Goal: Information Seeking & Learning: Compare options

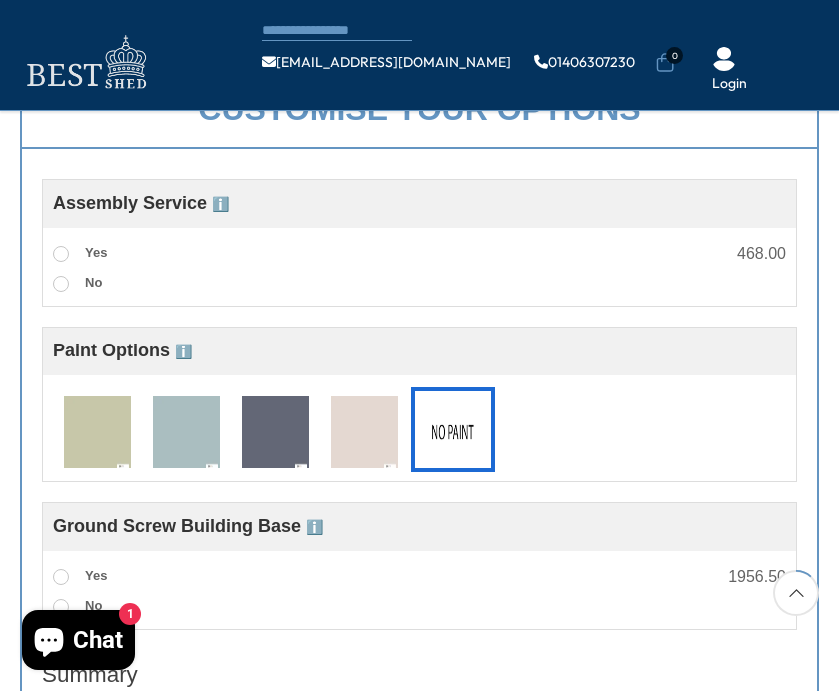
scroll to position [673, 0]
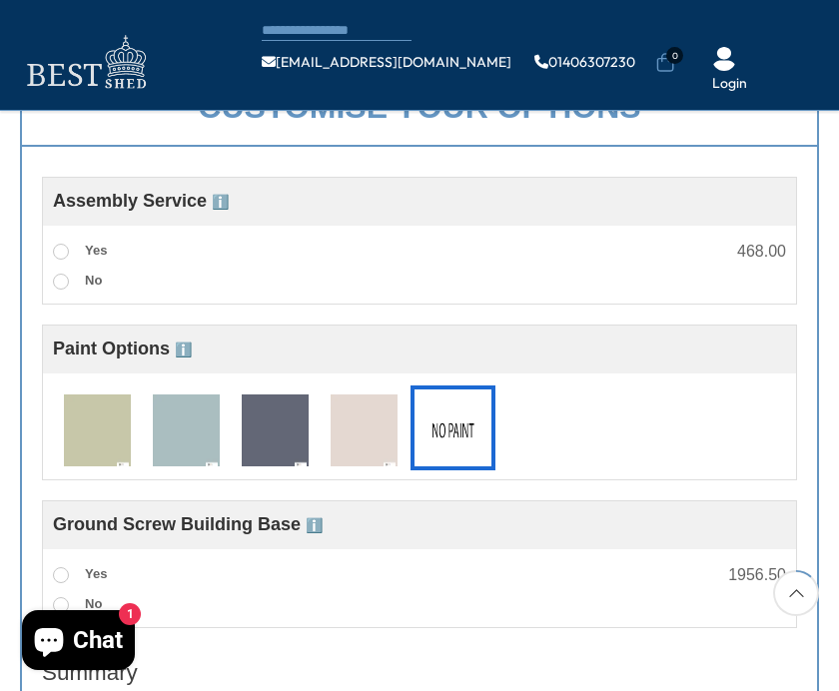
click at [56, 249] on span at bounding box center [61, 252] width 16 height 16
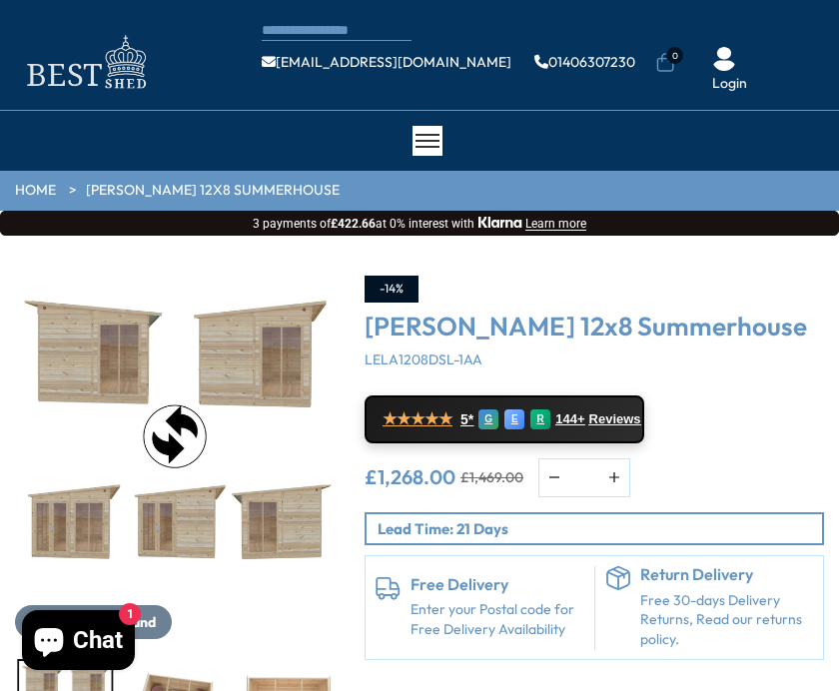
scroll to position [0, 0]
click at [76, 74] on img at bounding box center [85, 62] width 140 height 65
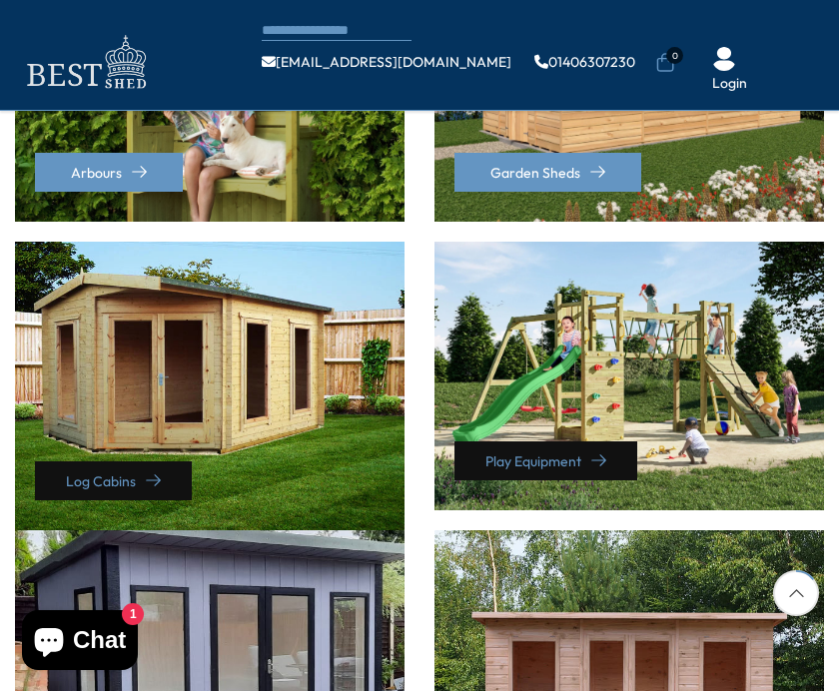
scroll to position [689, 0]
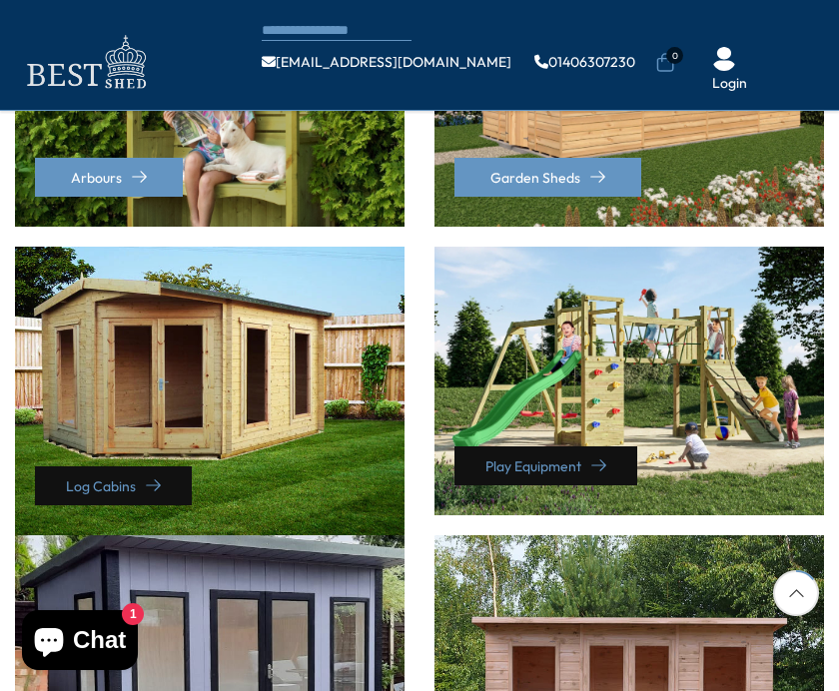
click at [85, 404] on div "Log Cabins" at bounding box center [209, 391] width 389 height 289
click at [119, 479] on link "Log Cabins" at bounding box center [113, 485] width 157 height 39
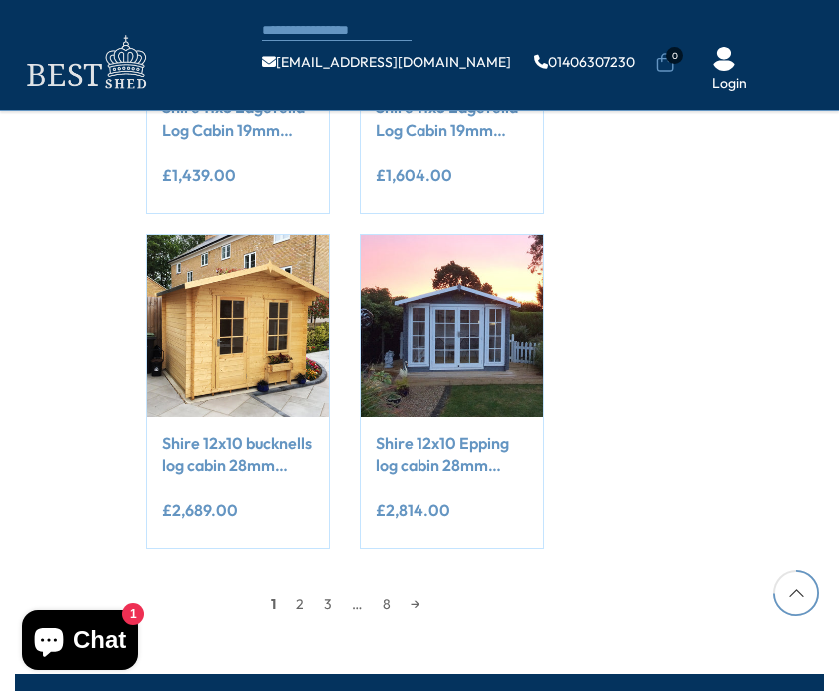
scroll to position [1805, 0]
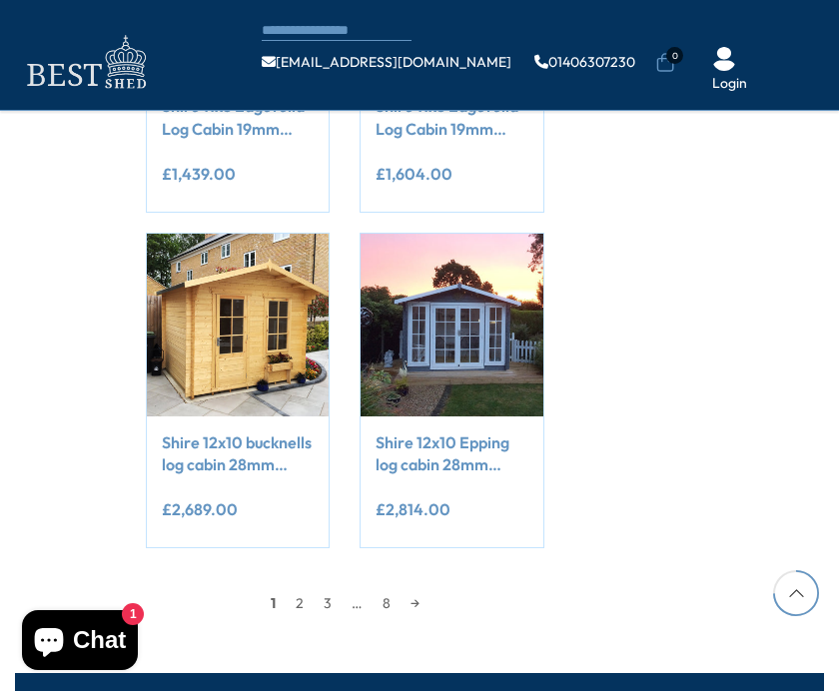
click at [307, 597] on link "2" at bounding box center [300, 603] width 28 height 30
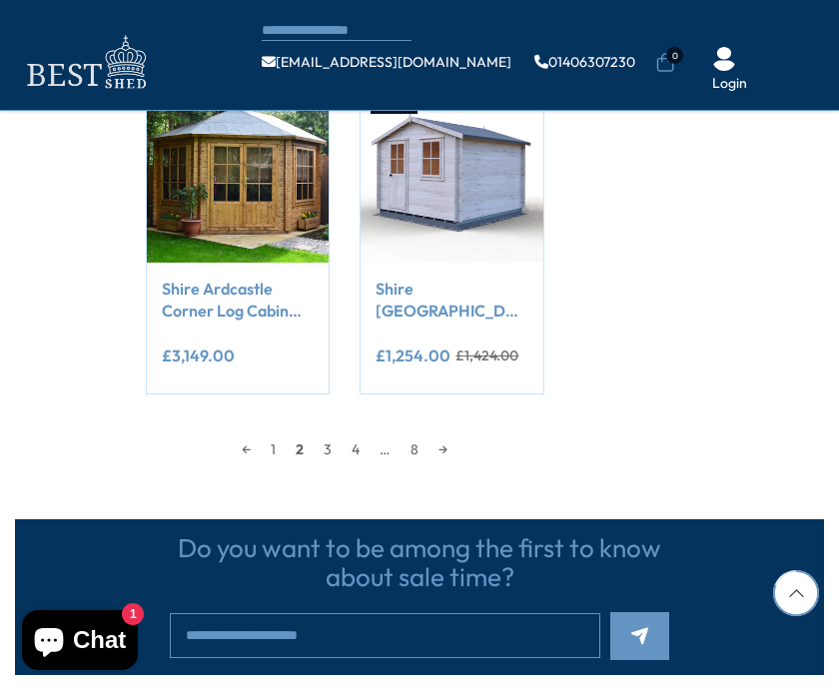
scroll to position [1961, 0]
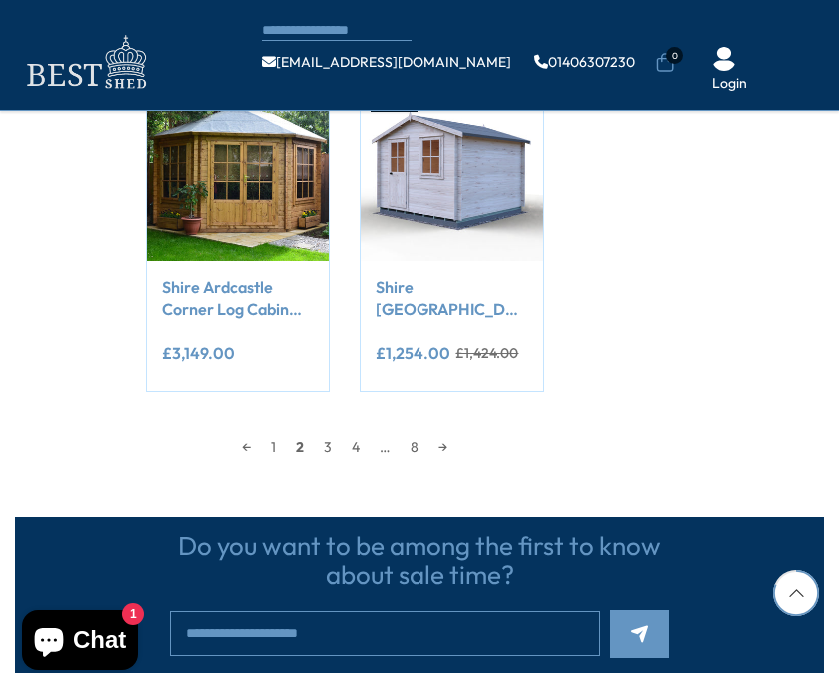
click at [333, 447] on link "3" at bounding box center [327, 447] width 28 height 30
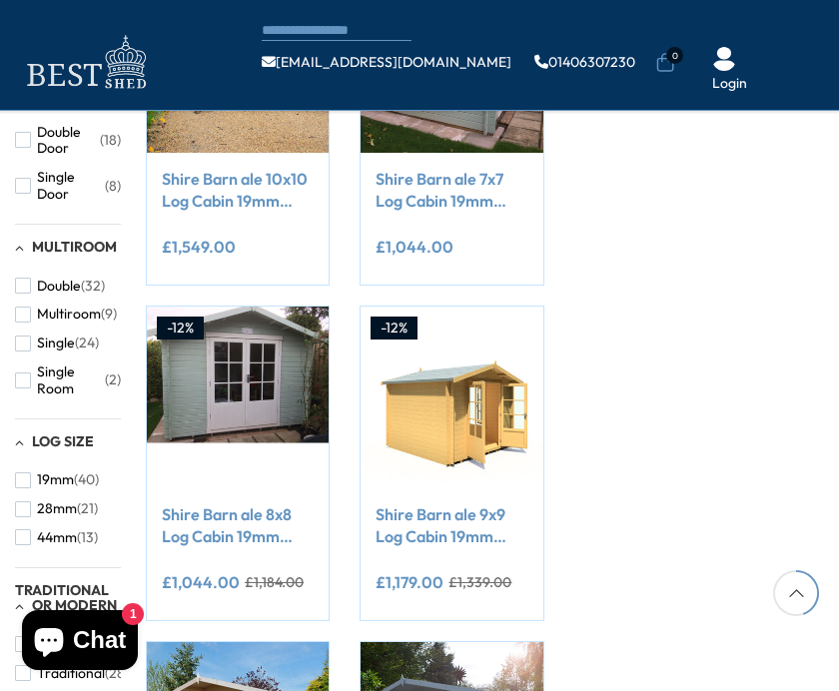
scroll to position [1066, 0]
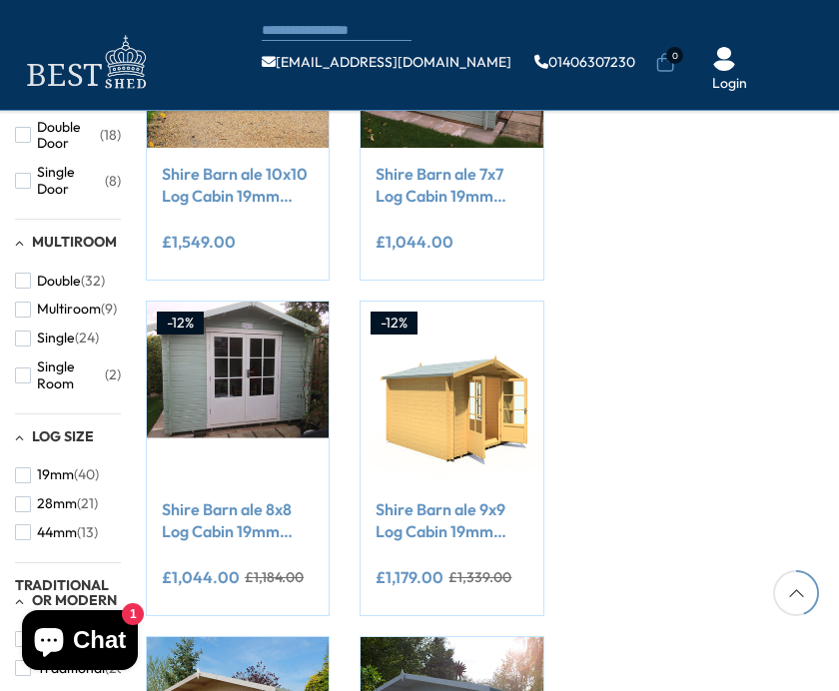
click at [197, 521] on link "Shire Barn ale 8x8 Log Cabin 19mm interlock Cladding" at bounding box center [238, 520] width 152 height 45
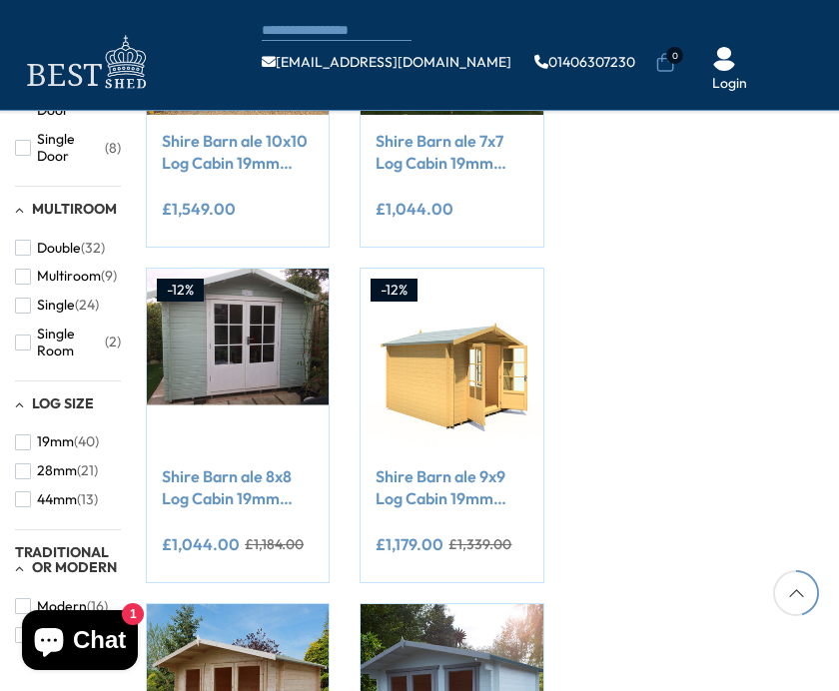
scroll to position [1100, 0]
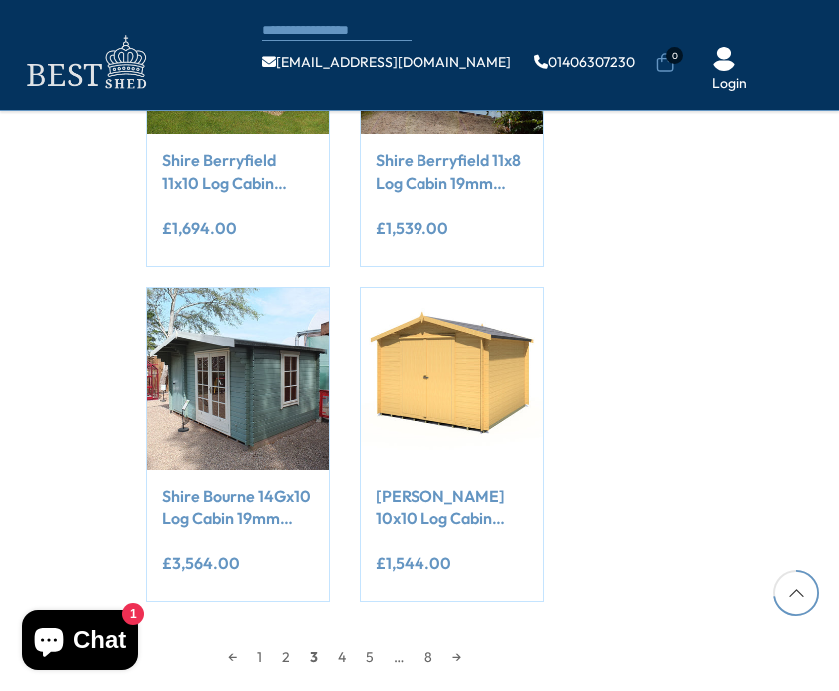
click at [345, 647] on link "4" at bounding box center [341, 657] width 28 height 30
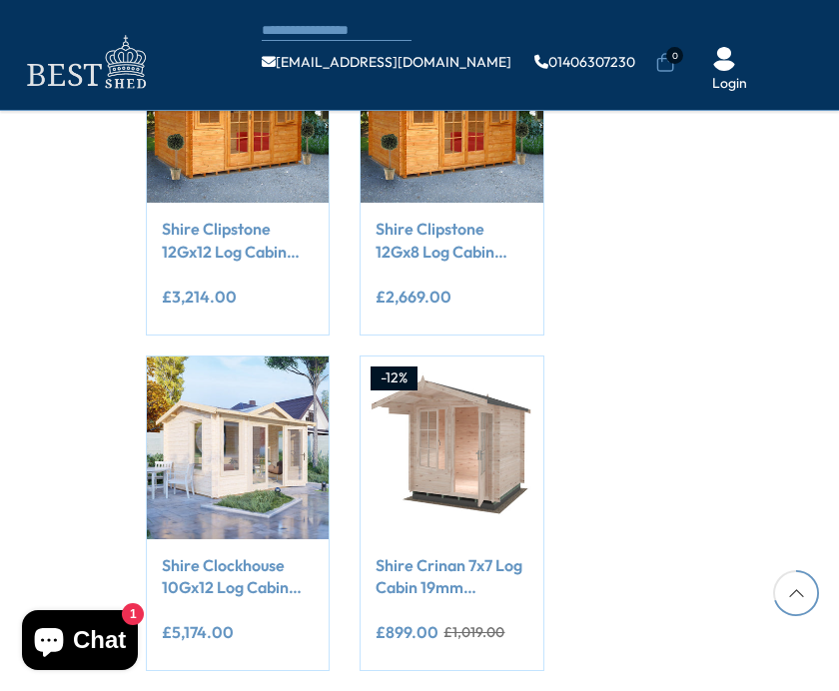
scroll to position [1684, 0]
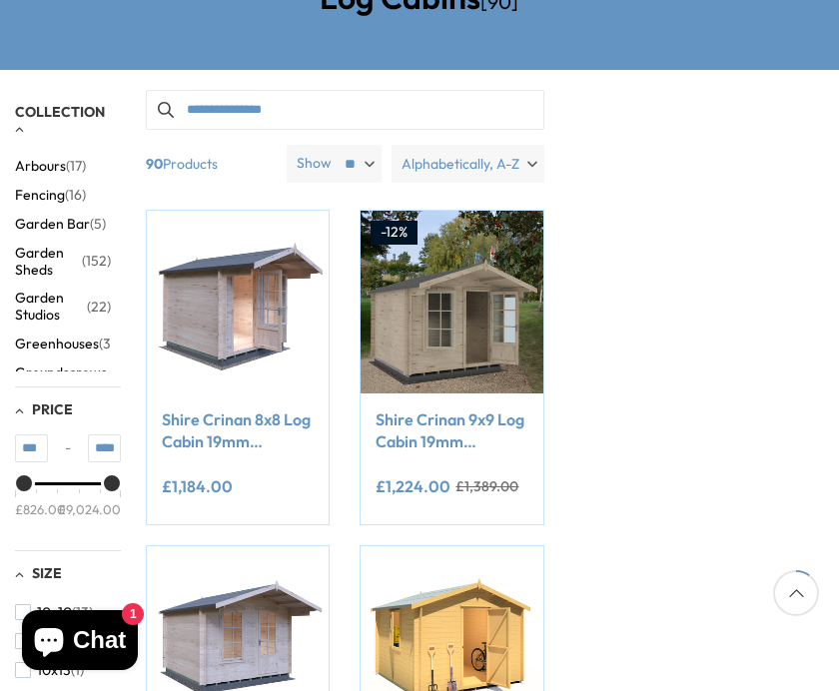
scroll to position [246, 0]
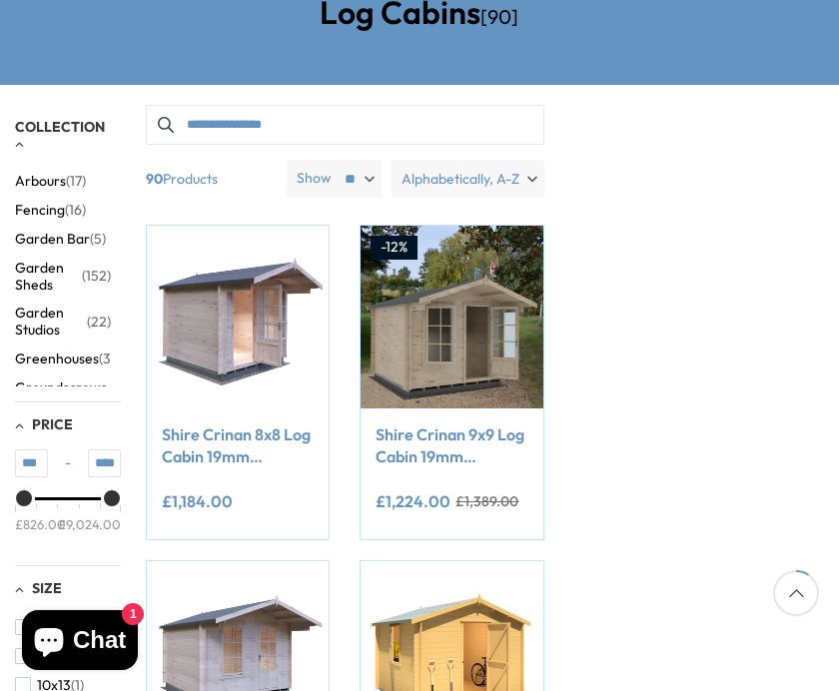
click at [198, 449] on link "Shire Crinan 8x8 Log Cabin 19mm interlock Cladding" at bounding box center [238, 445] width 152 height 45
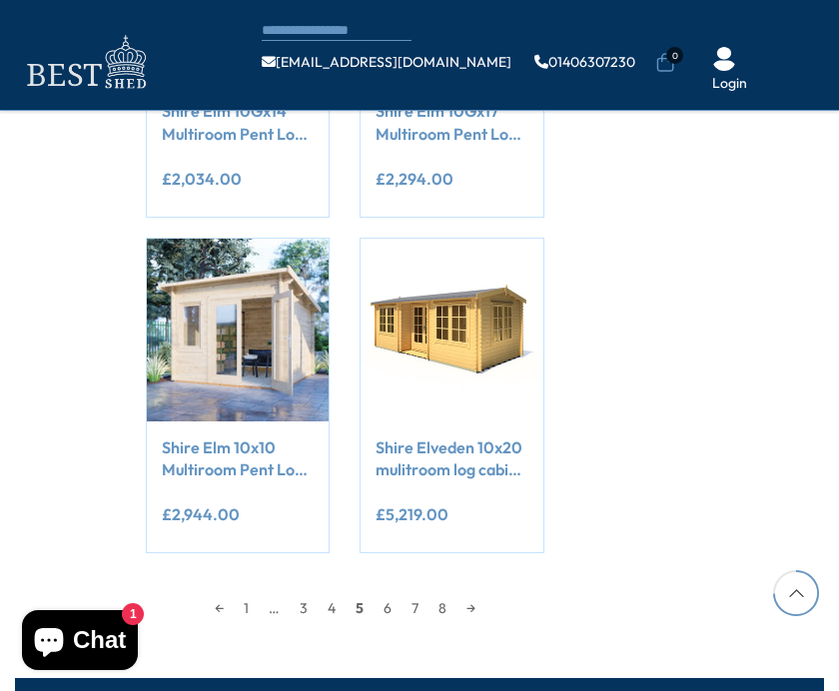
scroll to position [1799, 0]
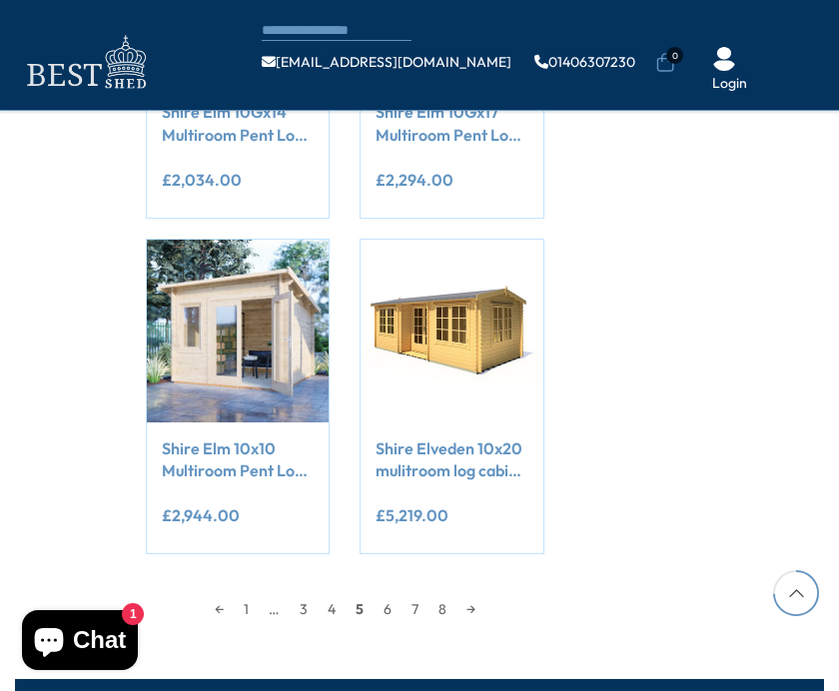
click at [387, 598] on link "6" at bounding box center [387, 609] width 28 height 30
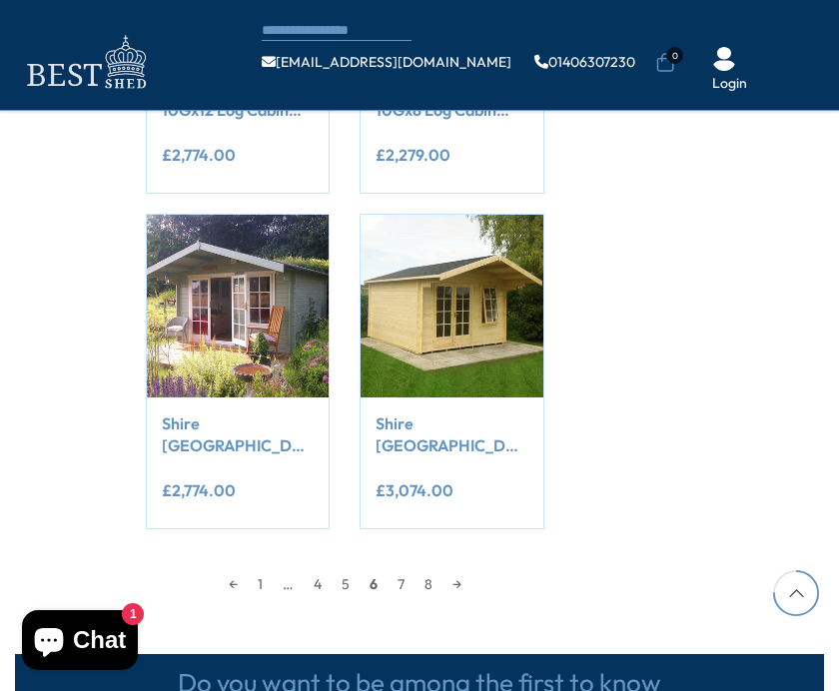
scroll to position [1826, 0]
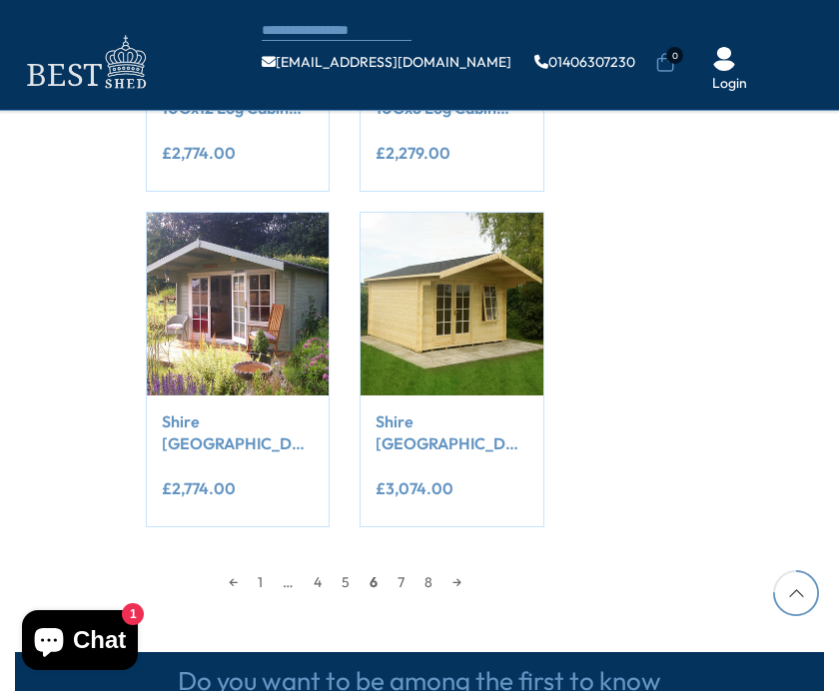
click at [387, 578] on link "7" at bounding box center [400, 582] width 27 height 30
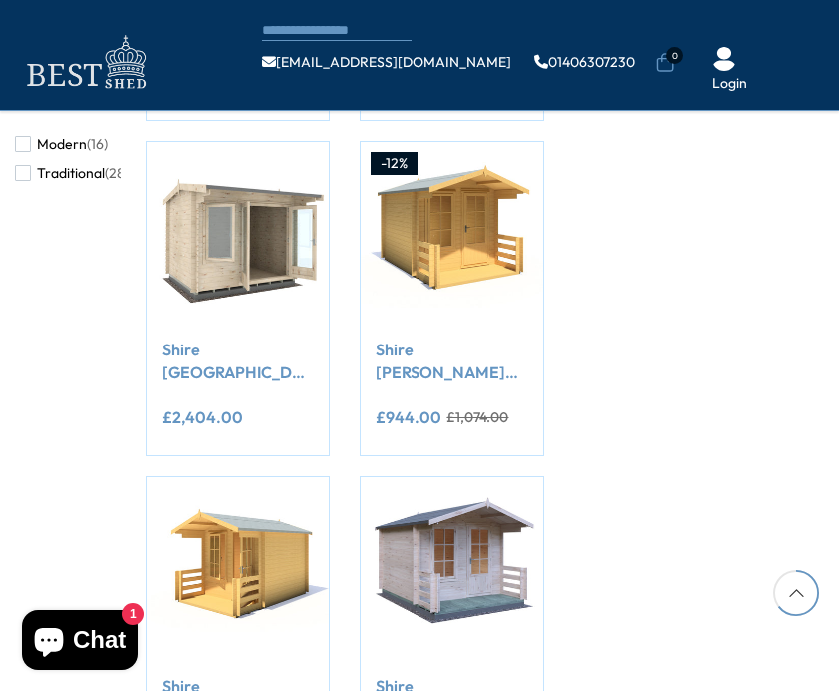
scroll to position [1527, 0]
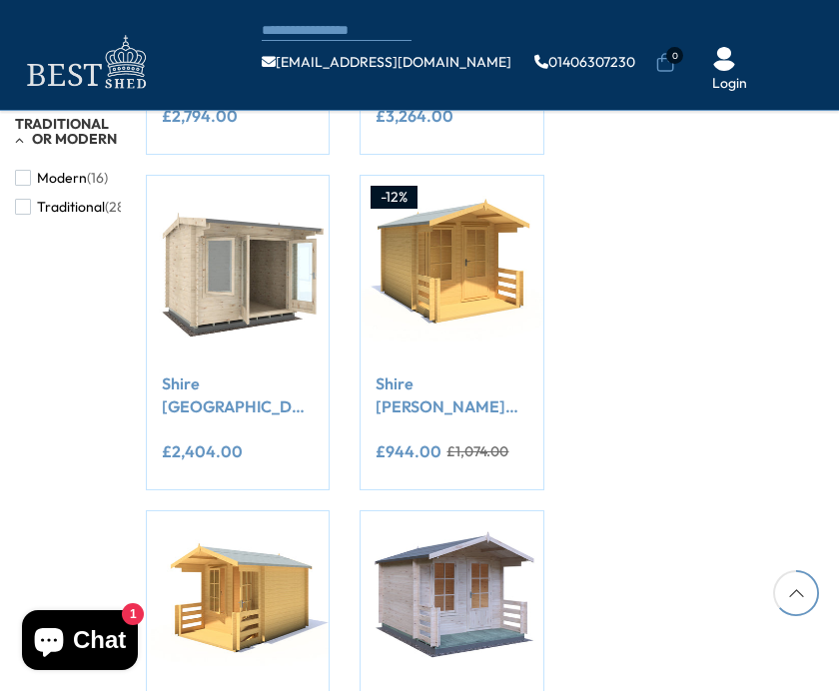
click at [190, 377] on link "Shire [GEOGRAPHIC_DATA] 8Gx10 Log Cabin 28mm interlock cladding" at bounding box center [238, 394] width 152 height 45
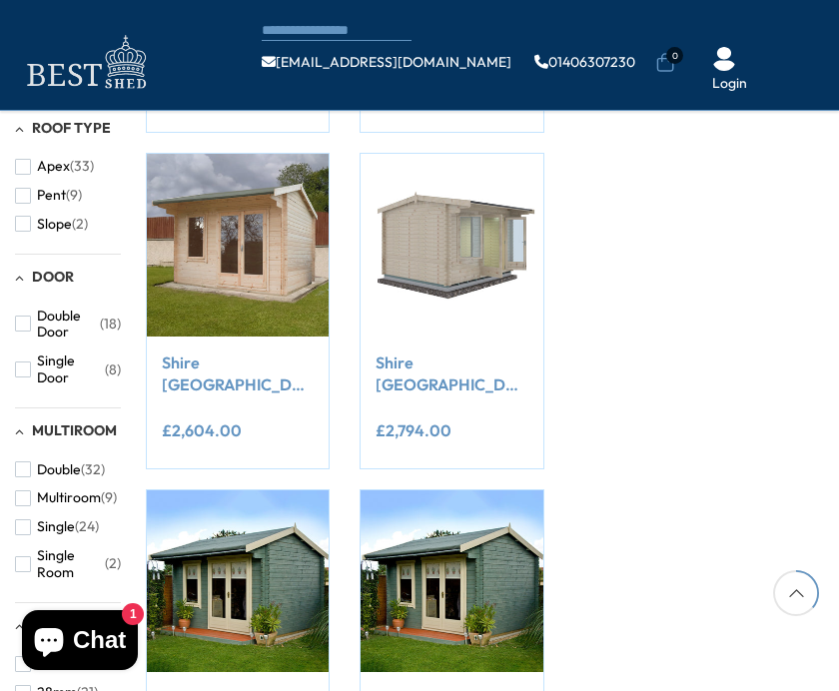
scroll to position [885, 0]
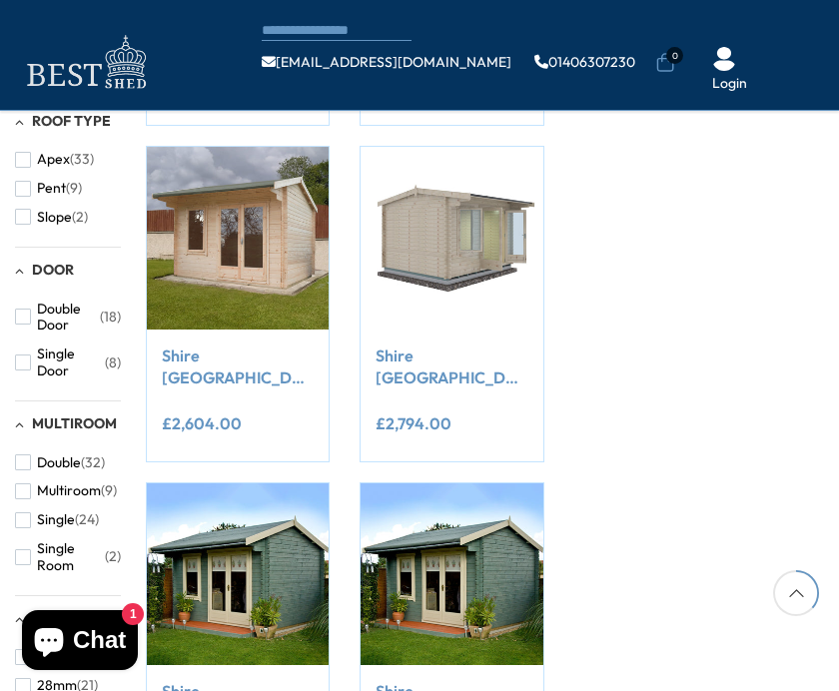
click at [34, 295] on button "Double Door (18)" at bounding box center [68, 318] width 106 height 46
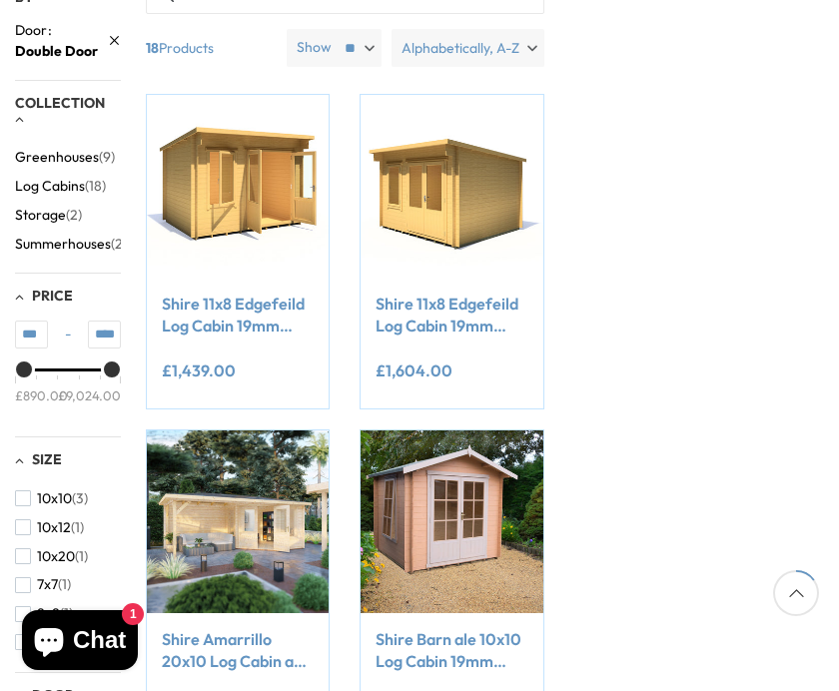
scroll to position [375, 0]
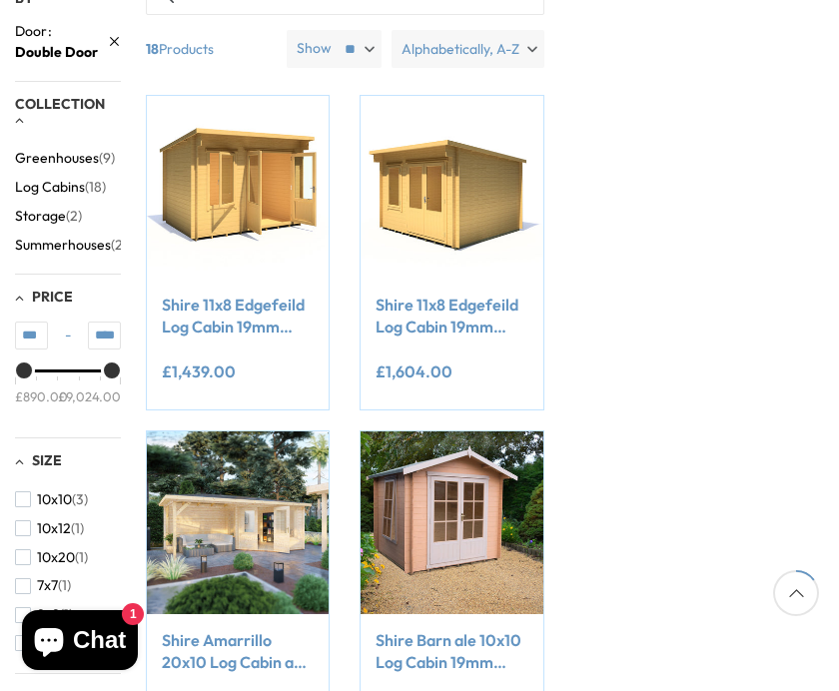
click at [15, 607] on span "button" at bounding box center [23, 615] width 16 height 16
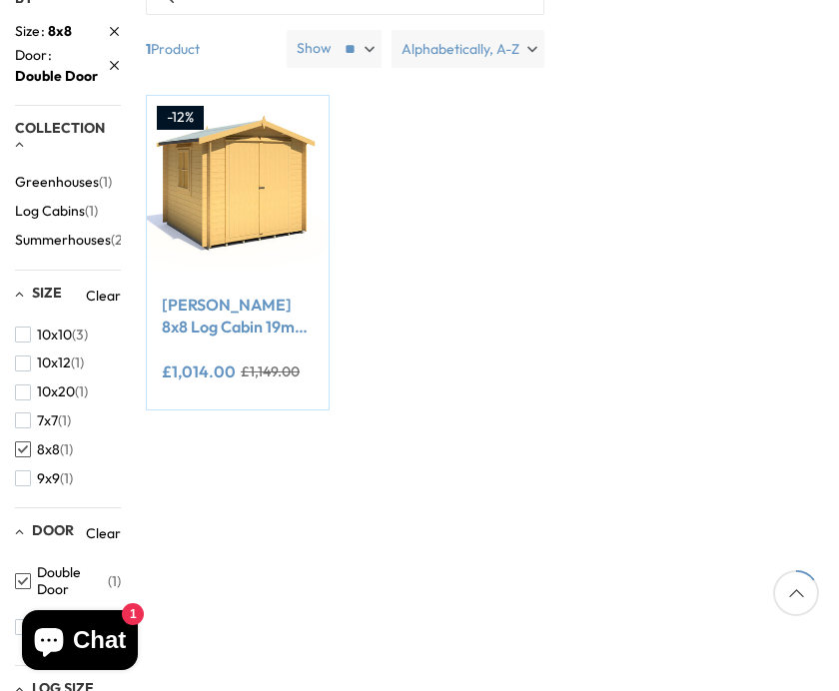
click at [44, 232] on span "Summerhouses" at bounding box center [63, 240] width 96 height 17
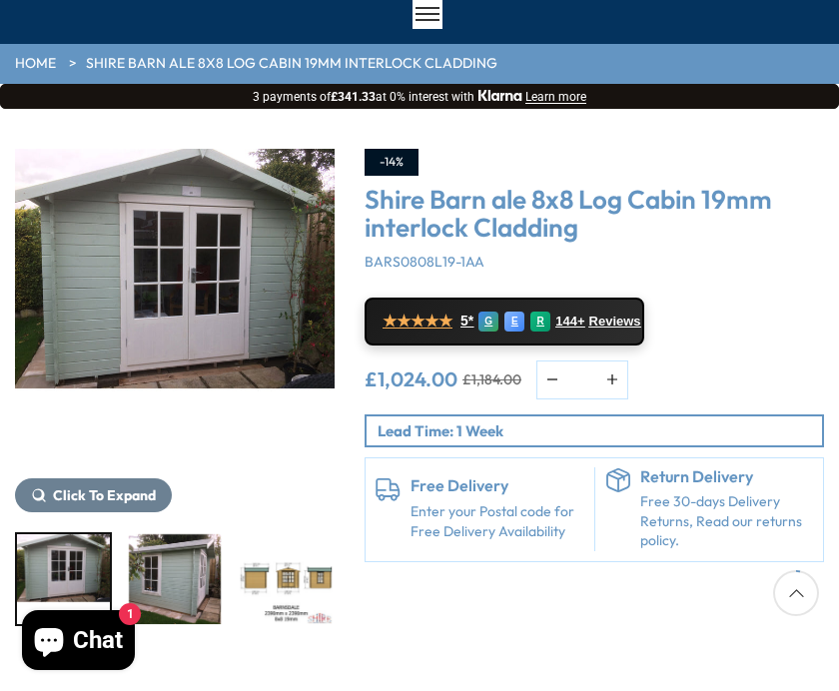
scroll to position [131, 0]
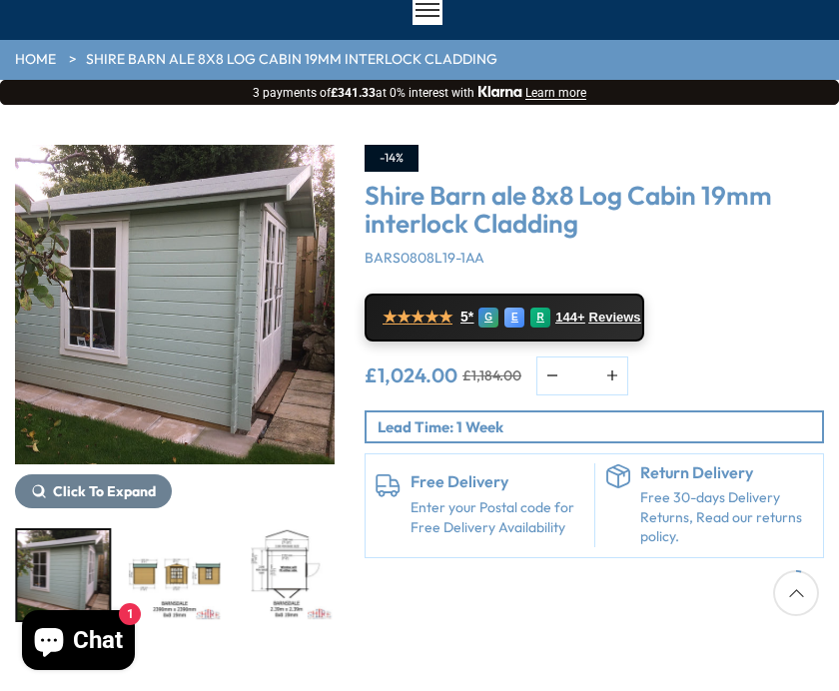
click at [163, 568] on img "3 / 10" at bounding box center [175, 575] width 93 height 90
click at [59, 560] on img "2 / 10" at bounding box center [63, 575] width 93 height 90
click at [49, 574] on img "2 / 10" at bounding box center [63, 575] width 93 height 90
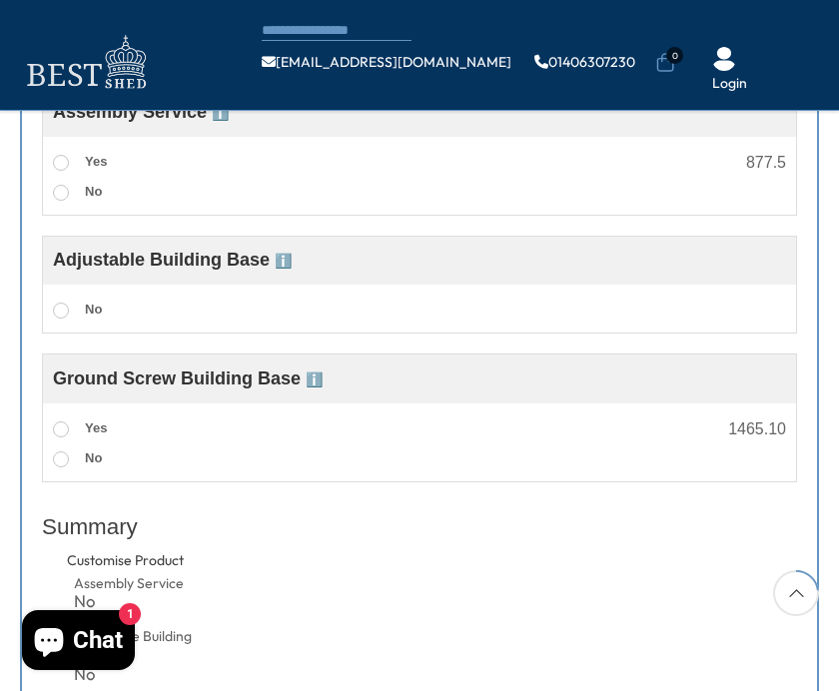
scroll to position [763, 0]
click at [62, 151] on label "Yes" at bounding box center [80, 162] width 54 height 26
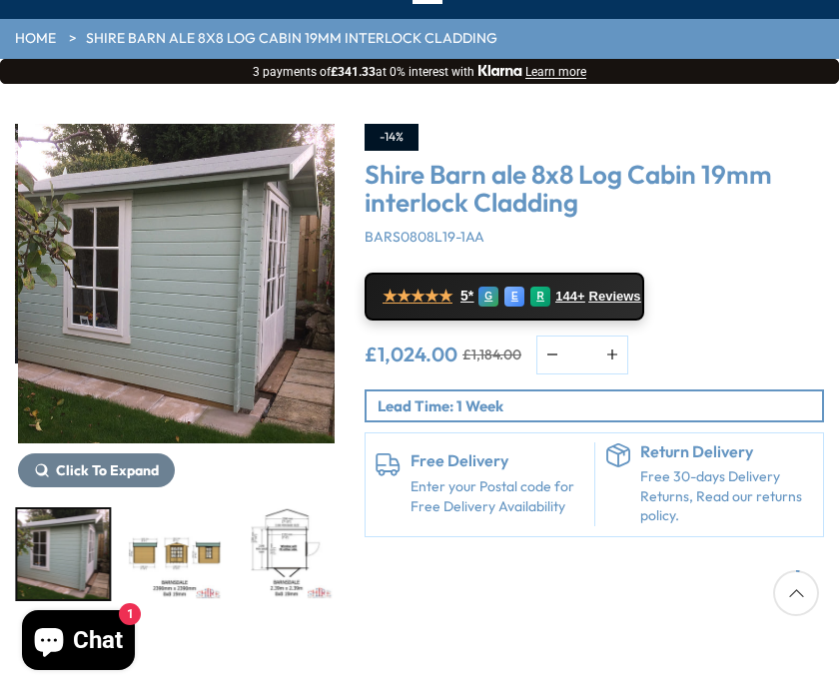
scroll to position [177, 0]
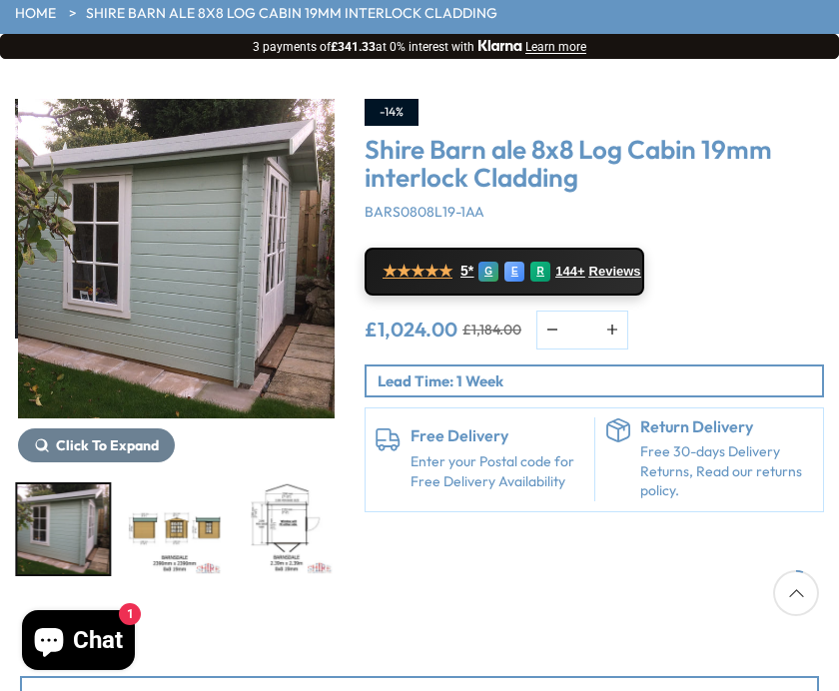
click at [240, 522] on img "4 / 10" at bounding box center [286, 529] width 93 height 90
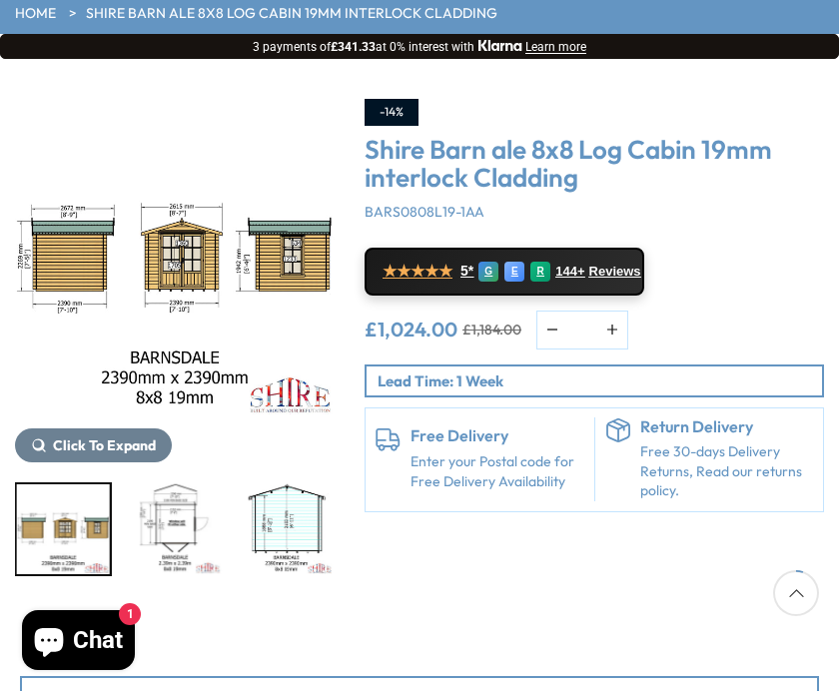
click at [274, 524] on div at bounding box center [174, 529] width 319 height 94
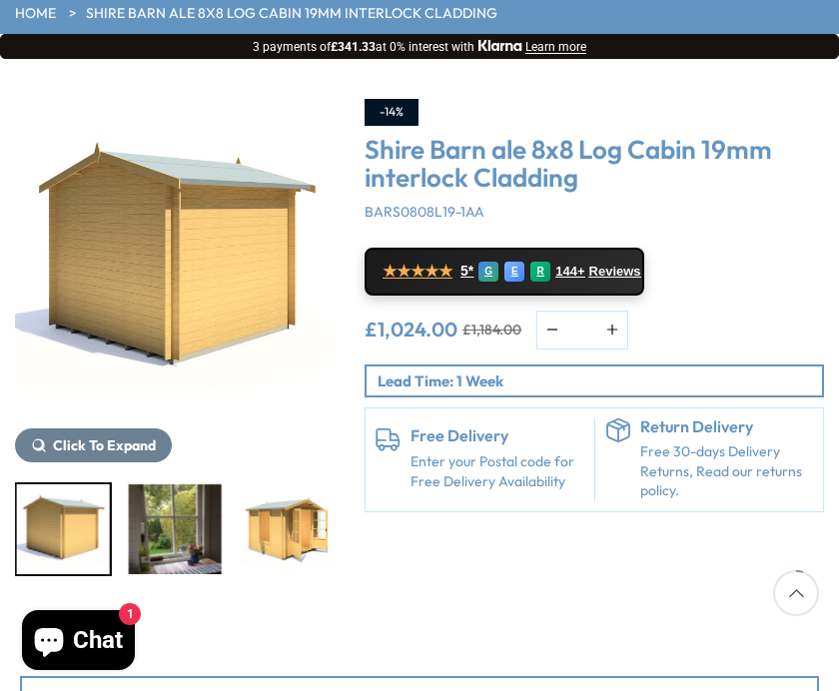
click at [184, 523] on img "7 / 10" at bounding box center [175, 529] width 93 height 90
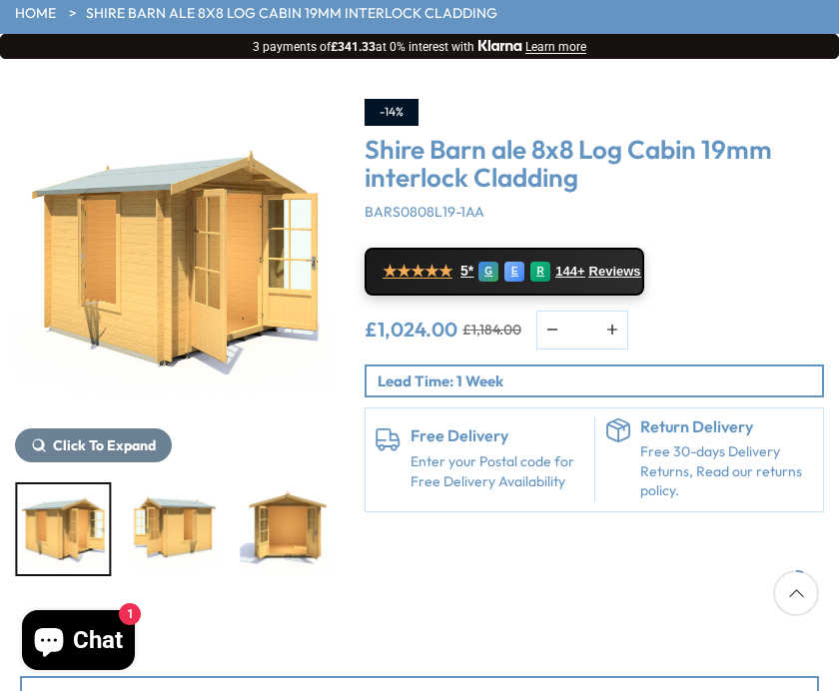
click at [288, 539] on img "10 / 10" at bounding box center [286, 529] width 93 height 90
click at [182, 535] on img "9 / 10" at bounding box center [175, 529] width 93 height 90
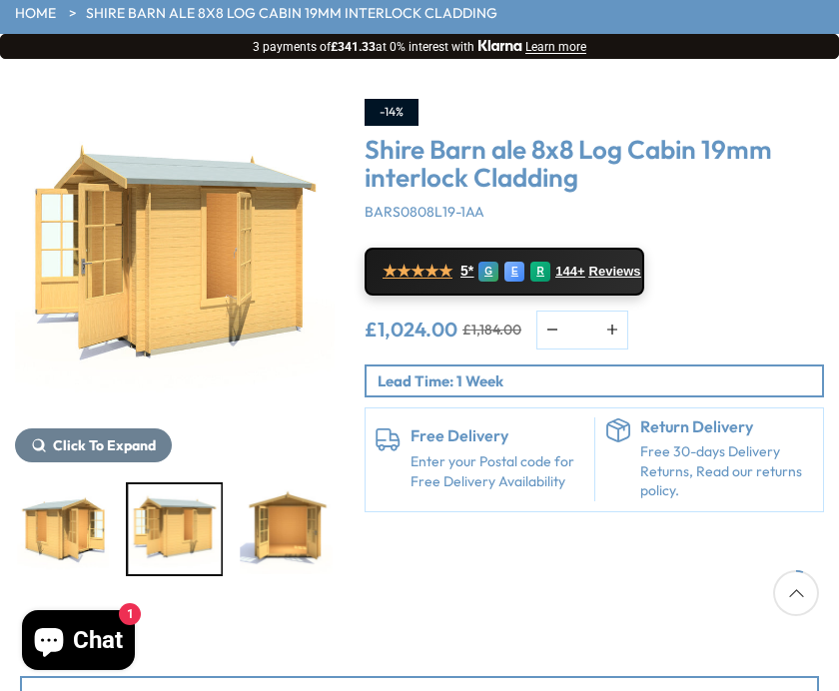
click at [289, 539] on img "10 / 10" at bounding box center [286, 529] width 93 height 90
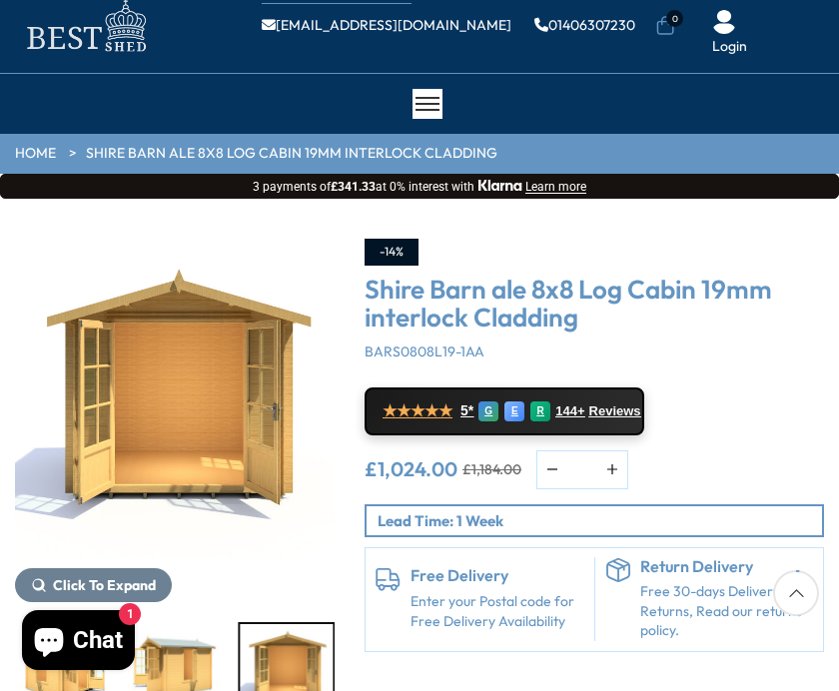
scroll to position [0, 0]
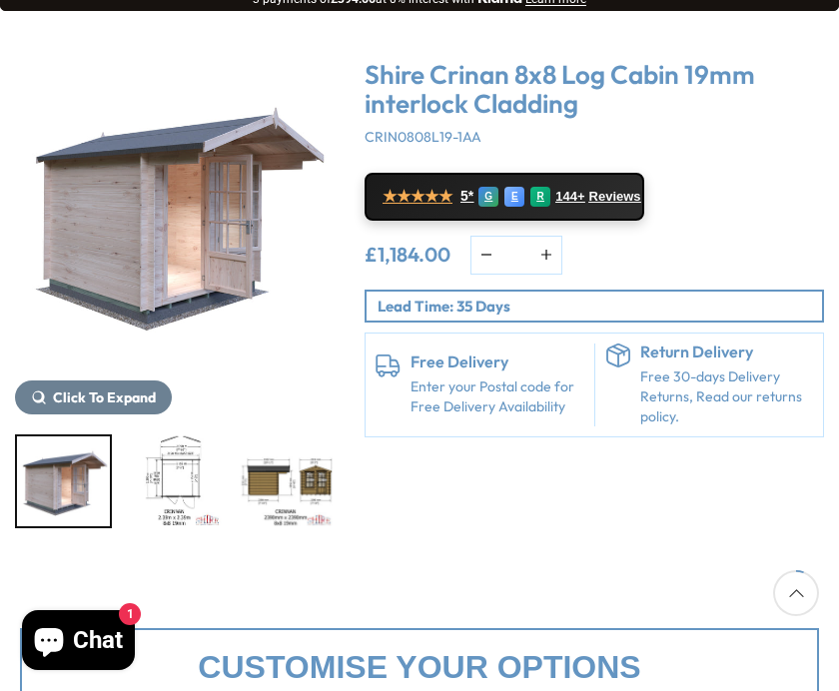
scroll to position [227, 0]
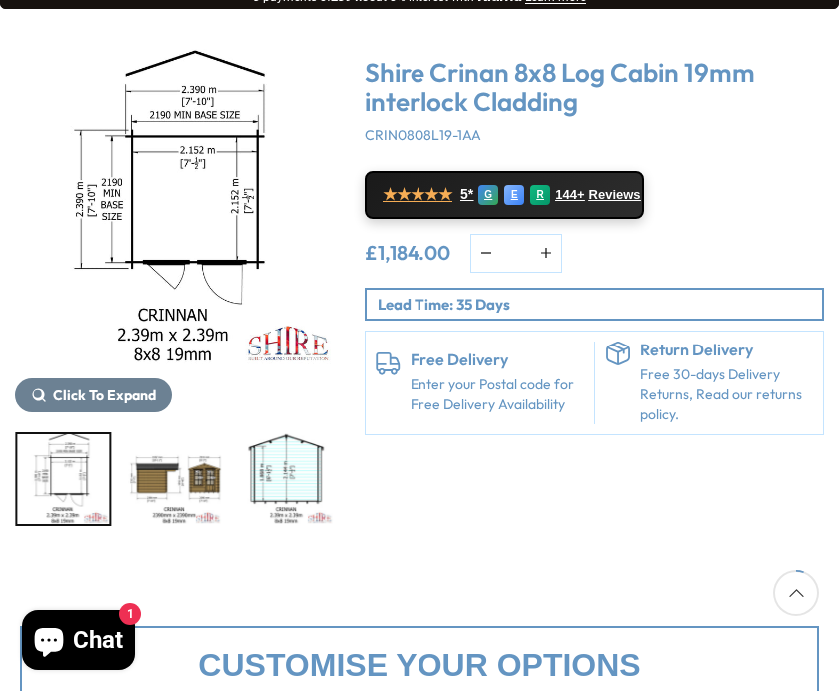
click at [178, 468] on img "3 / 9" at bounding box center [175, 479] width 93 height 90
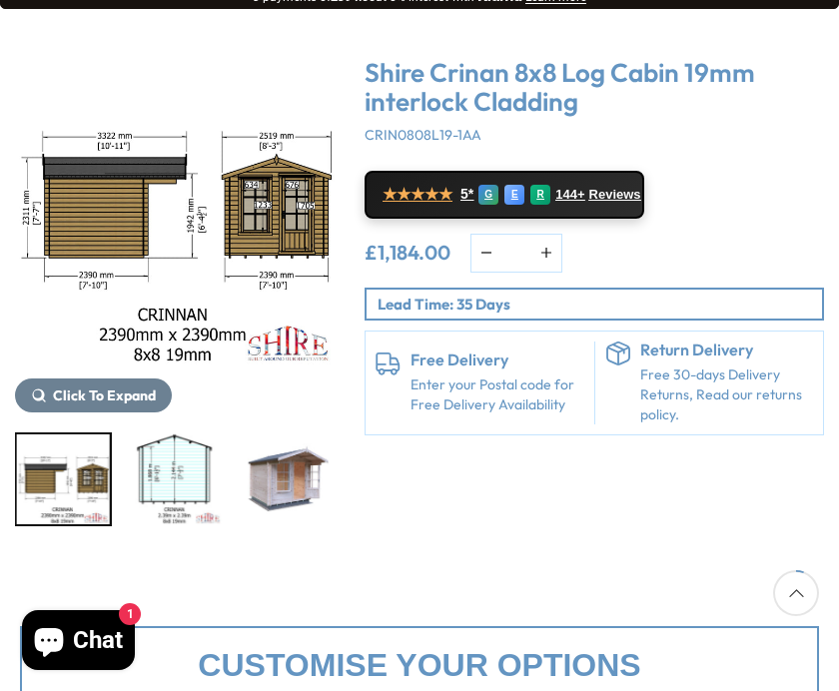
click at [173, 480] on img "4 / 9" at bounding box center [175, 479] width 93 height 90
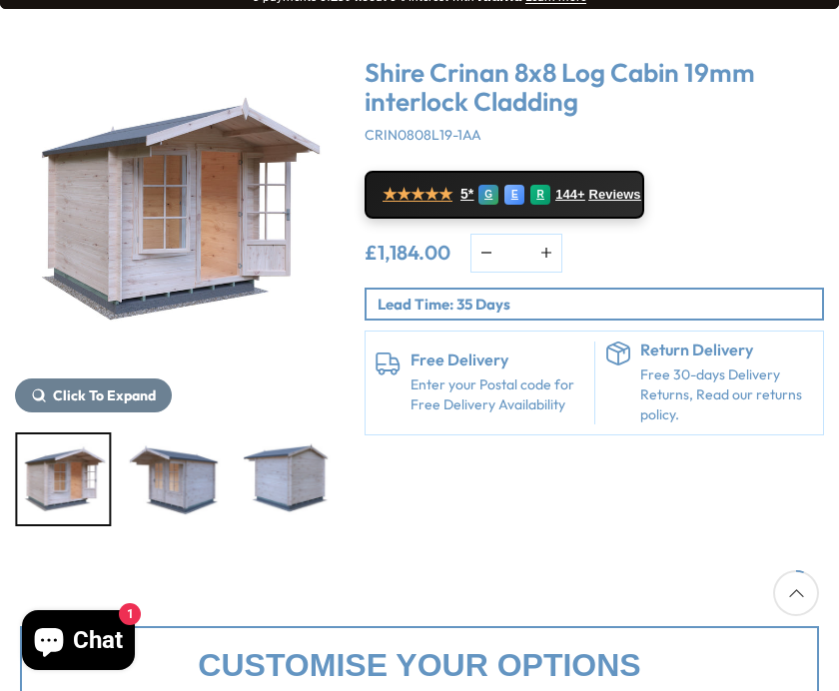
click at [284, 485] on div "7 / 9" at bounding box center [286, 479] width 97 height 94
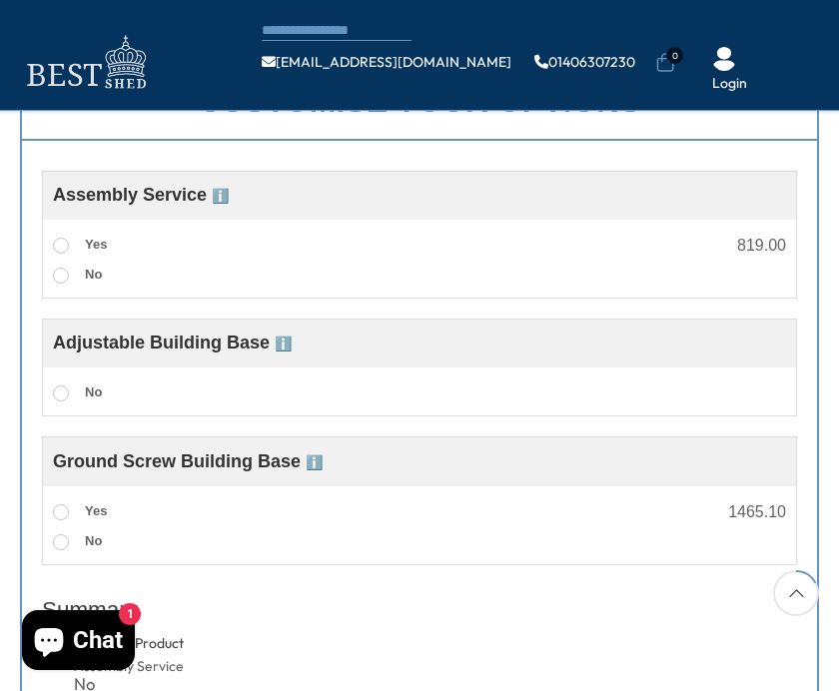
scroll to position [678, 0]
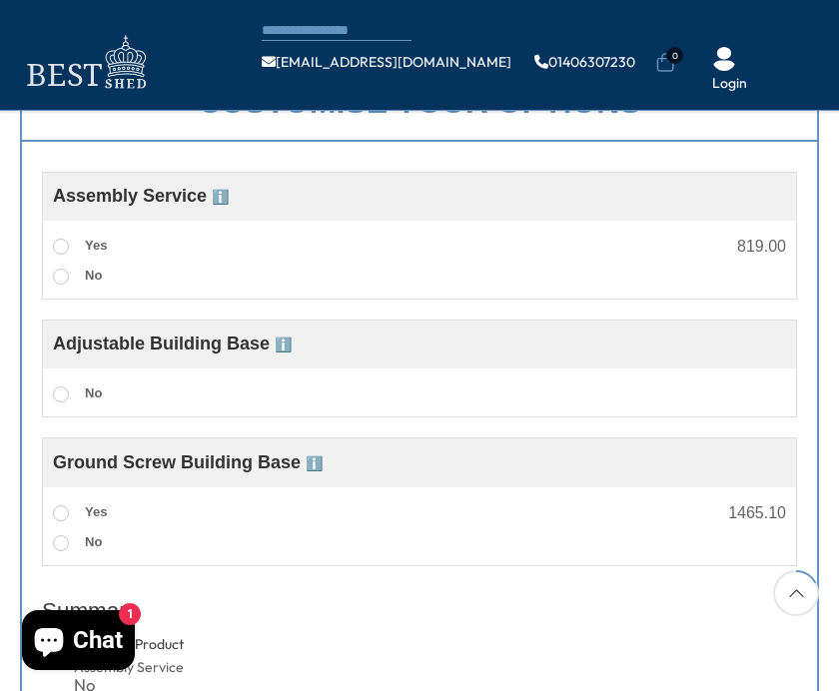
click at [59, 240] on span at bounding box center [61, 247] width 16 height 16
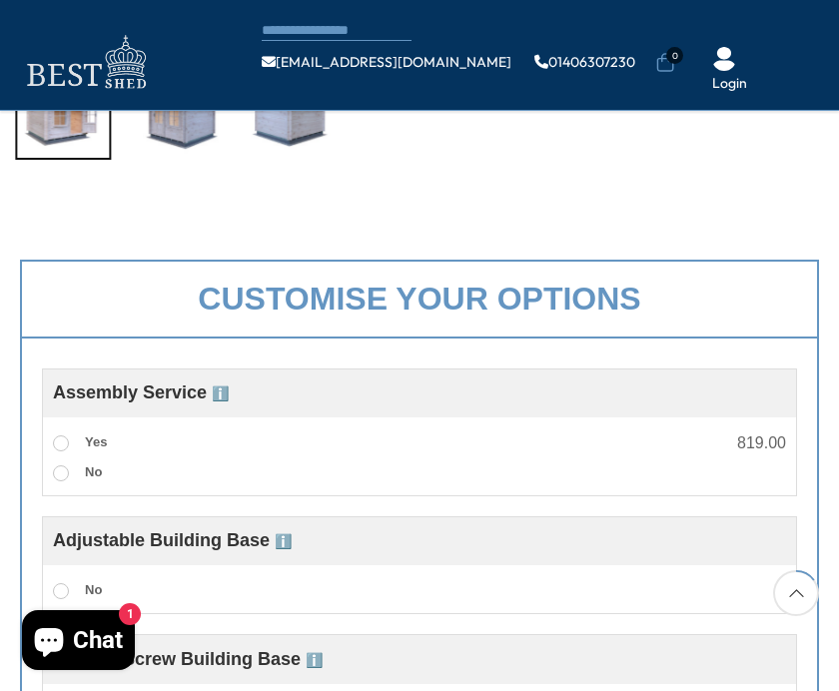
scroll to position [0, 0]
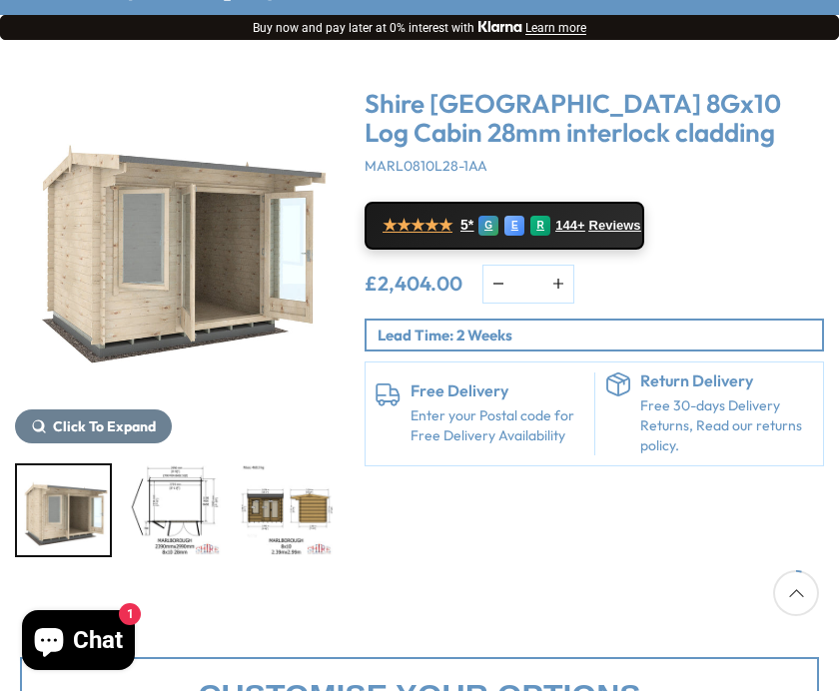
scroll to position [197, 0]
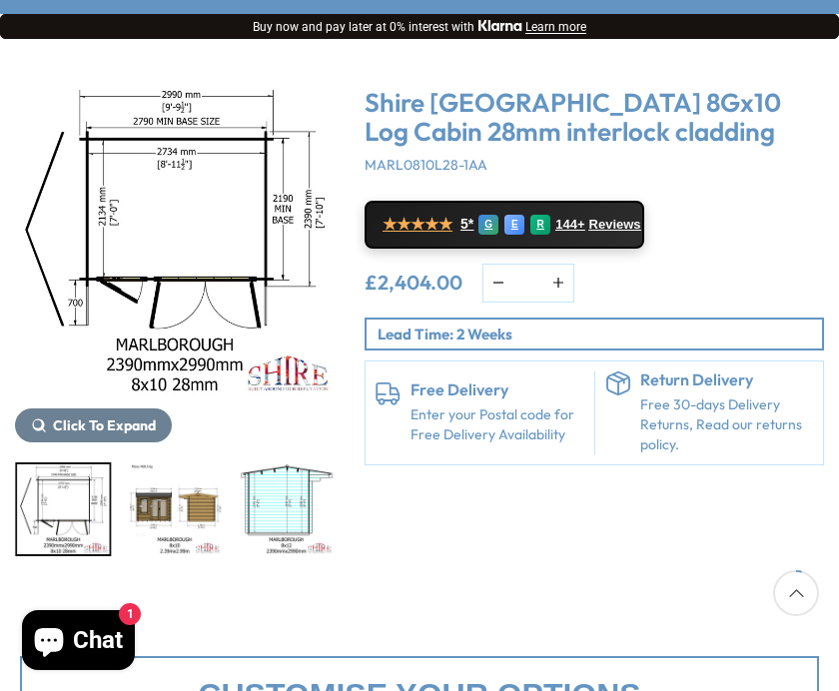
click at [169, 497] on img "3 / 11" at bounding box center [175, 509] width 93 height 90
click at [240, 515] on img "4 / 11" at bounding box center [286, 509] width 93 height 90
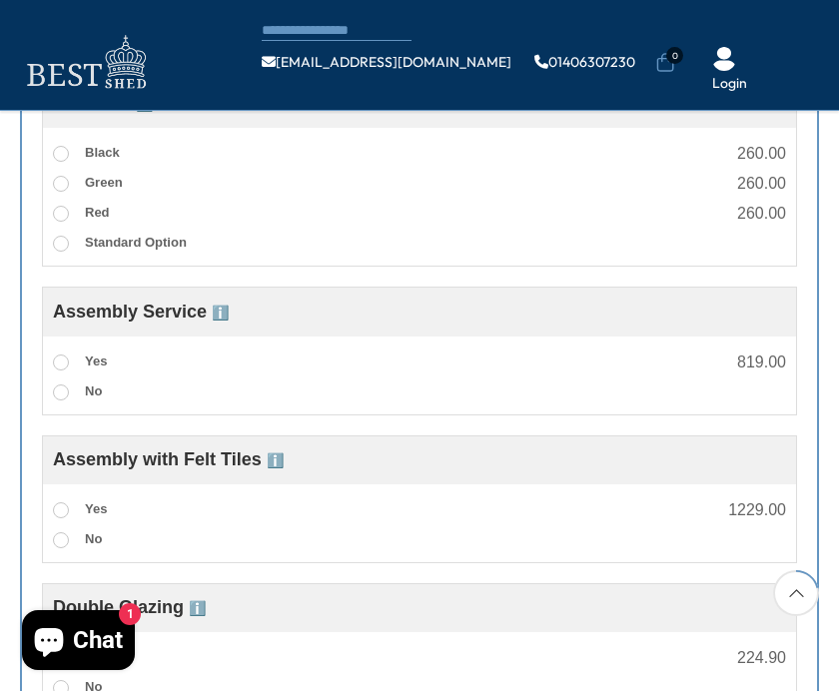
scroll to position [981, 0]
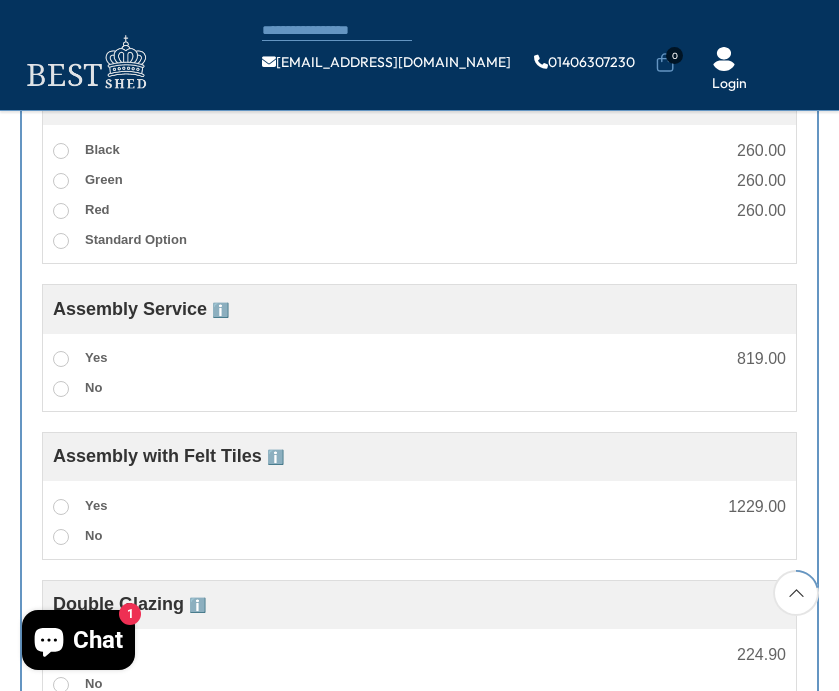
click at [58, 362] on span at bounding box center [61, 359] width 16 height 16
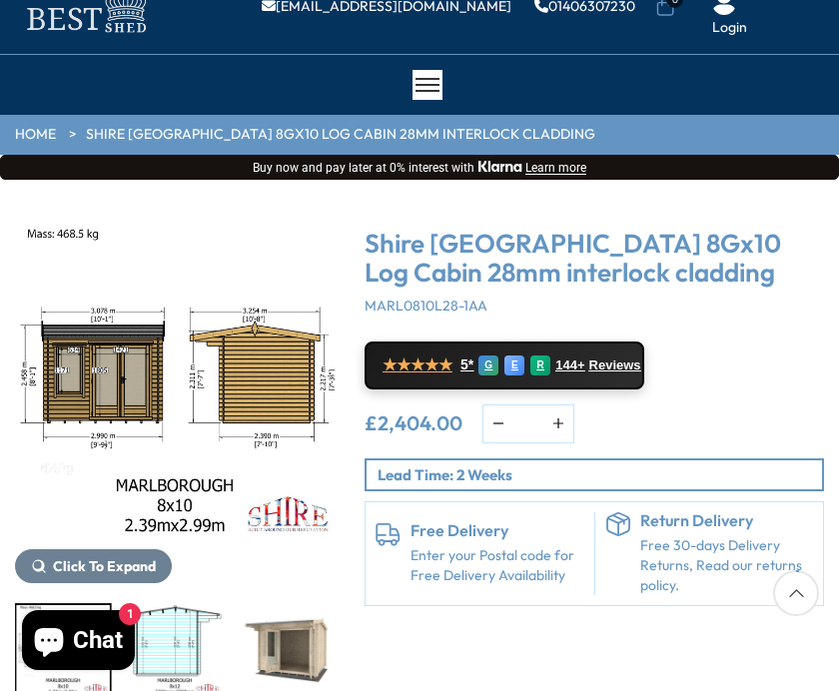
scroll to position [0, 0]
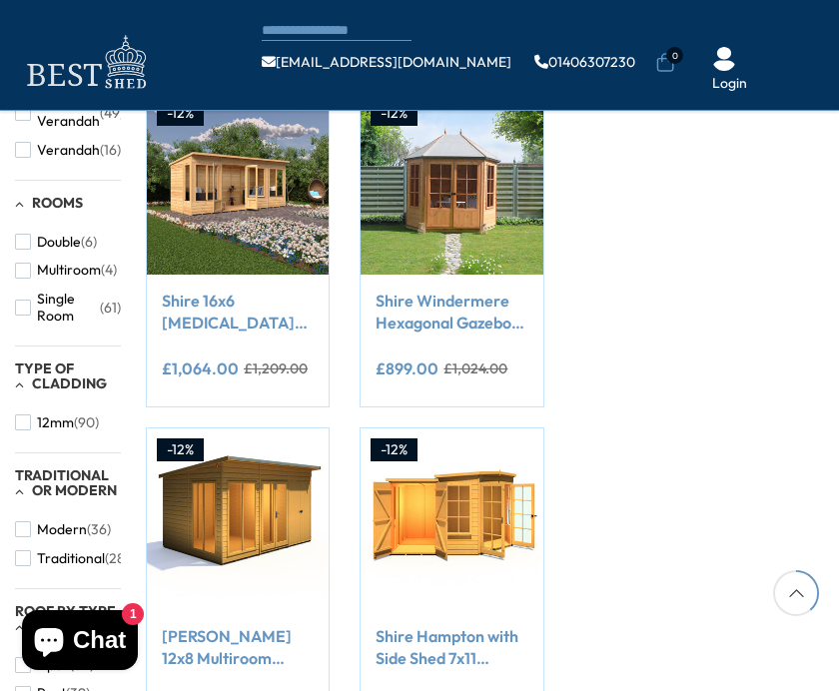
scroll to position [954, 0]
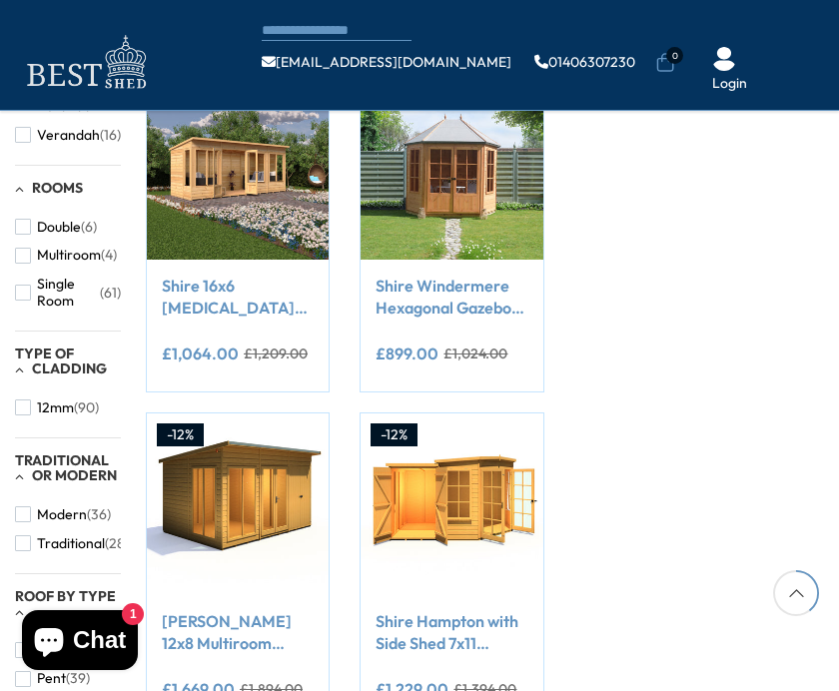
click at [22, 506] on span "button" at bounding box center [23, 514] width 16 height 16
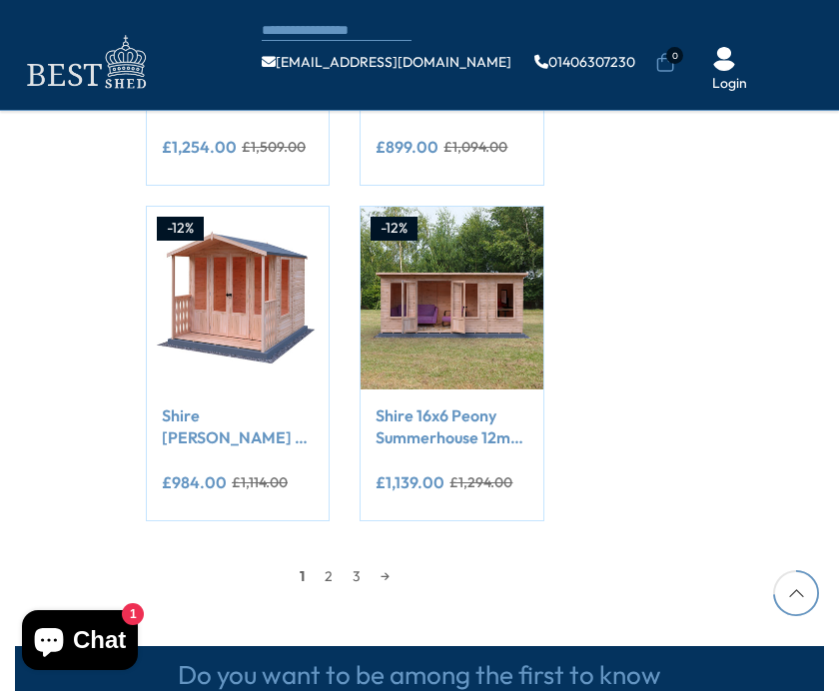
scroll to position [1825, 0]
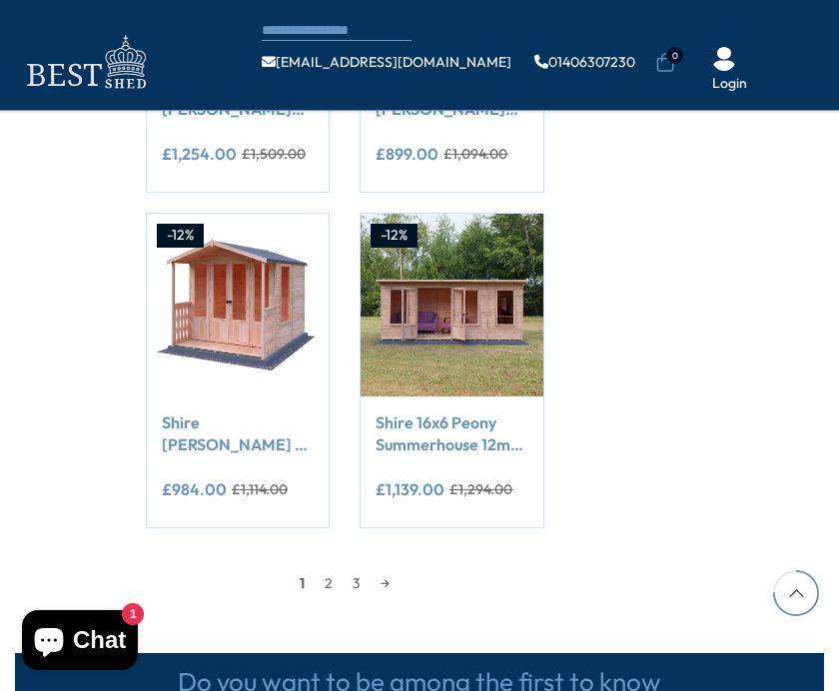
click at [326, 582] on link "2" at bounding box center [328, 583] width 28 height 30
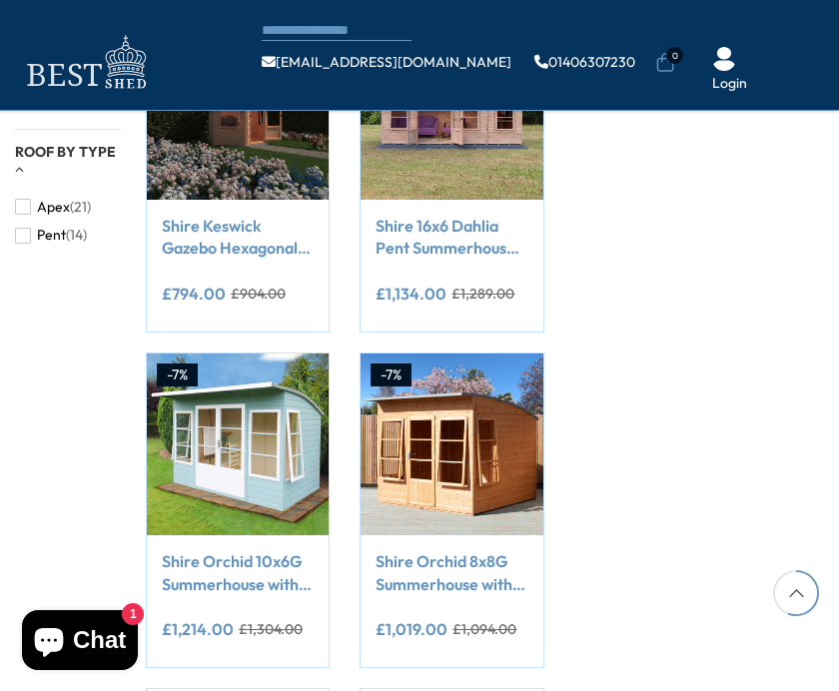
scroll to position [1352, 0]
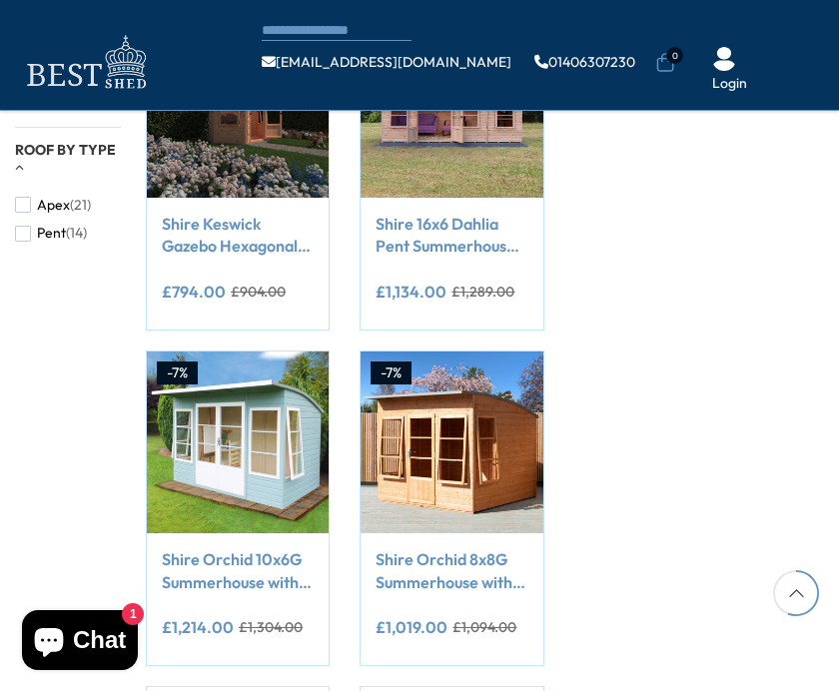
click at [402, 569] on link "Shire Orchid 8x8G Summerhouse with curved roof" at bounding box center [451, 570] width 152 height 45
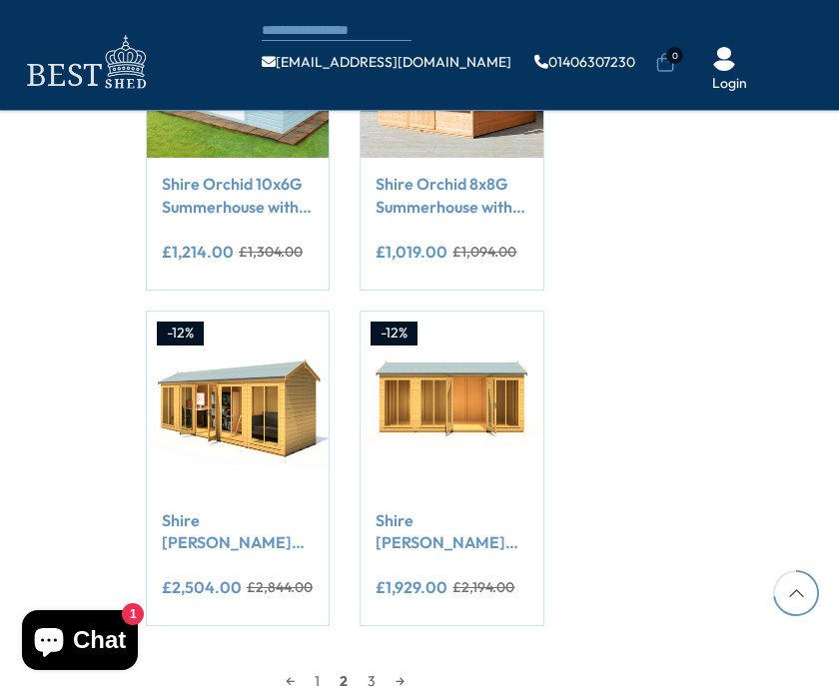
scroll to position [1775, 0]
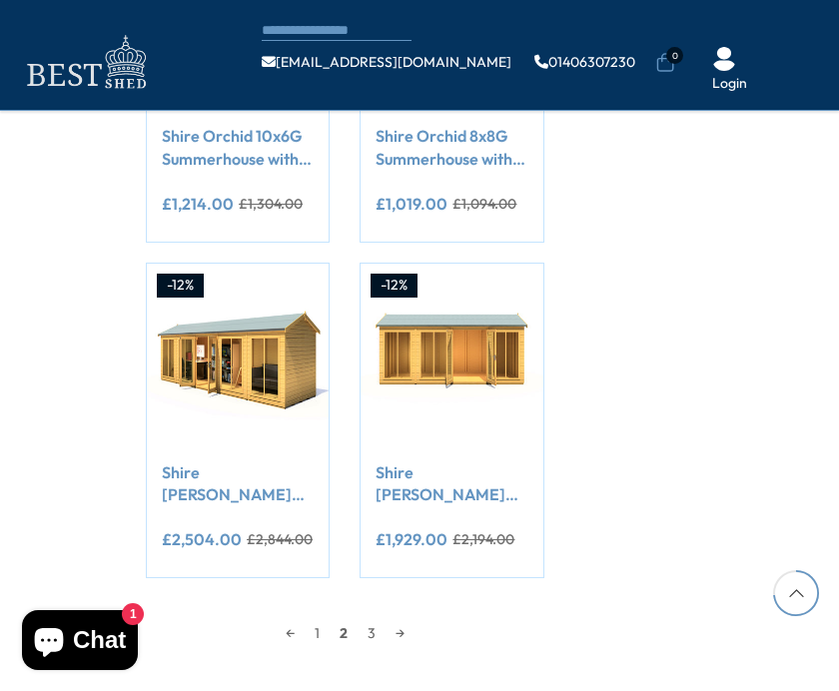
click at [369, 629] on link "3" at bounding box center [371, 633] width 28 height 30
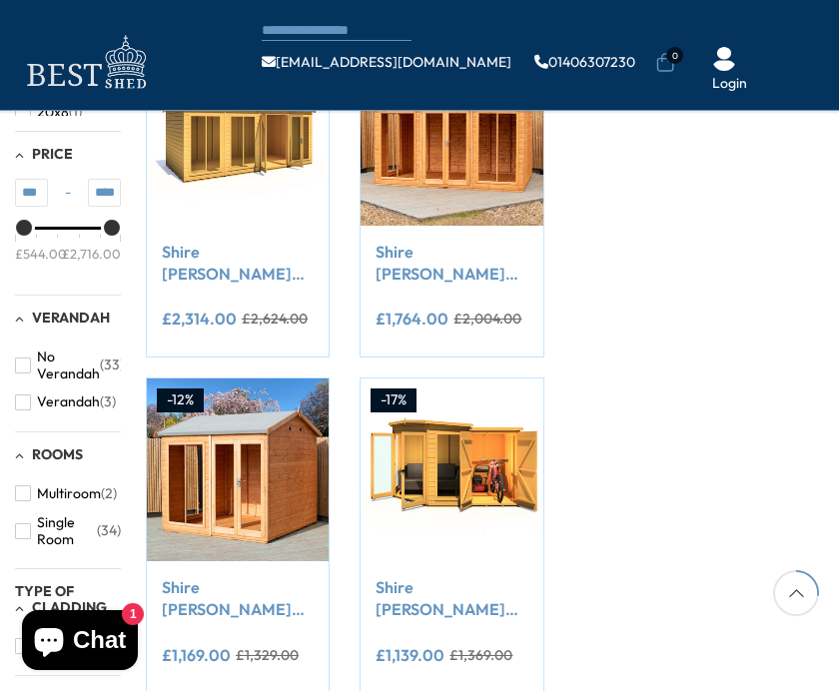
scroll to position [648, 0]
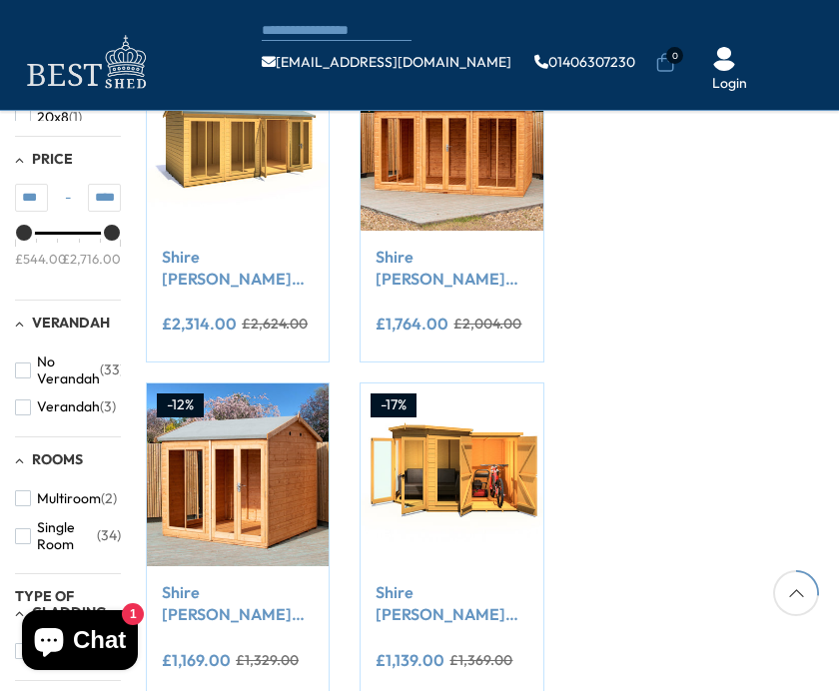
click at [199, 613] on link "Shire Mayfield 8x8 12mm Interlock Cladding Summerhouse" at bounding box center [238, 603] width 152 height 45
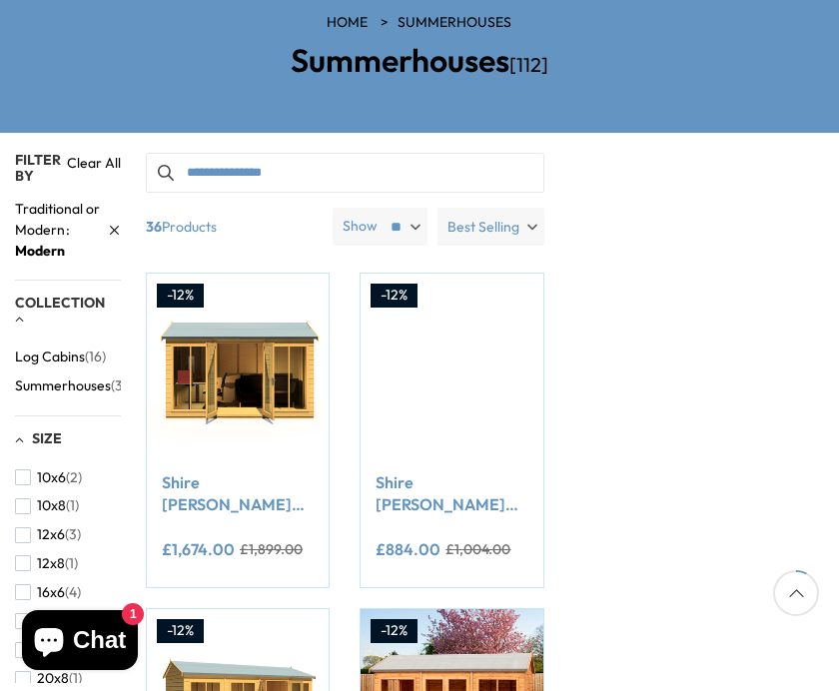
scroll to position [200, 0]
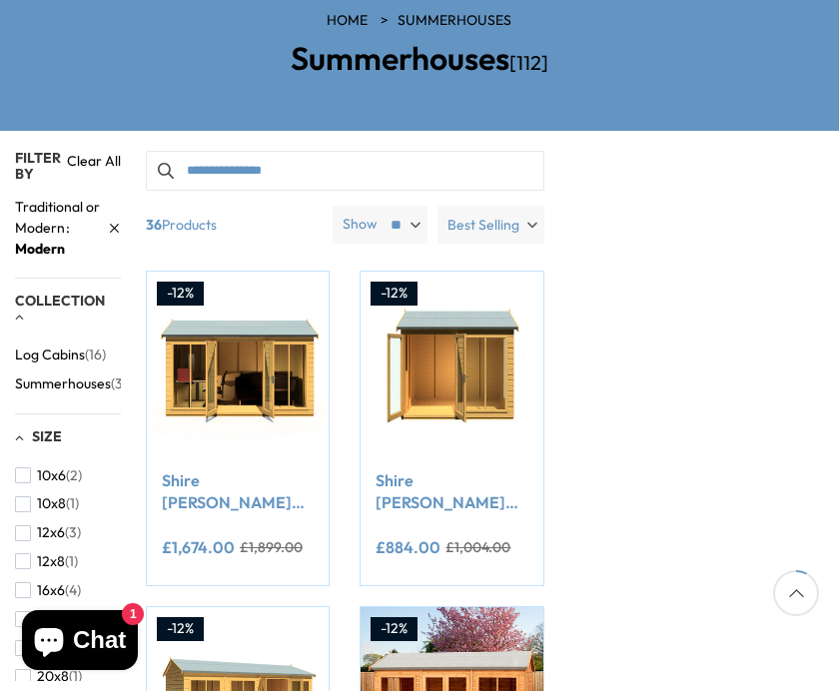
click at [412, 504] on link "Shire Mayfield 8x6 Summerhouse" at bounding box center [451, 491] width 152 height 45
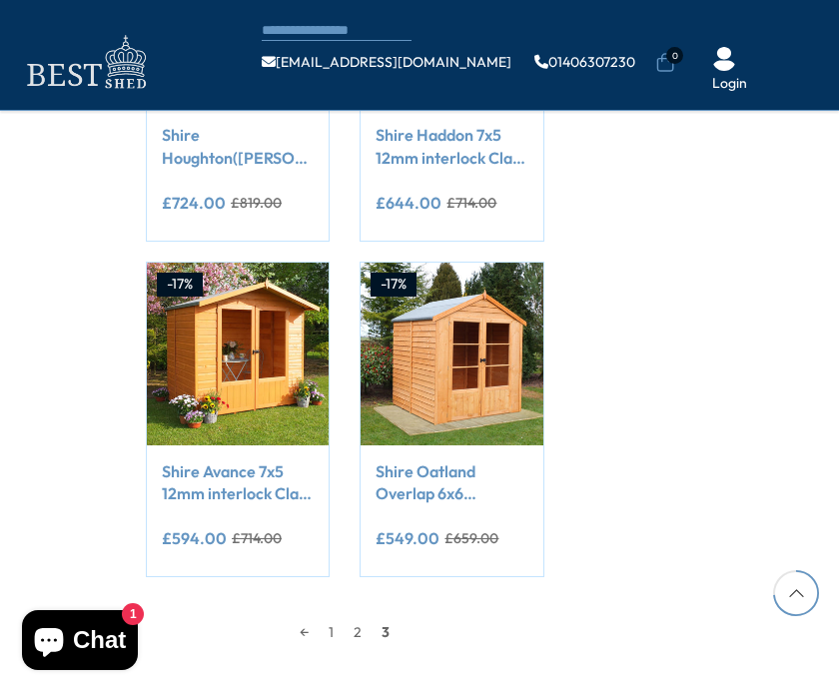
scroll to position [1777, 0]
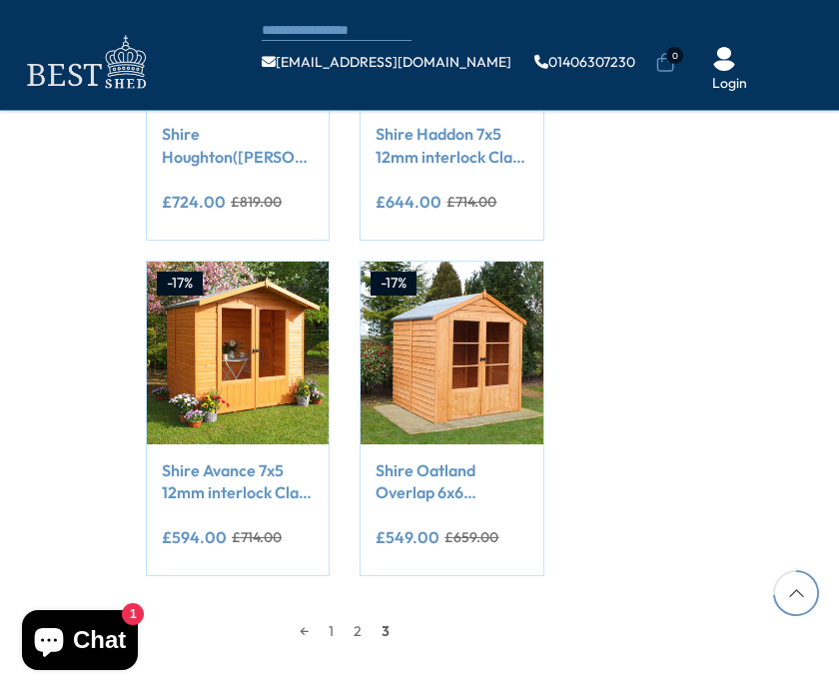
click at [360, 623] on link "2" at bounding box center [357, 631] width 28 height 30
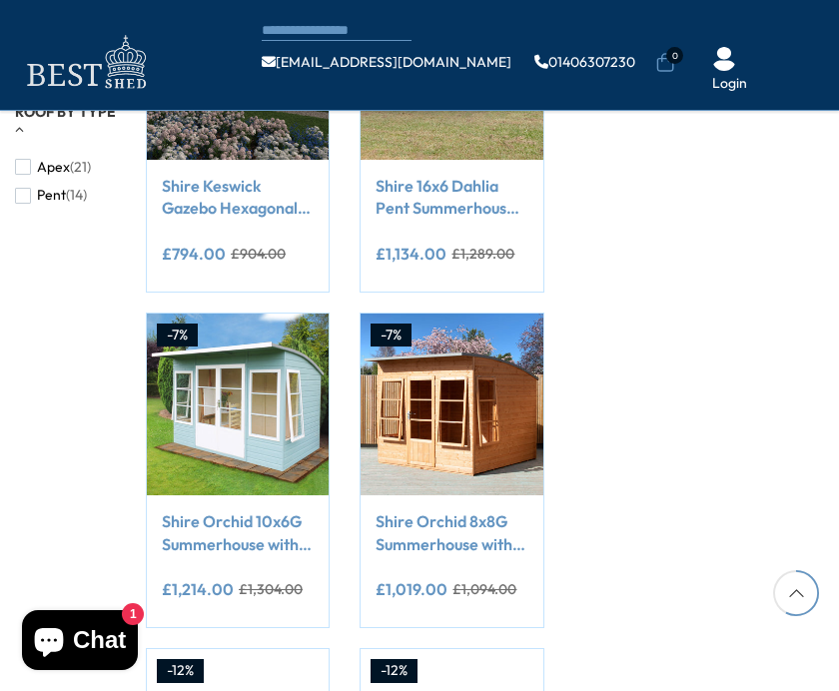
scroll to position [1391, 0]
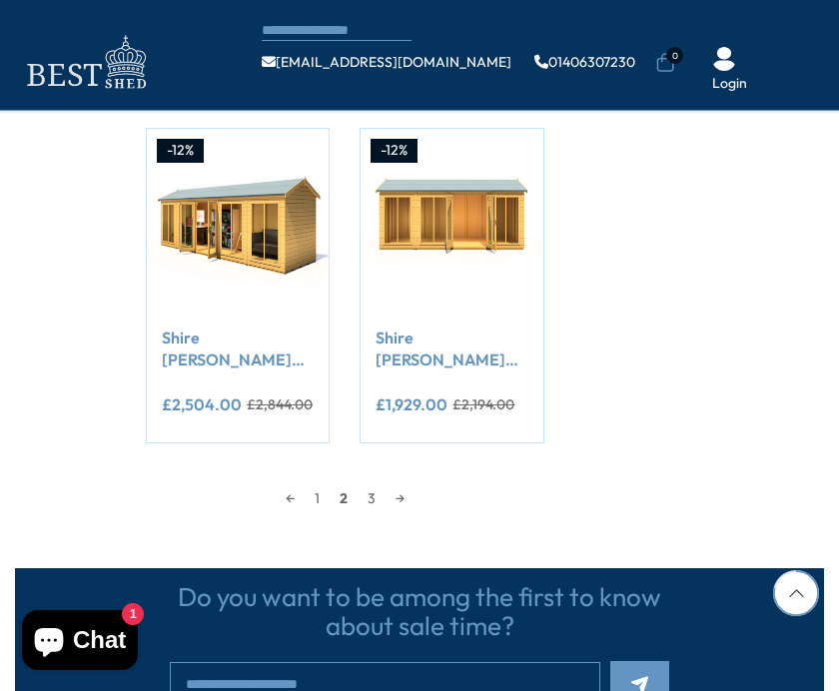
click at [314, 494] on link "1" at bounding box center [316, 498] width 25 height 30
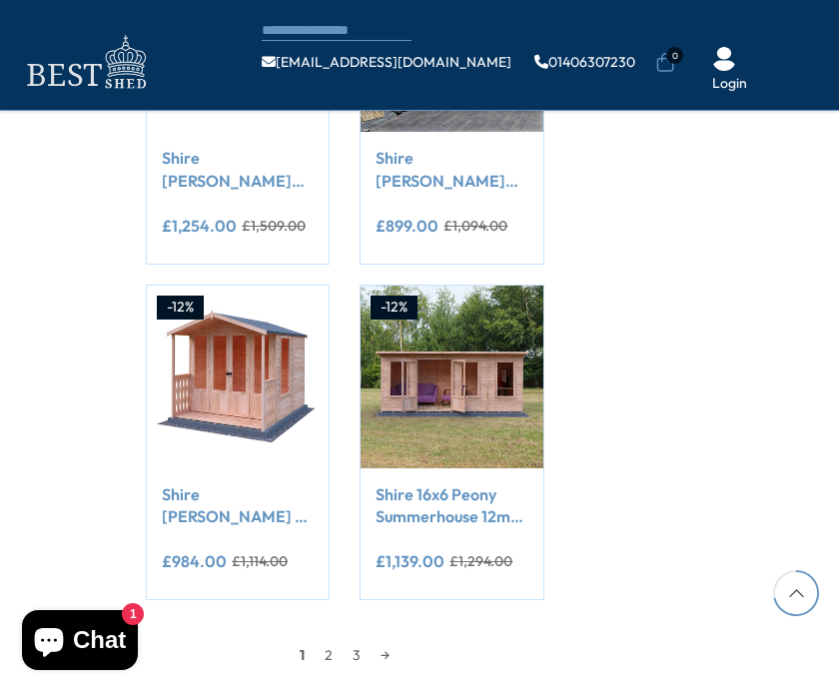
scroll to position [1755, 0]
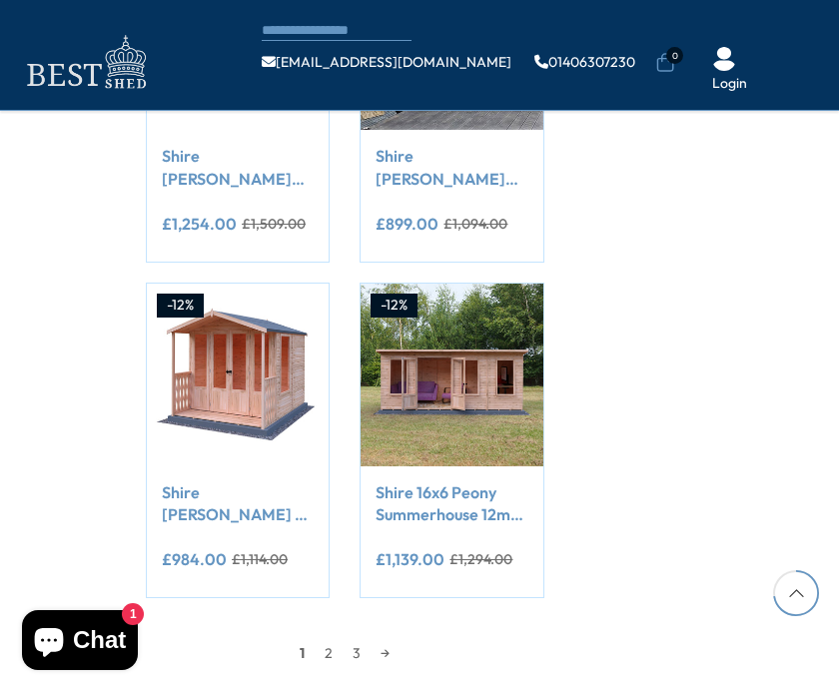
click at [328, 651] on link "2" at bounding box center [328, 653] width 28 height 30
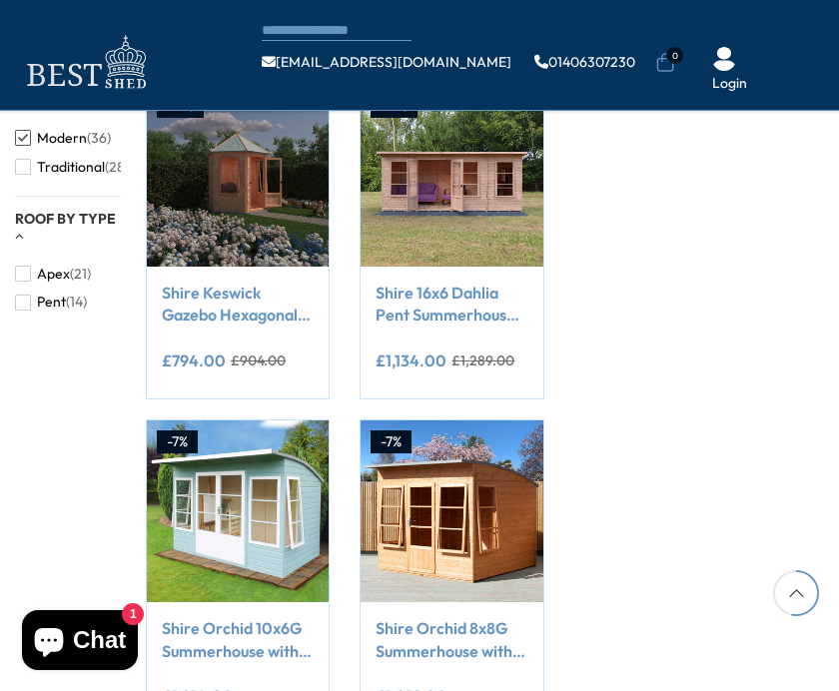
scroll to position [1290, 0]
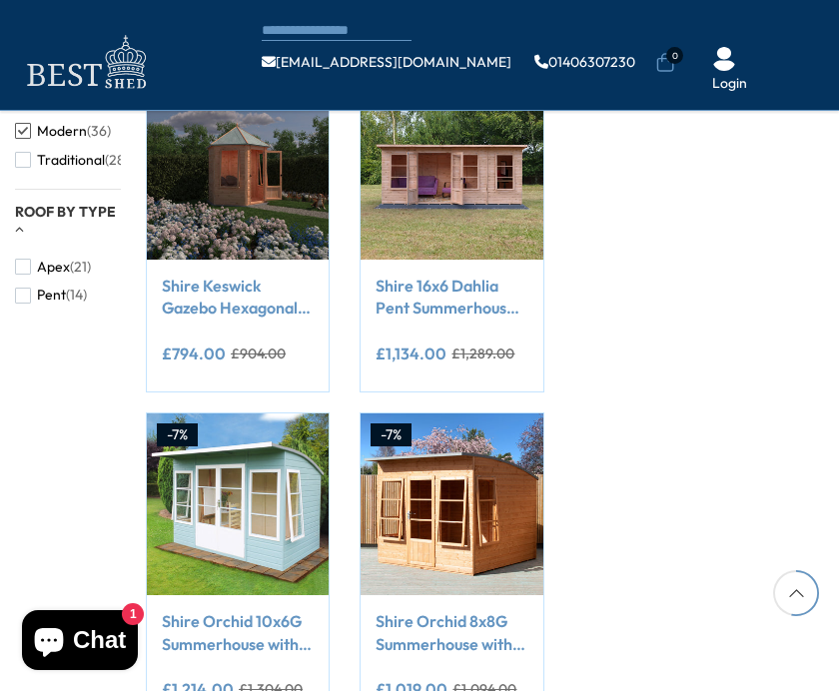
click at [456, 628] on link "Shire Orchid 8x8G Summerhouse with curved roof" at bounding box center [451, 632] width 152 height 45
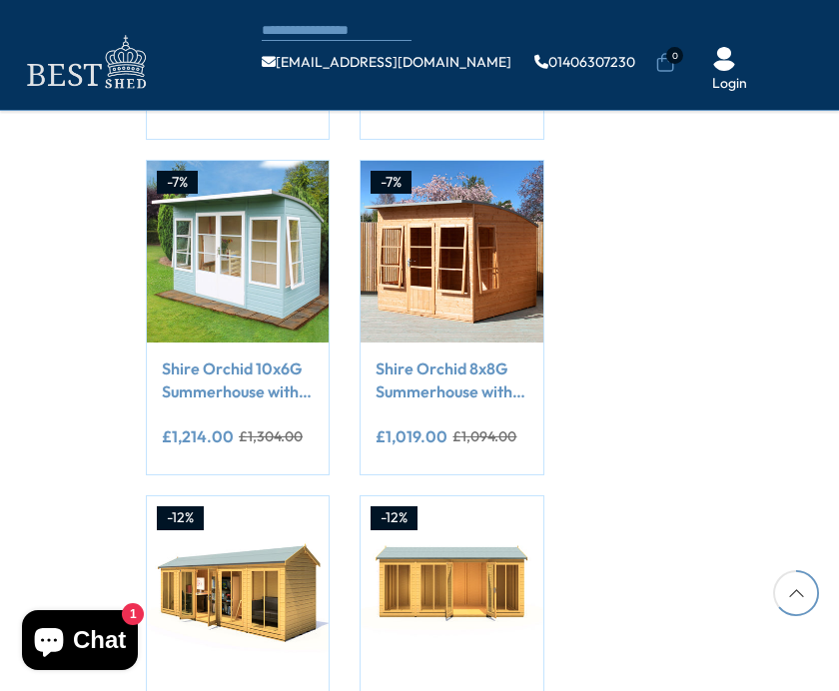
scroll to position [1540, 0]
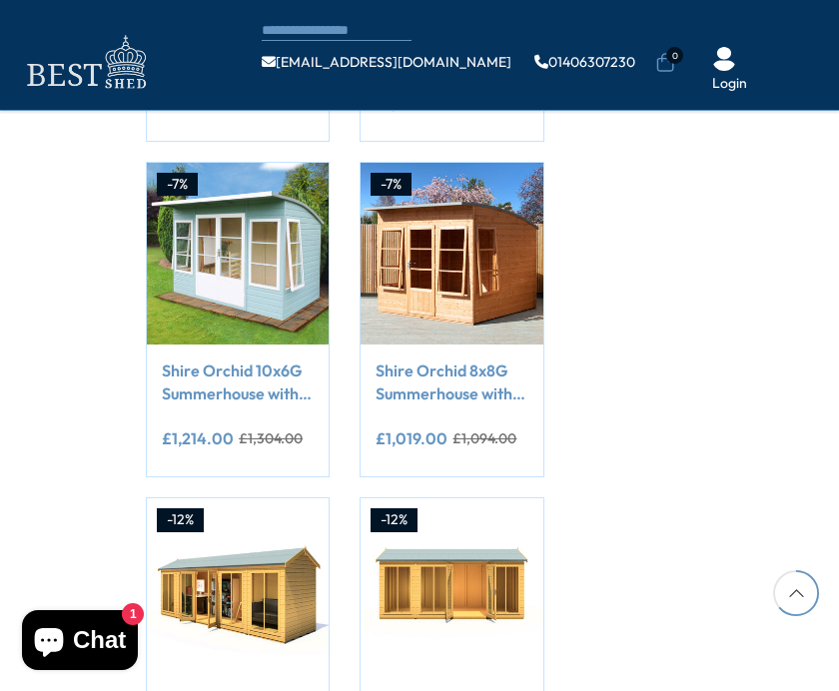
click at [192, 398] on link "Shire Orchid 10x6G Summerhouse with curved roof" at bounding box center [238, 381] width 152 height 45
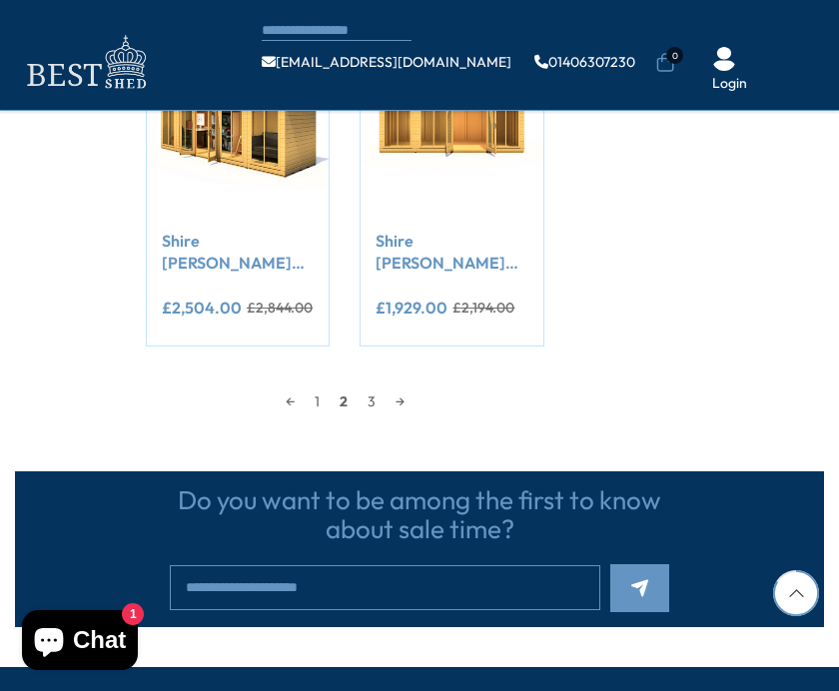
scroll to position [1988, 0]
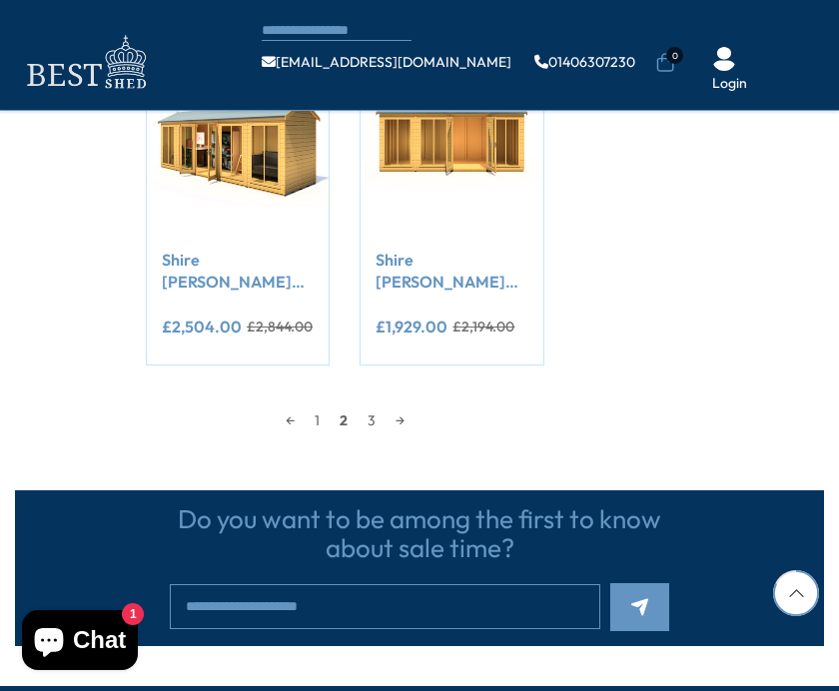
click at [314, 414] on link "1" at bounding box center [316, 420] width 25 height 30
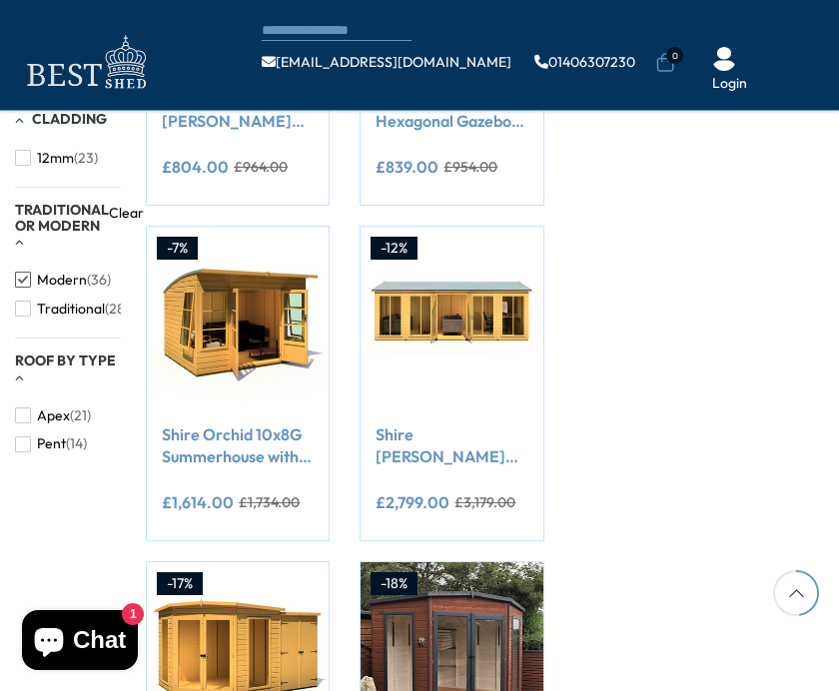
scroll to position [1135, 0]
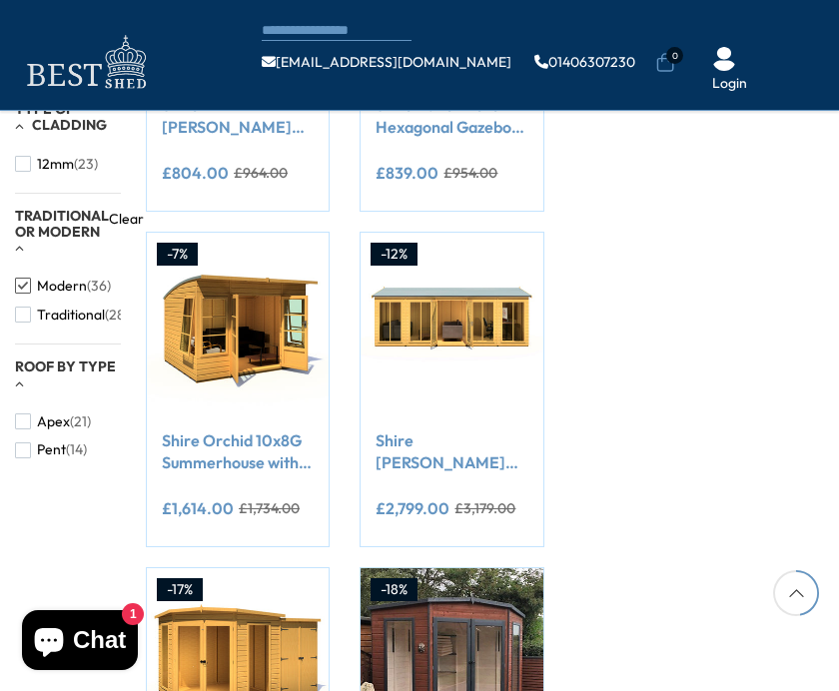
click at [203, 440] on link "Shire Orchid 10x8G Summerhouse with curved roof" at bounding box center [238, 451] width 152 height 45
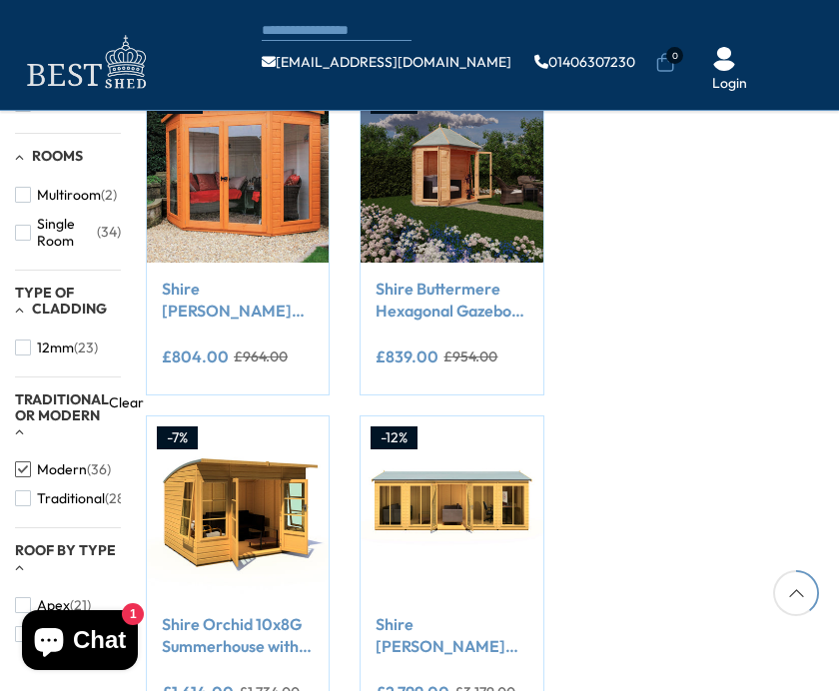
scroll to position [957, 0]
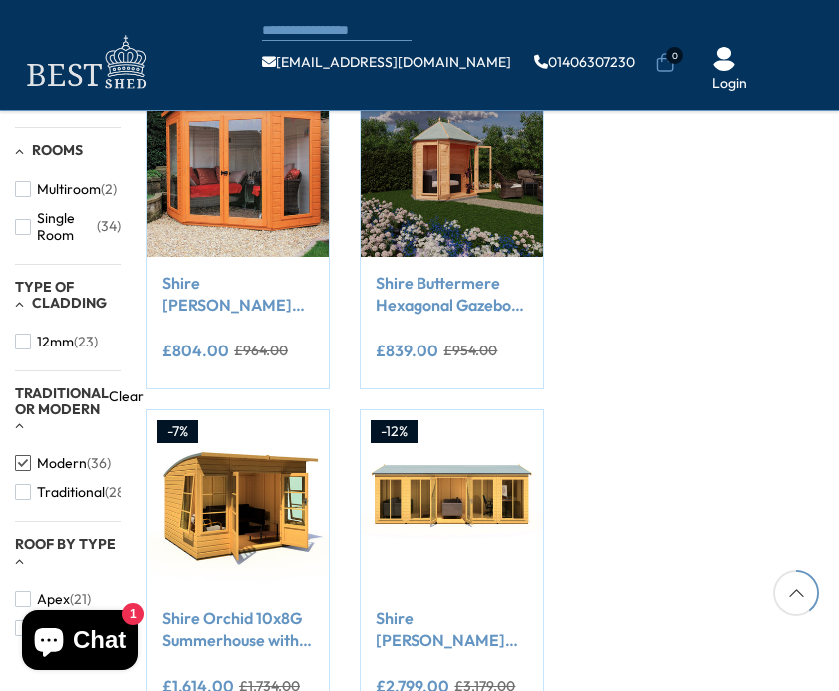
click at [207, 628] on link "Shire Orchid 10x8G Summerhouse with curved roof" at bounding box center [238, 629] width 152 height 45
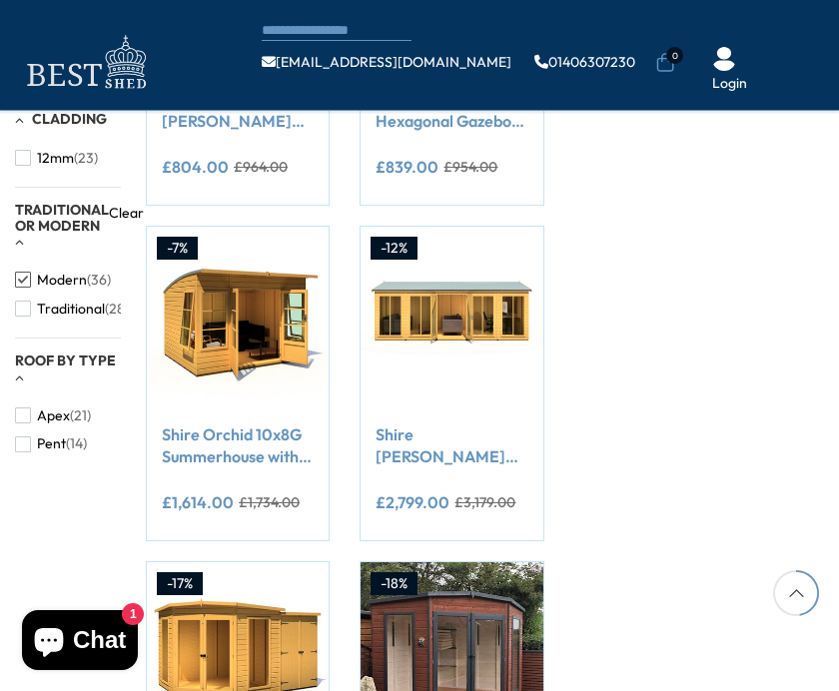
scroll to position [1143, 0]
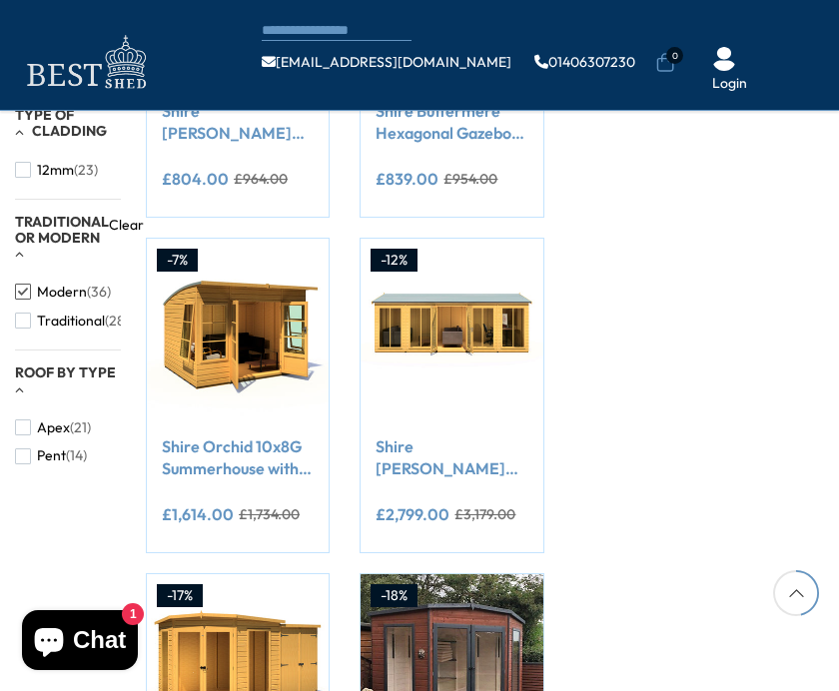
scroll to position [1108, 0]
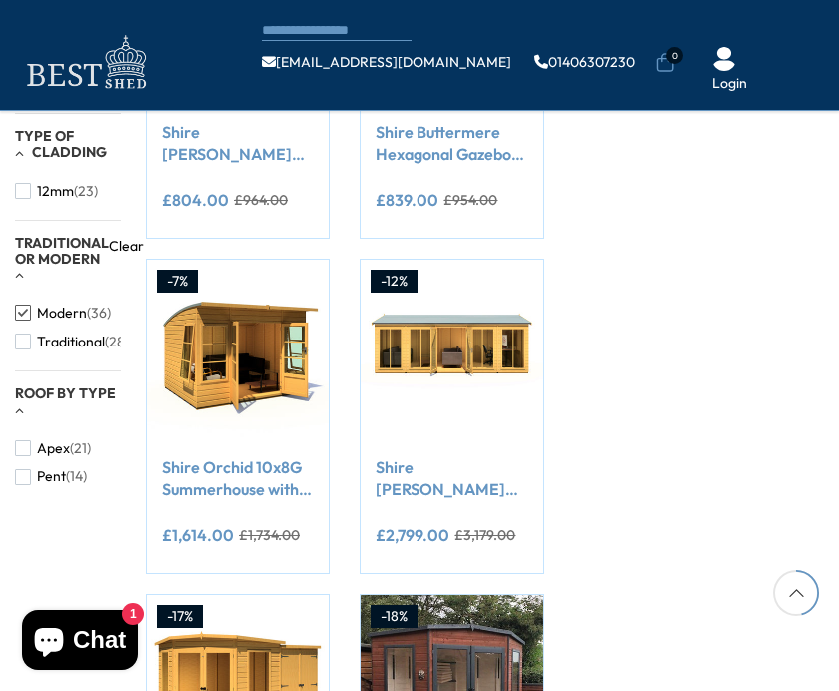
click at [34, 327] on button "Traditional (28)" at bounding box center [72, 341] width 114 height 29
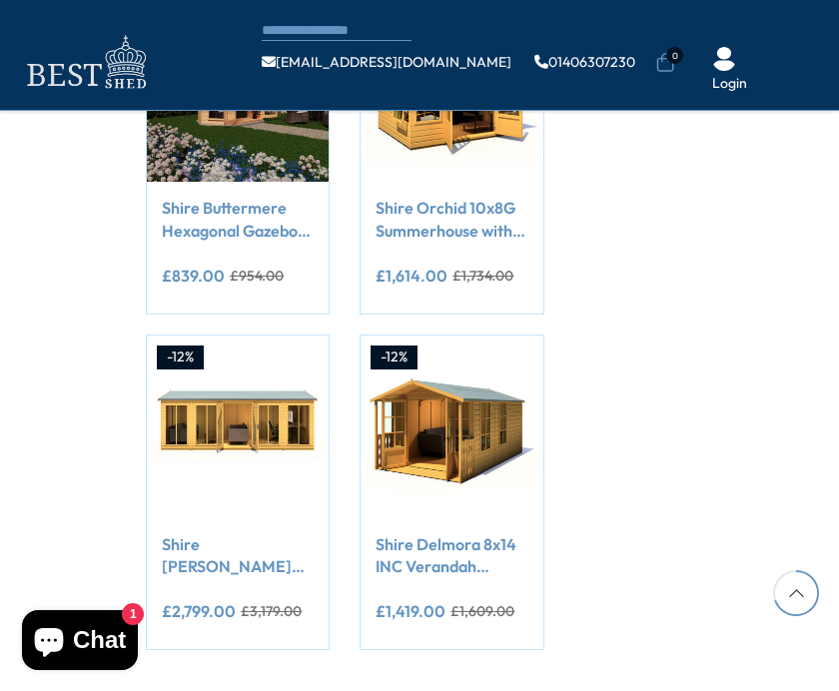
scroll to position [1708, 0]
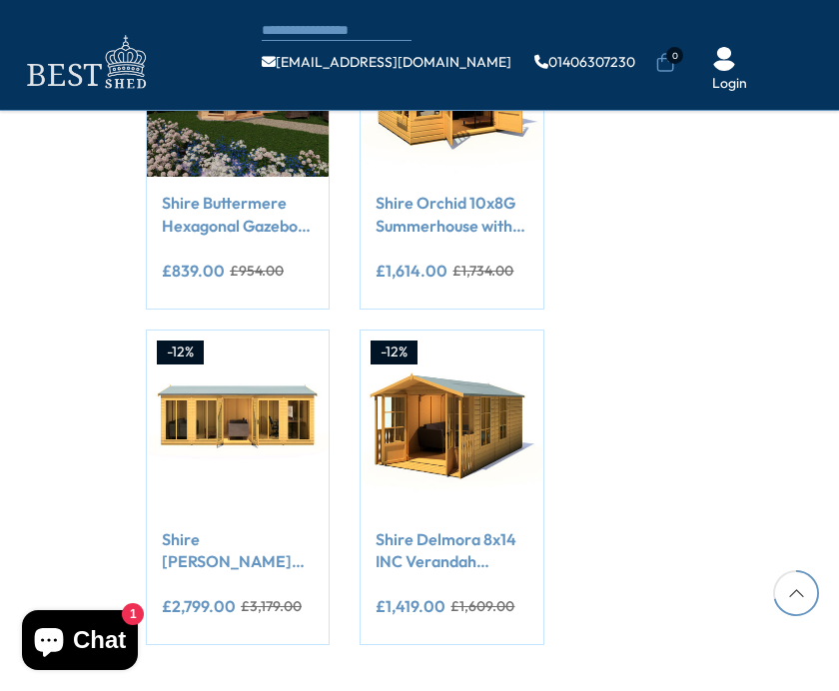
click at [299, 690] on link "2" at bounding box center [300, 700] width 28 height 30
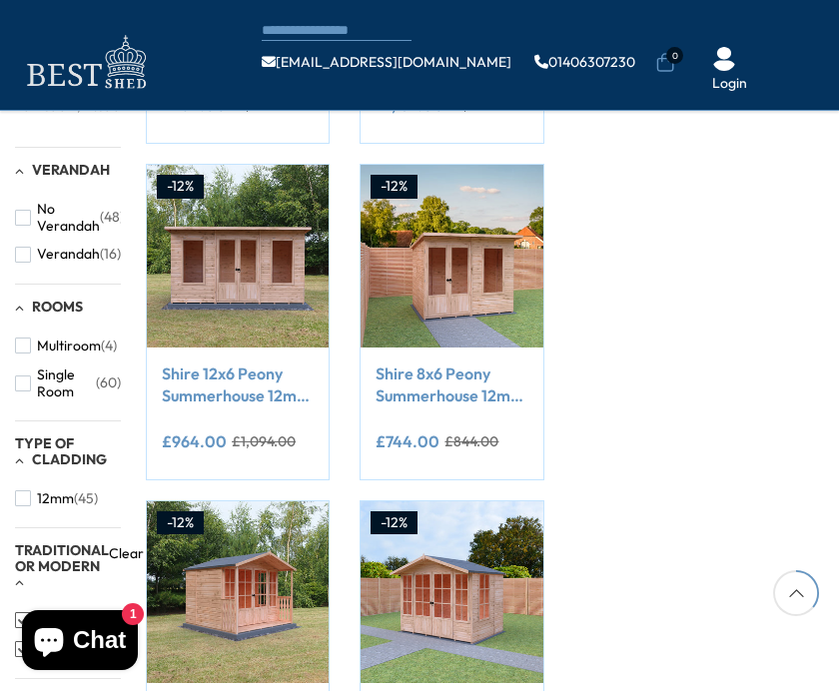
scroll to position [866, 0]
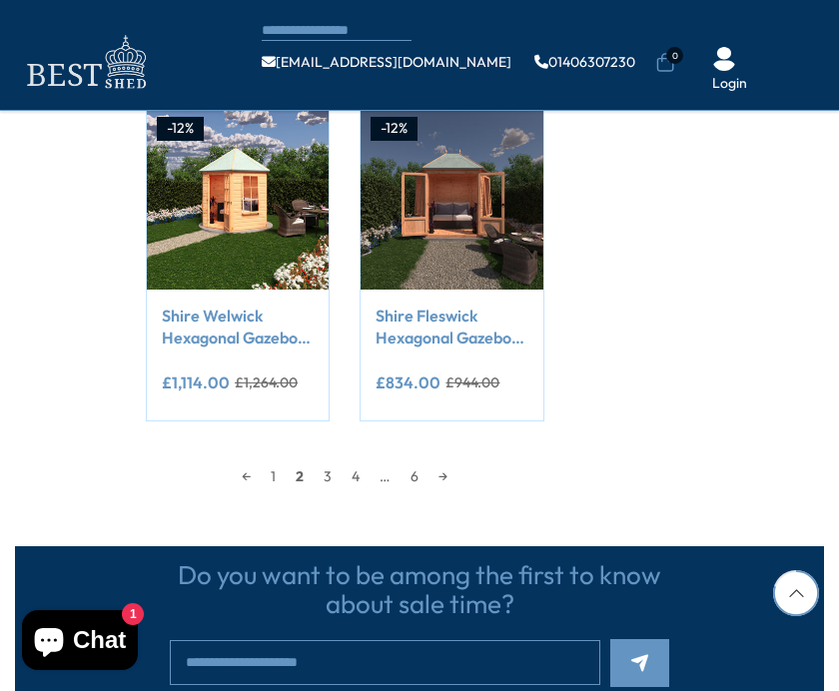
click at [318, 480] on link "3" at bounding box center [327, 476] width 28 height 30
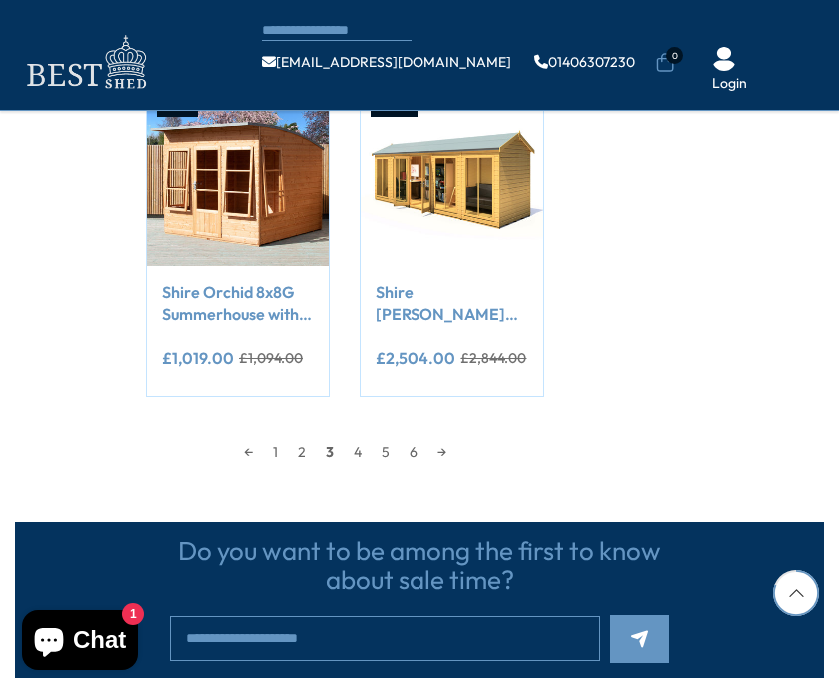
scroll to position [1958, 0]
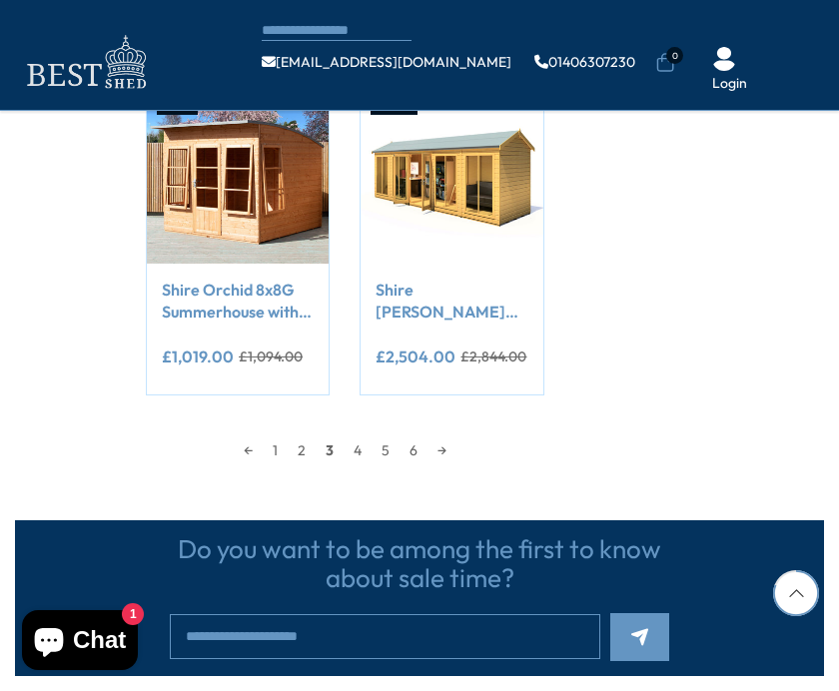
click at [359, 449] on link "4" at bounding box center [357, 450] width 28 height 30
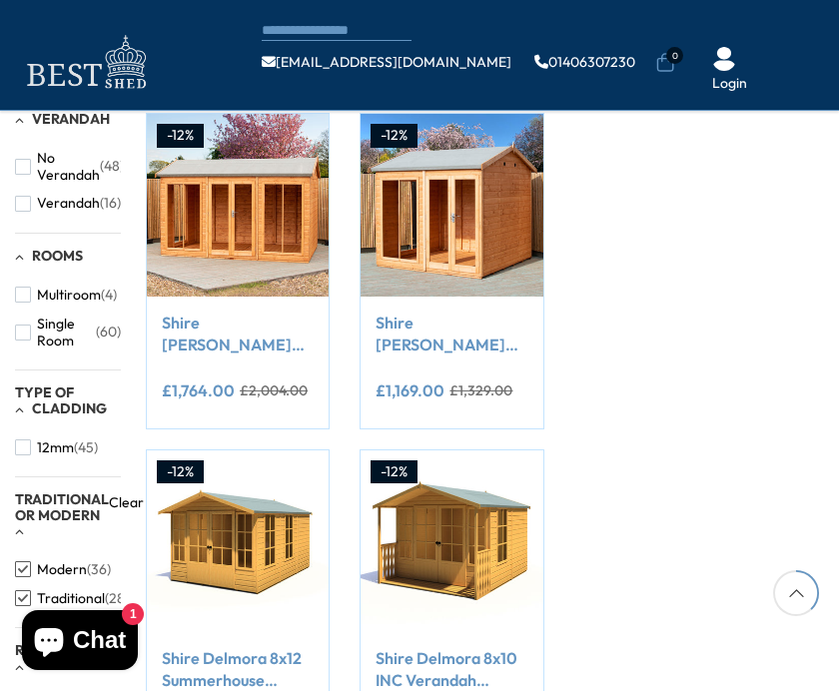
scroll to position [918, 0]
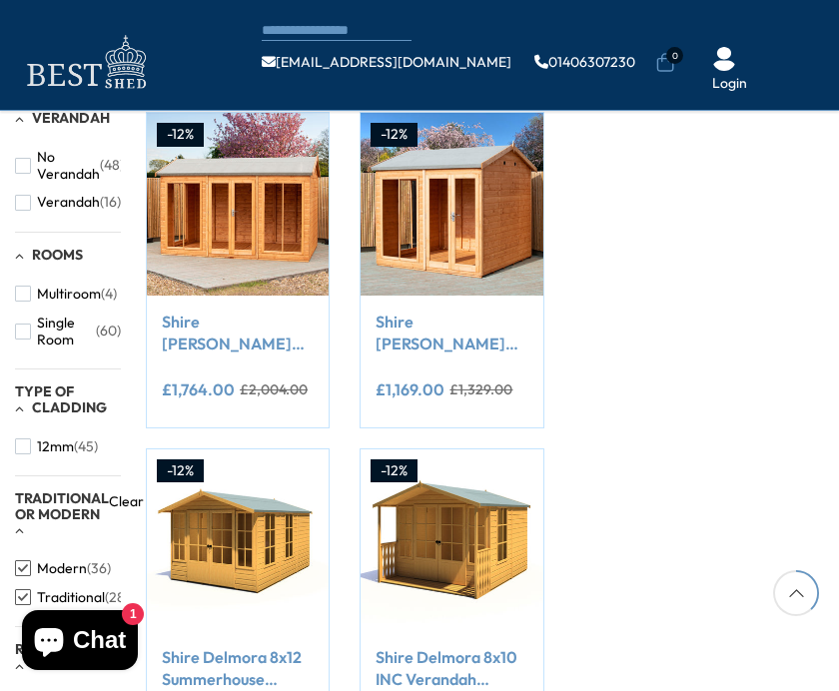
click at [411, 346] on link "Shire [PERSON_NAME] 8x8 12mm Interlock Cladding Summerhouse" at bounding box center [451, 332] width 152 height 45
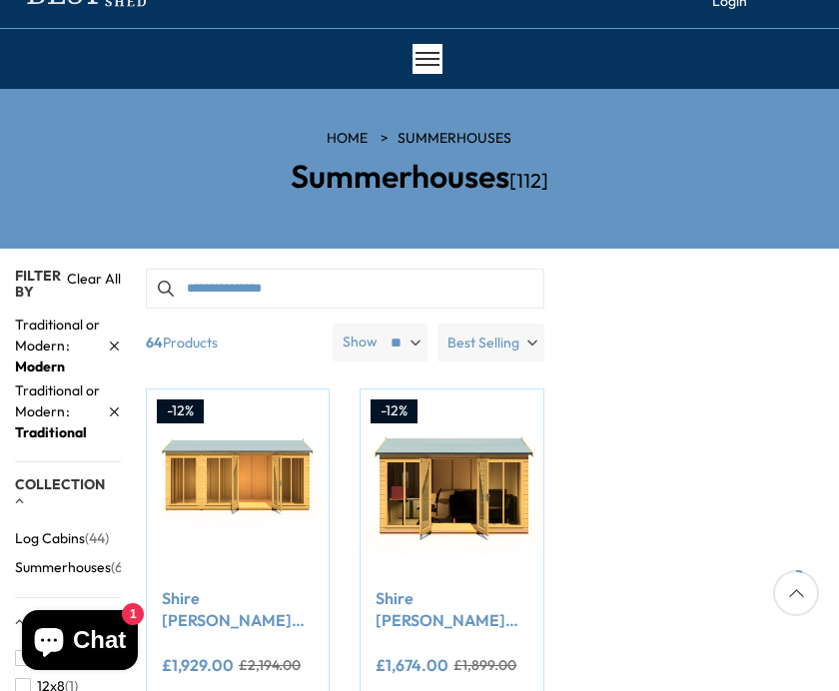
scroll to position [0, 0]
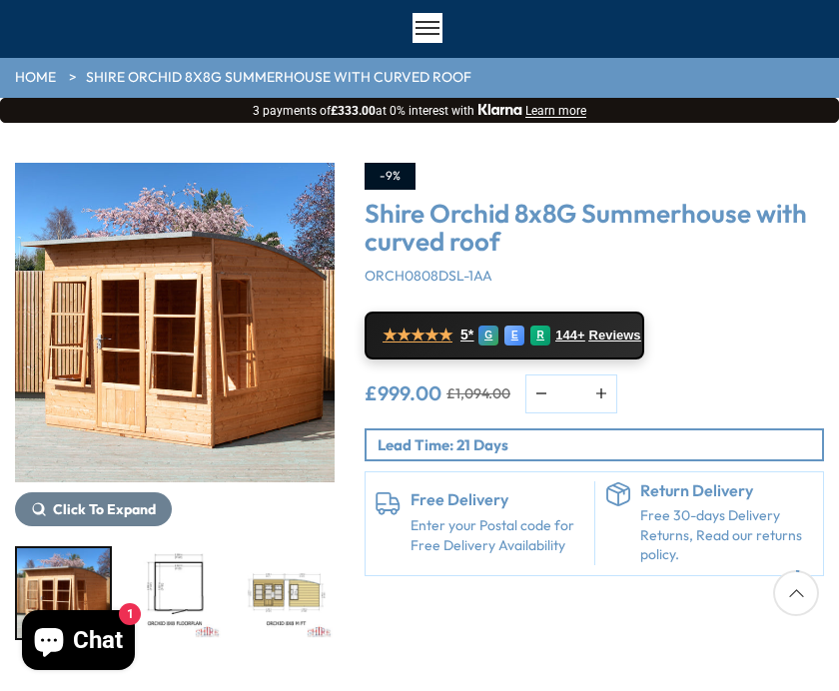
scroll to position [158, 0]
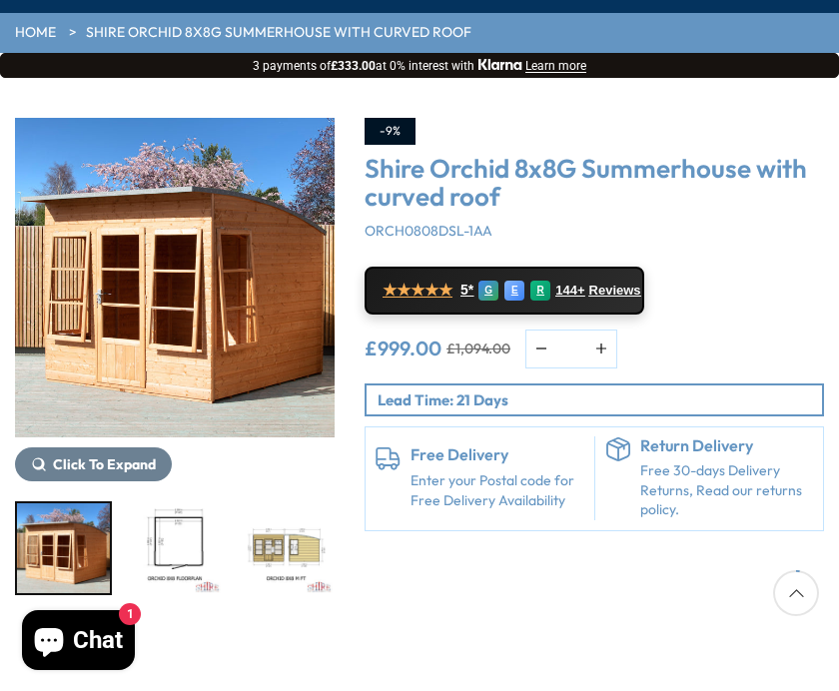
click at [240, 539] on img "3 / 11" at bounding box center [286, 548] width 93 height 90
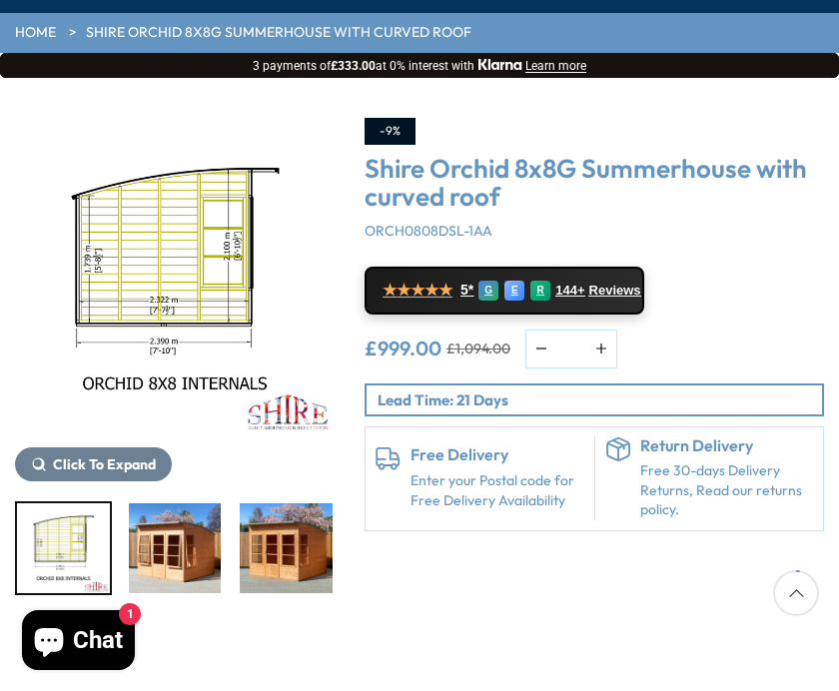
click at [280, 544] on div at bounding box center [174, 548] width 319 height 94
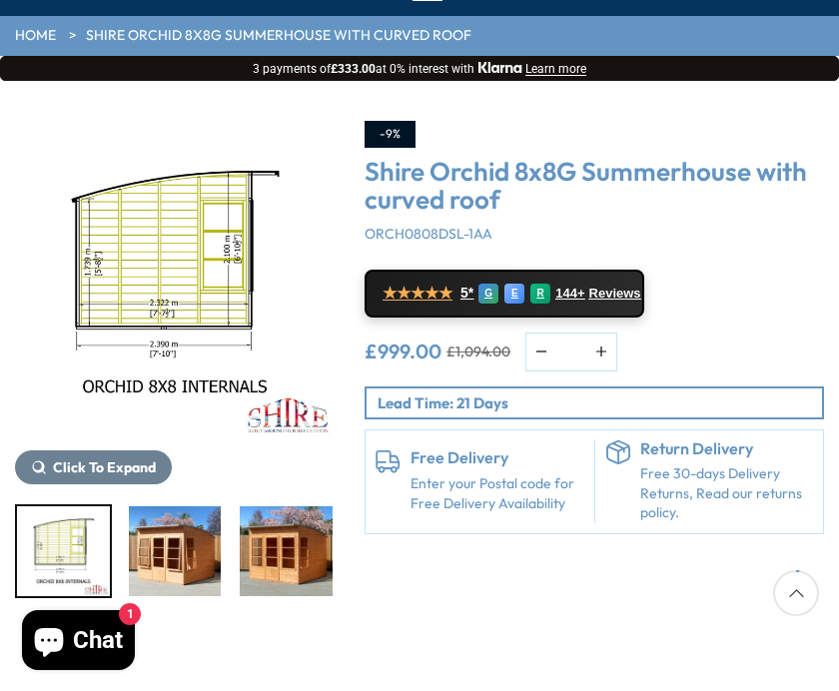
scroll to position [174, 0]
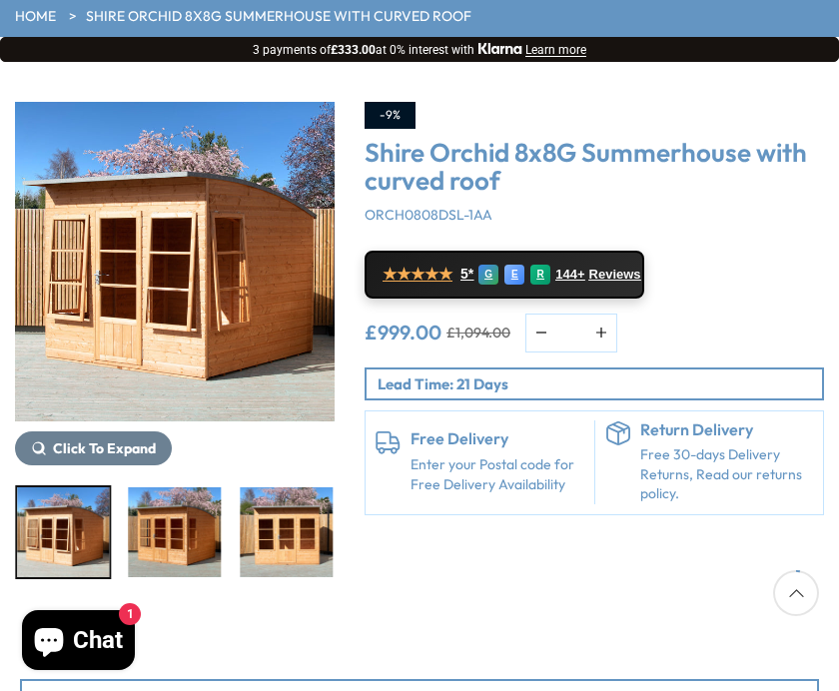
click at [172, 540] on img "6 / 11" at bounding box center [175, 532] width 93 height 90
click at [275, 540] on div at bounding box center [174, 532] width 319 height 94
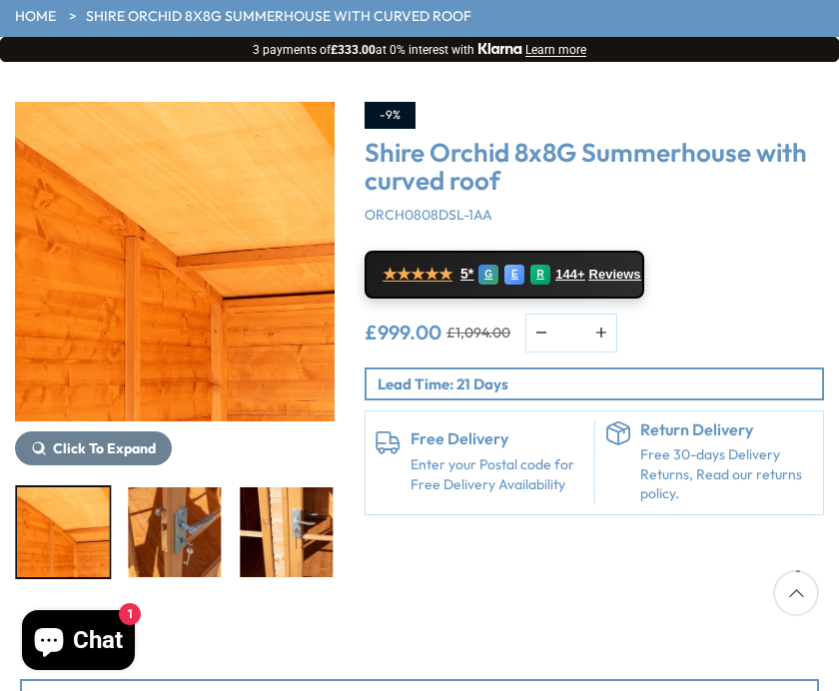
click at [158, 535] on img "9 / 11" at bounding box center [175, 532] width 93 height 90
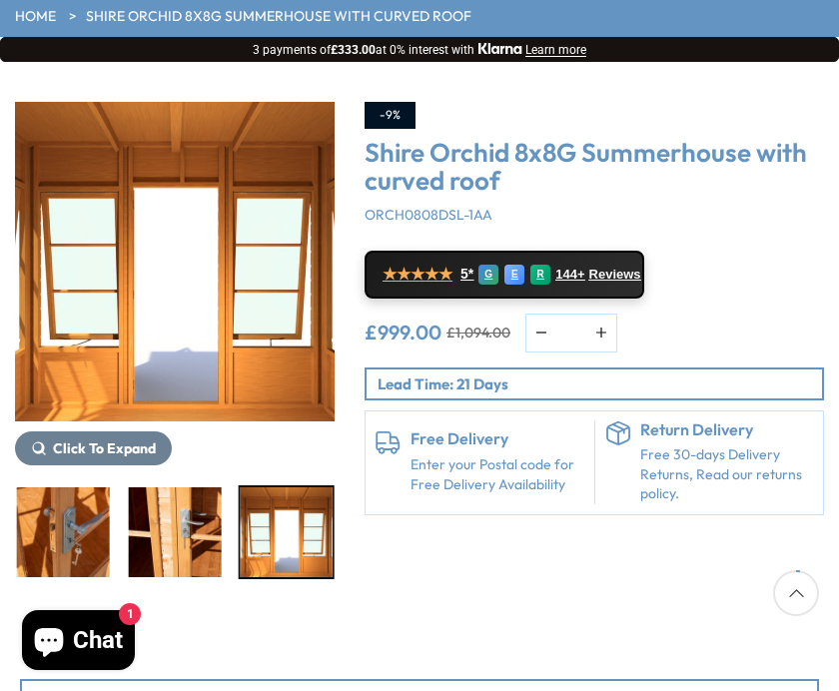
click at [261, 534] on img "11 / 11" at bounding box center [286, 532] width 93 height 90
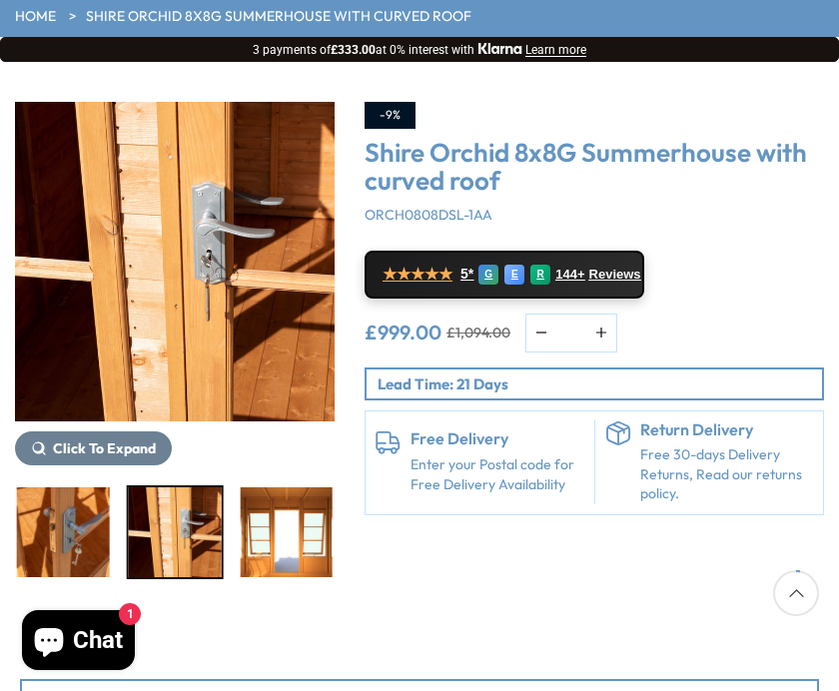
click at [172, 545] on img "10 / 11" at bounding box center [175, 532] width 93 height 90
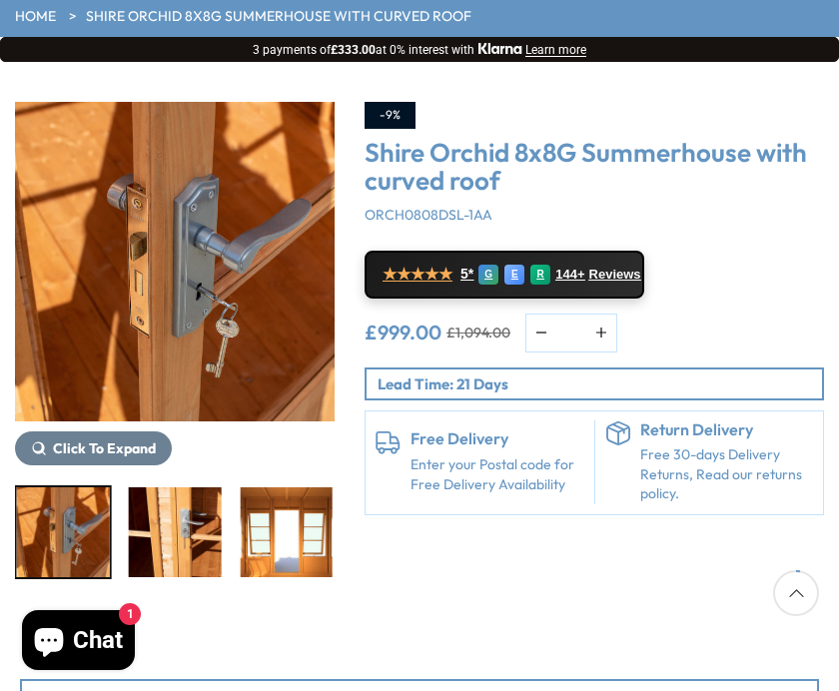
click at [58, 544] on img "9 / 11" at bounding box center [63, 532] width 93 height 90
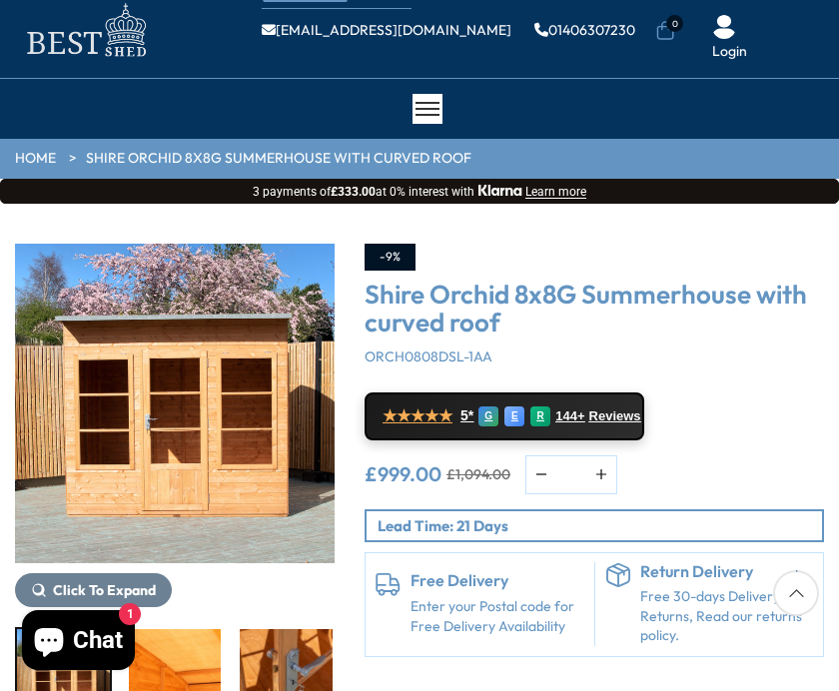
scroll to position [0, 0]
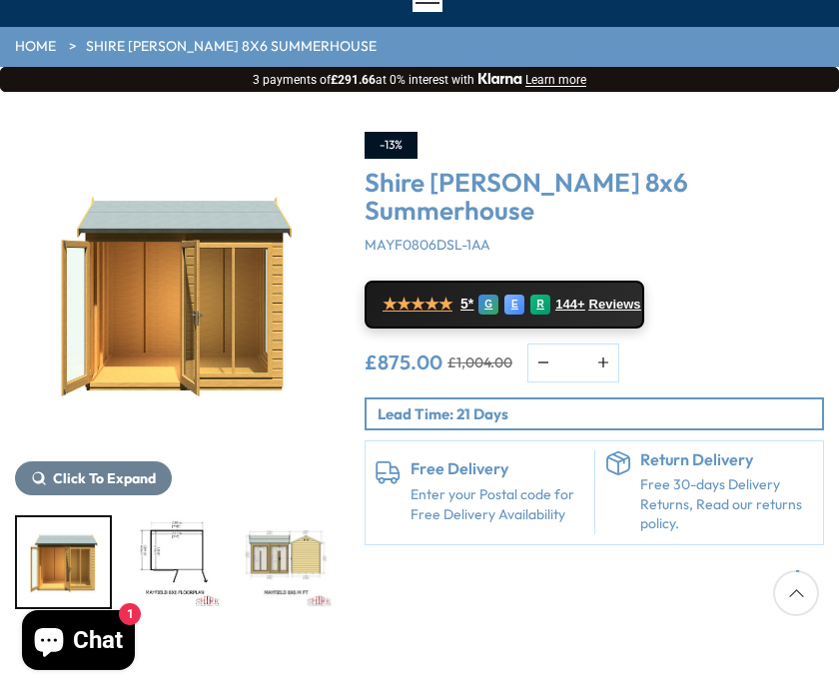
scroll to position [143, 0]
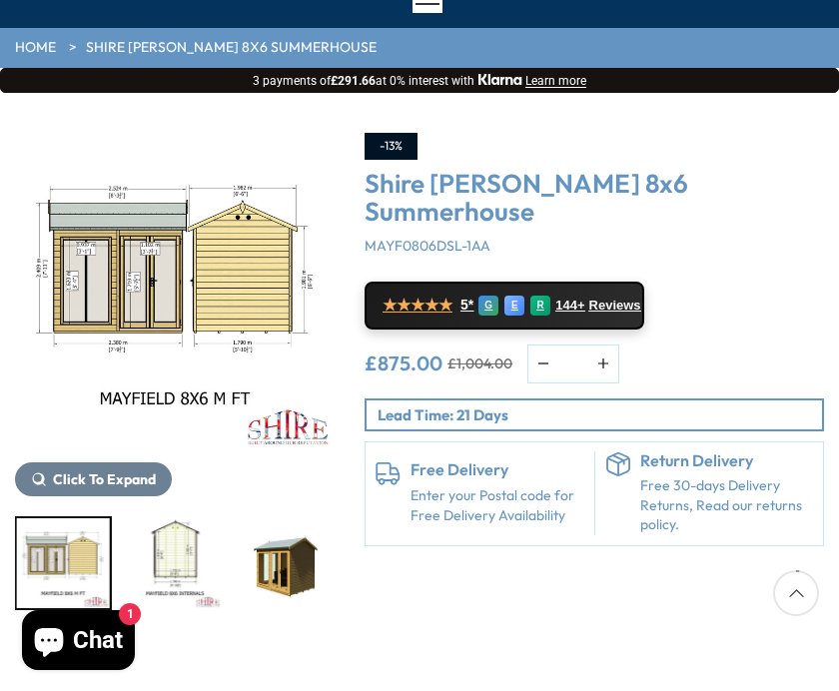
click at [278, 558] on img "5 / 7" at bounding box center [286, 563] width 93 height 90
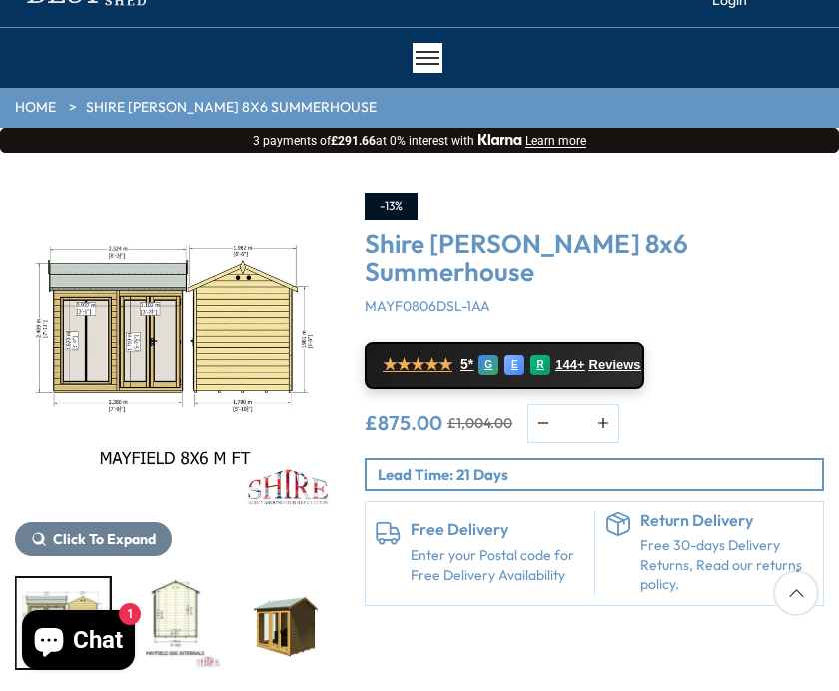
scroll to position [0, 0]
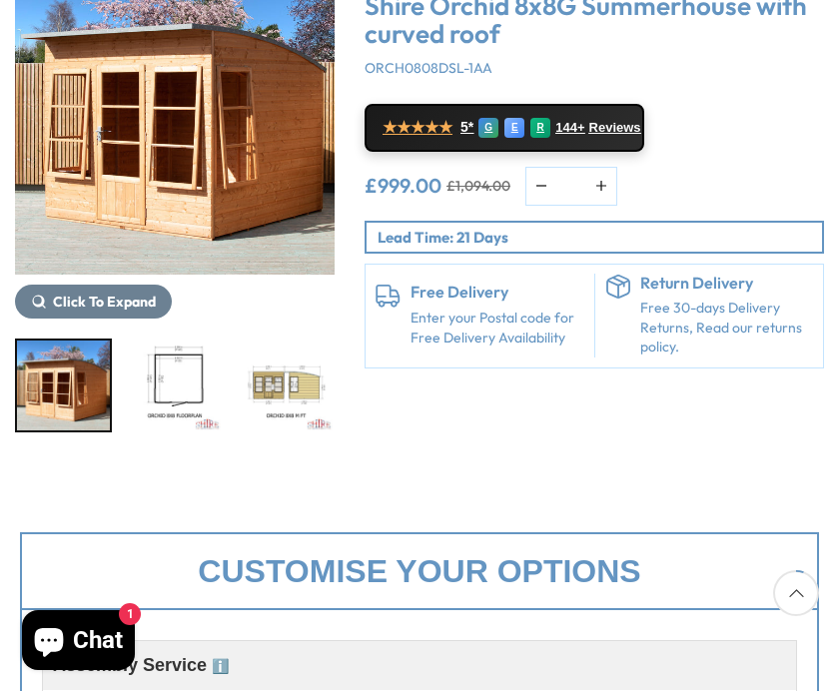
scroll to position [322, 0]
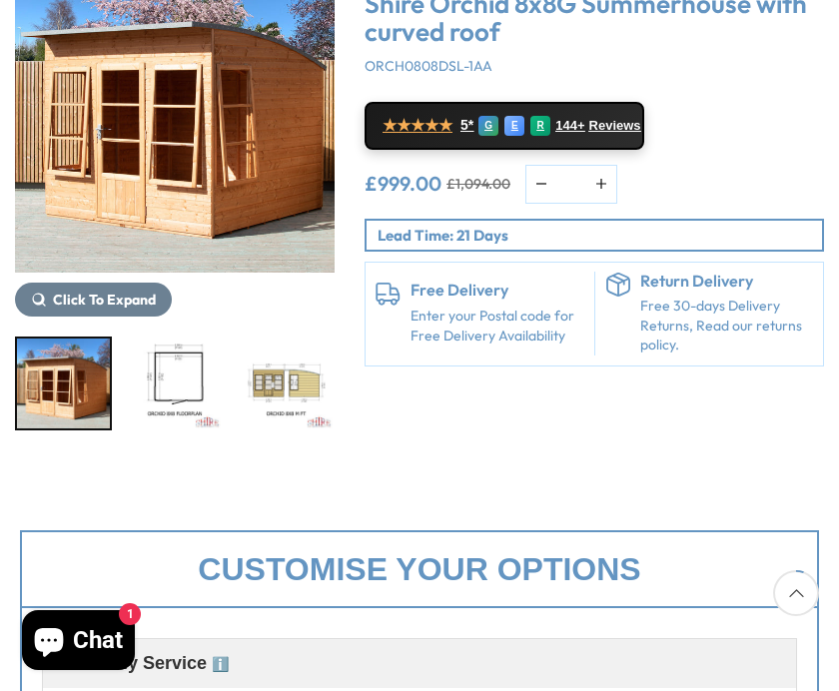
click at [240, 374] on img "3 / 11" at bounding box center [286, 383] width 93 height 90
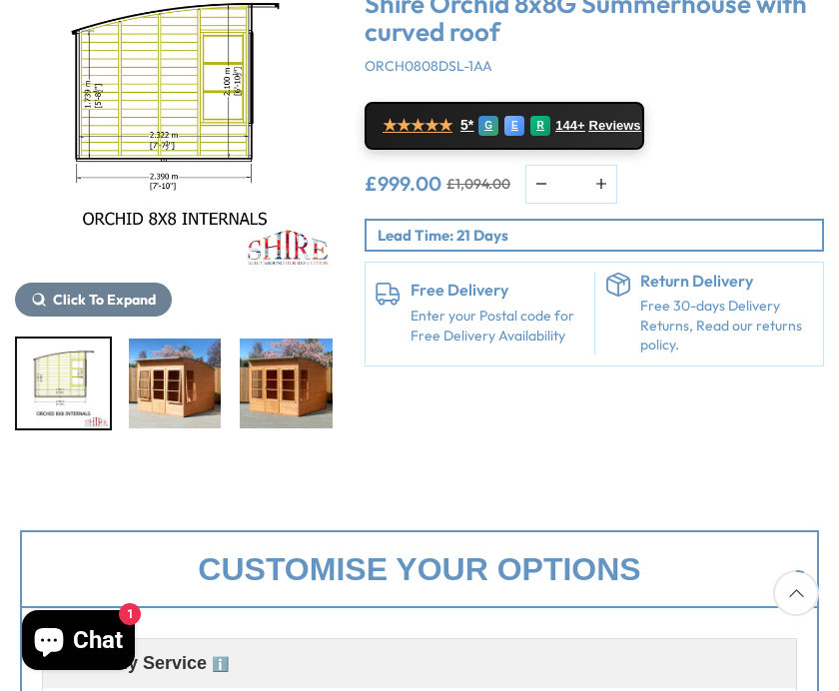
click at [277, 375] on div at bounding box center [174, 383] width 319 height 94
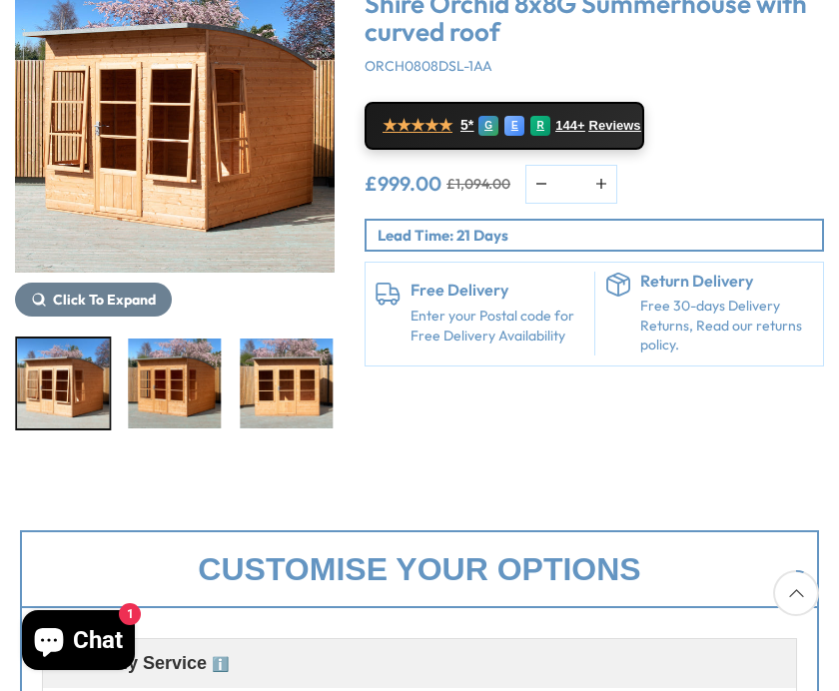
click at [167, 386] on img "6 / 11" at bounding box center [175, 383] width 93 height 90
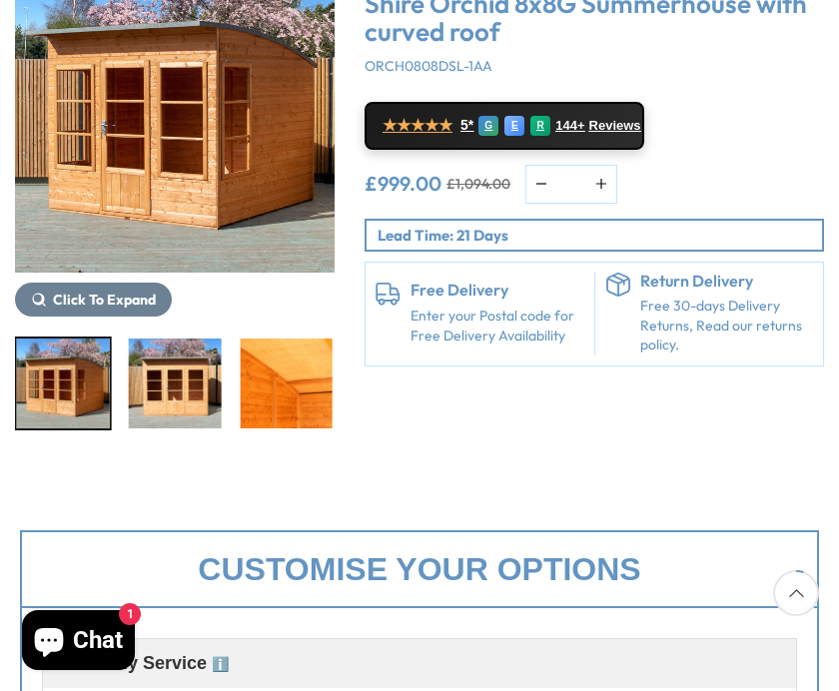
click at [163, 370] on img "7 / 11" at bounding box center [175, 383] width 93 height 90
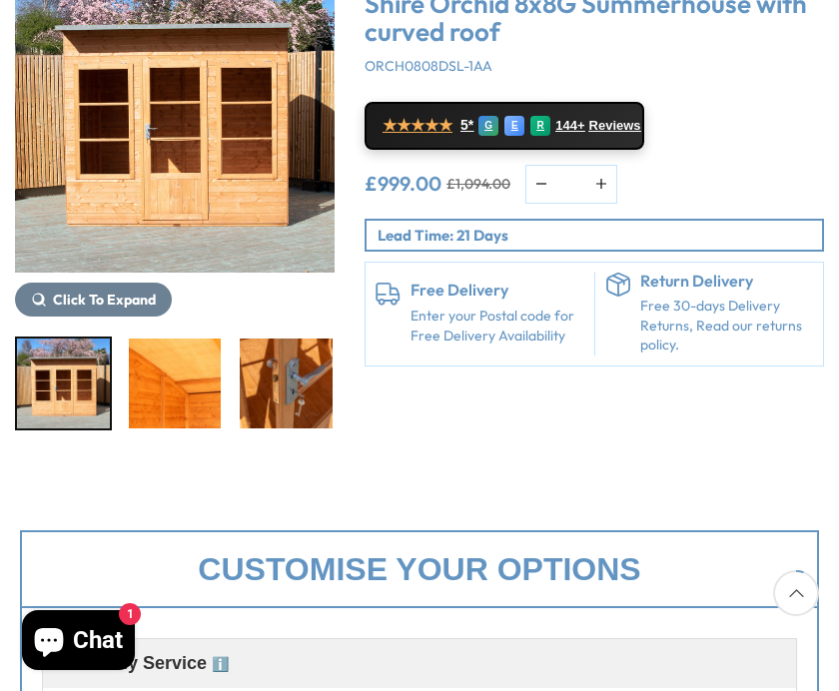
click at [159, 383] on img "8 / 11" at bounding box center [175, 383] width 93 height 90
click at [240, 384] on img "9 / 11" at bounding box center [286, 383] width 93 height 90
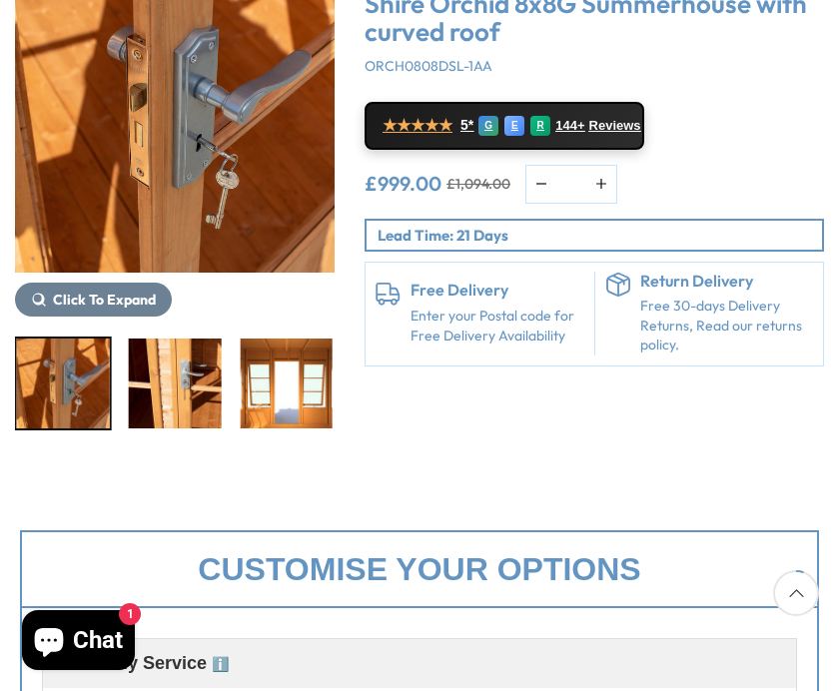
click at [166, 378] on img "10 / 11" at bounding box center [175, 383] width 93 height 90
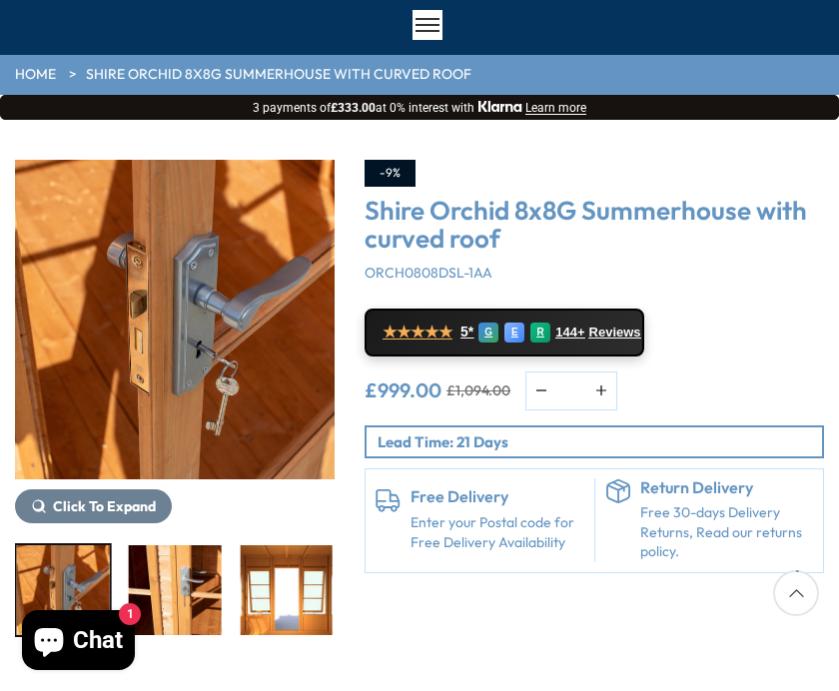
scroll to position [0, 0]
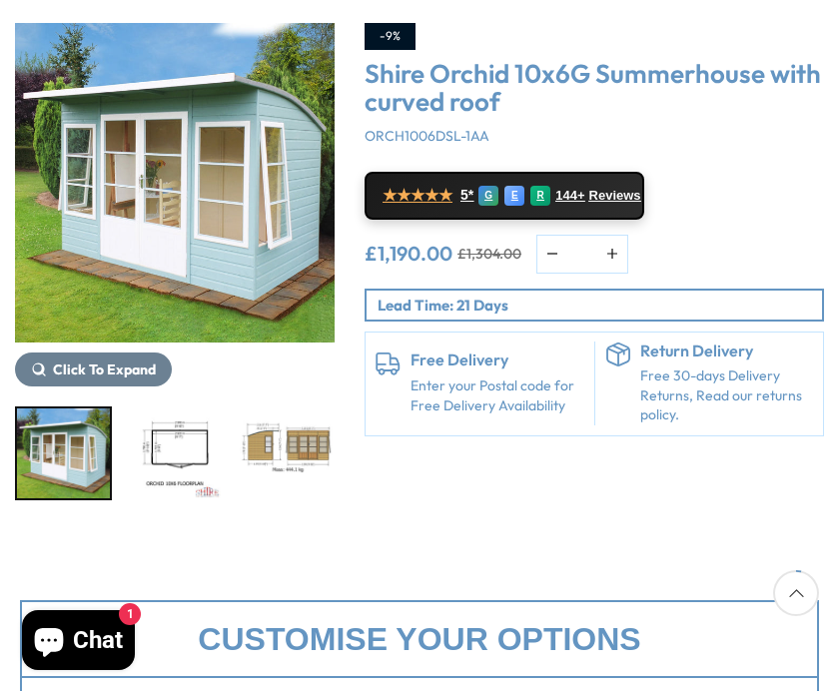
scroll to position [255, 0]
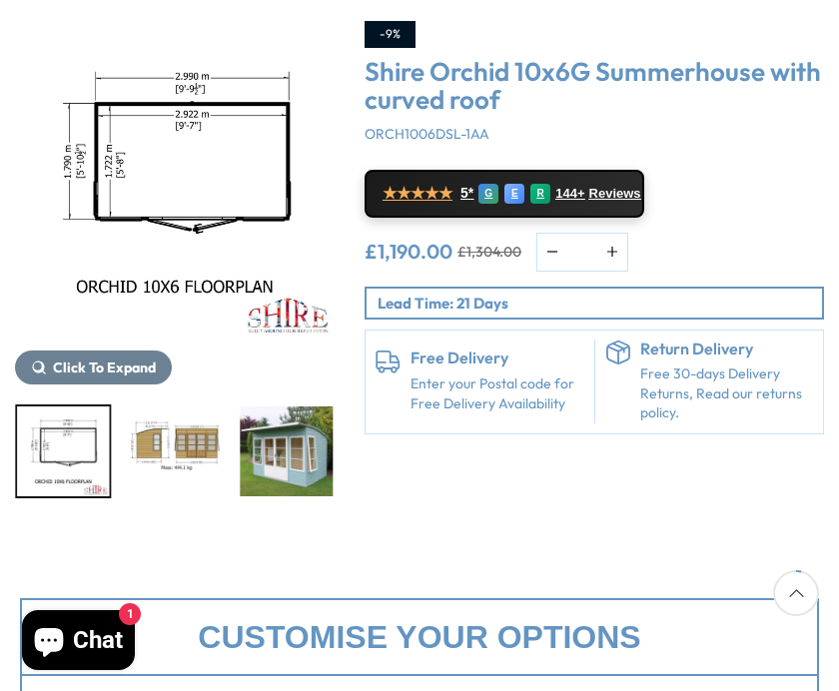
click at [176, 444] on img "3 / 12" at bounding box center [175, 451] width 93 height 90
click at [272, 457] on div at bounding box center [174, 451] width 319 height 94
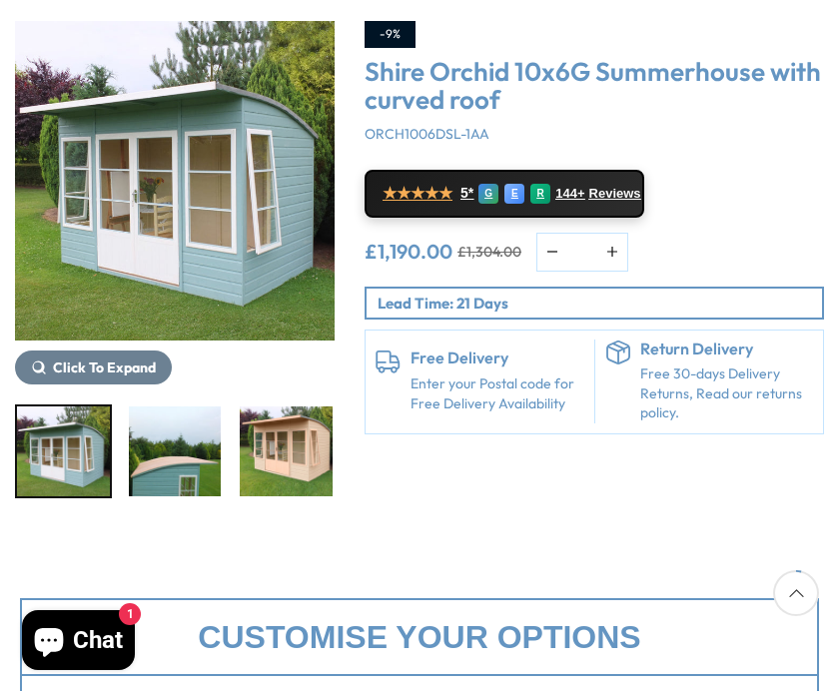
click at [240, 468] on img "6 / 12" at bounding box center [286, 451] width 93 height 90
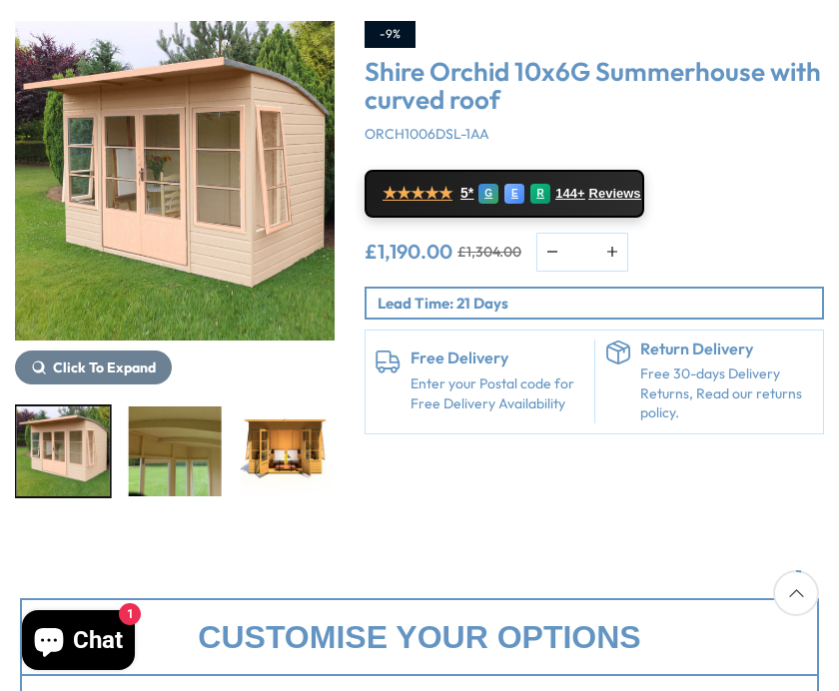
click at [161, 458] on img "7 / 12" at bounding box center [175, 451] width 93 height 90
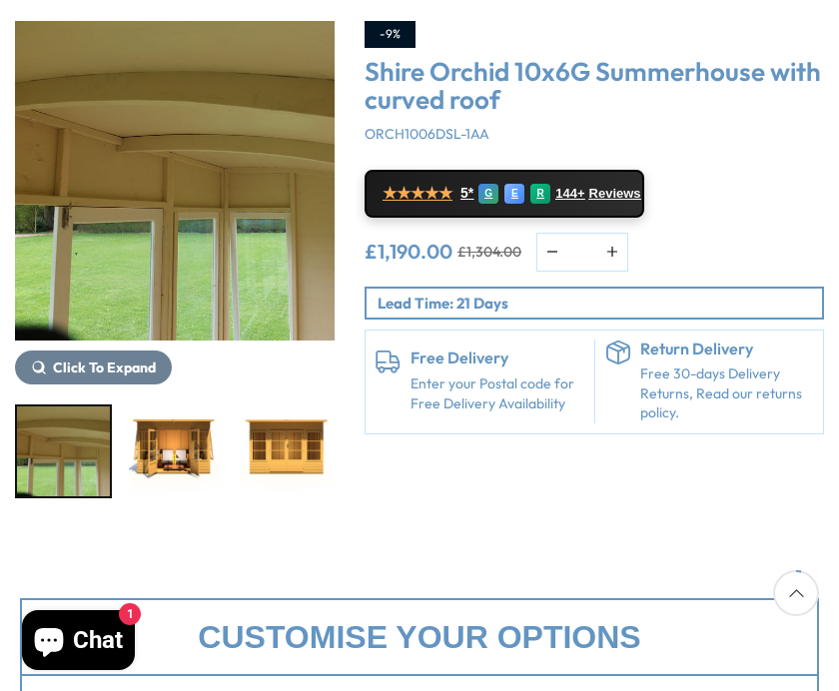
click at [160, 466] on img "8 / 12" at bounding box center [175, 451] width 93 height 90
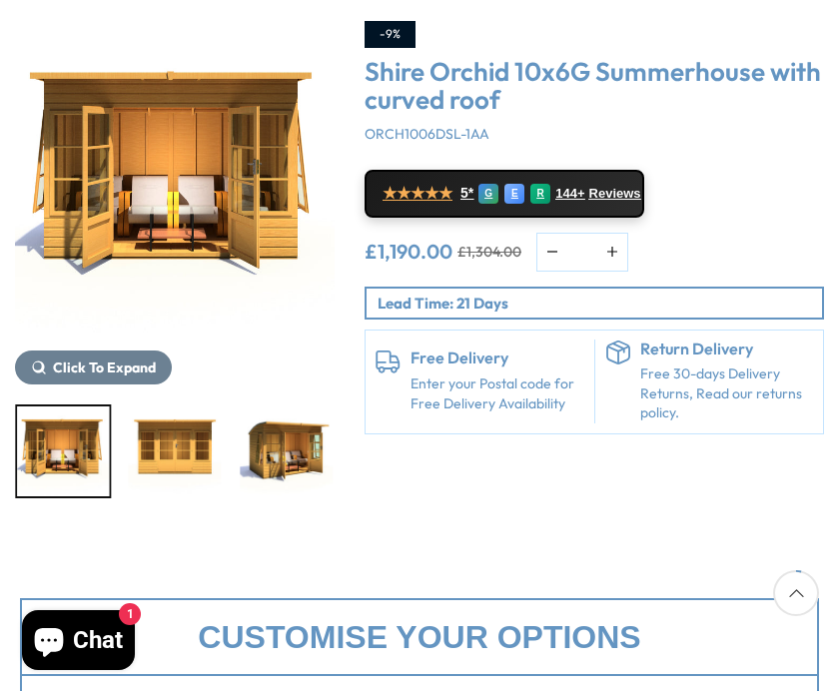
click at [165, 461] on img "9 / 12" at bounding box center [175, 451] width 93 height 90
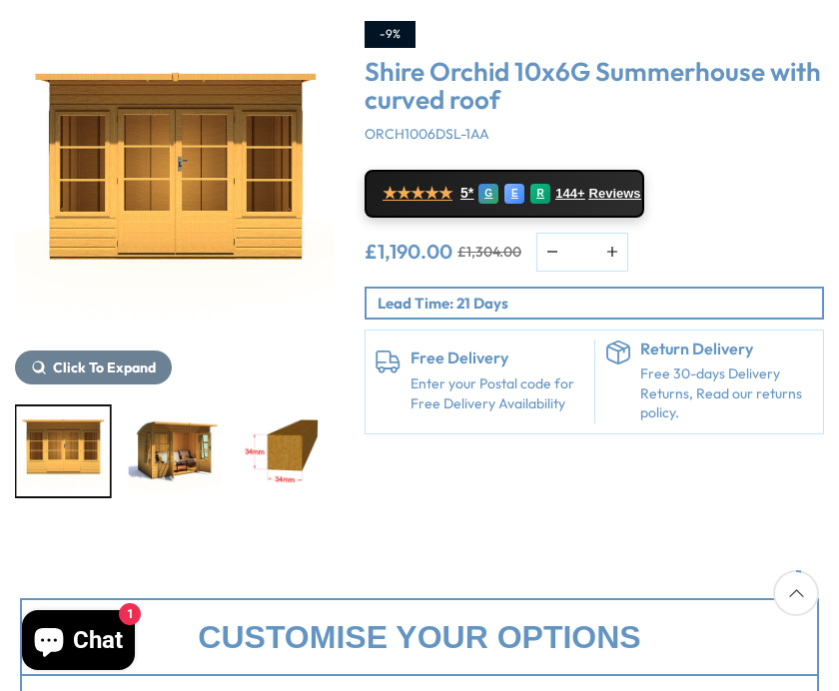
click at [175, 453] on img "10 / 12" at bounding box center [175, 451] width 93 height 90
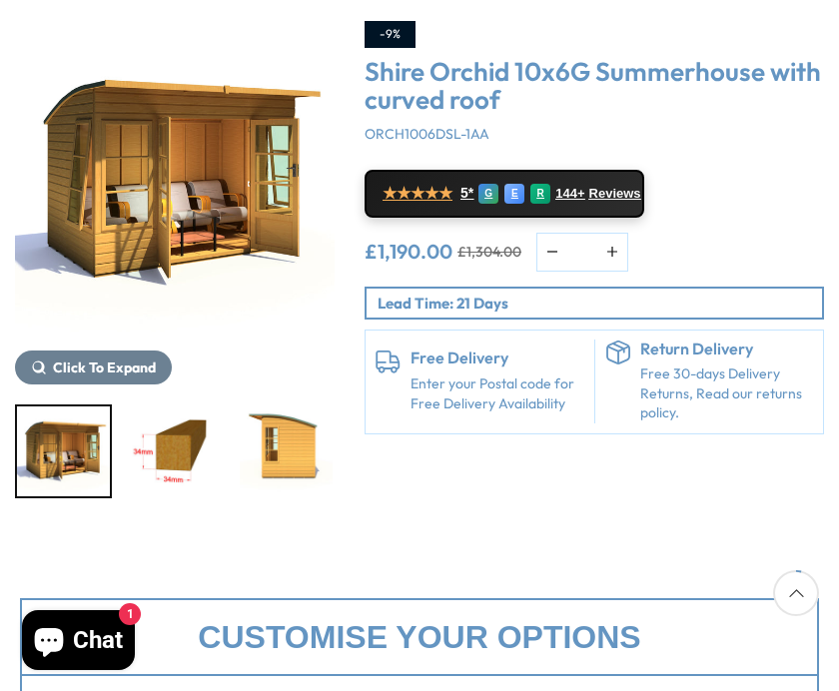
click at [166, 465] on img "11 / 12" at bounding box center [175, 451] width 93 height 90
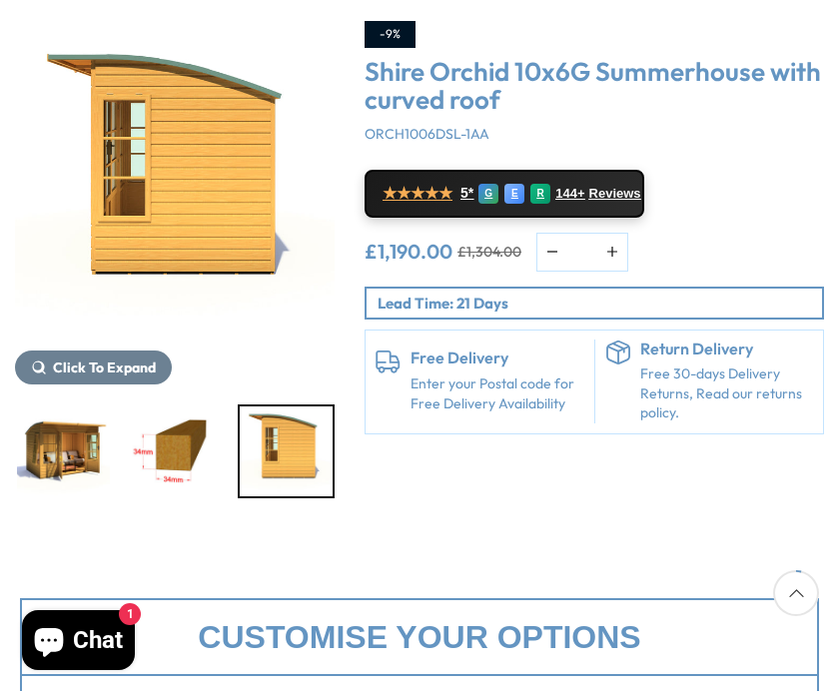
click at [282, 459] on img "12 / 12" at bounding box center [286, 451] width 93 height 90
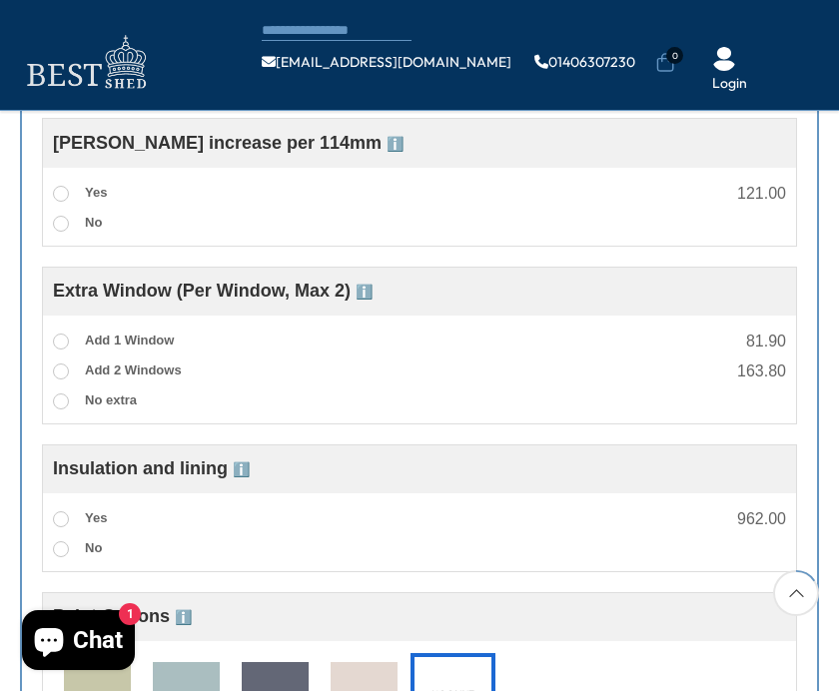
scroll to position [1024, 0]
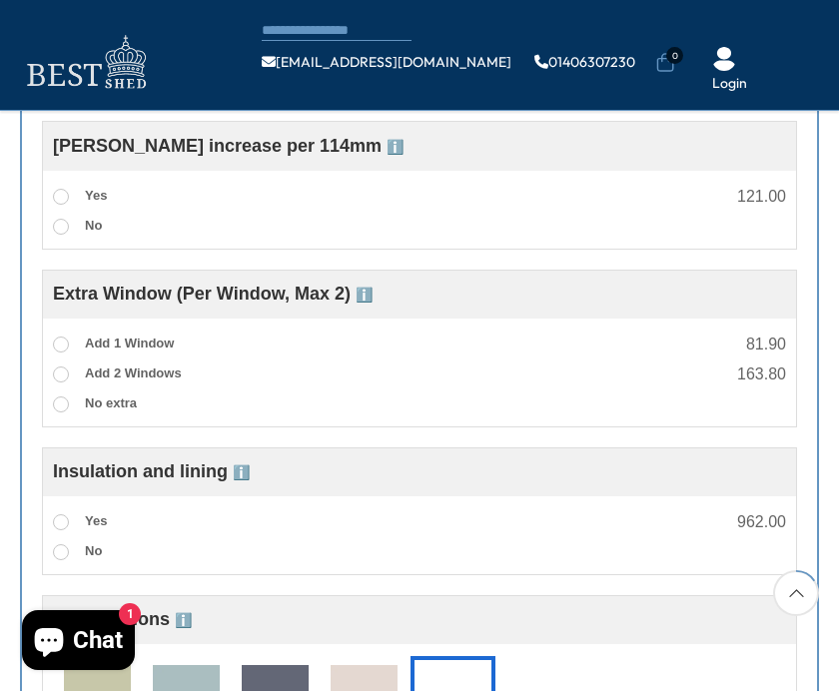
click at [61, 530] on span at bounding box center [61, 522] width 16 height 16
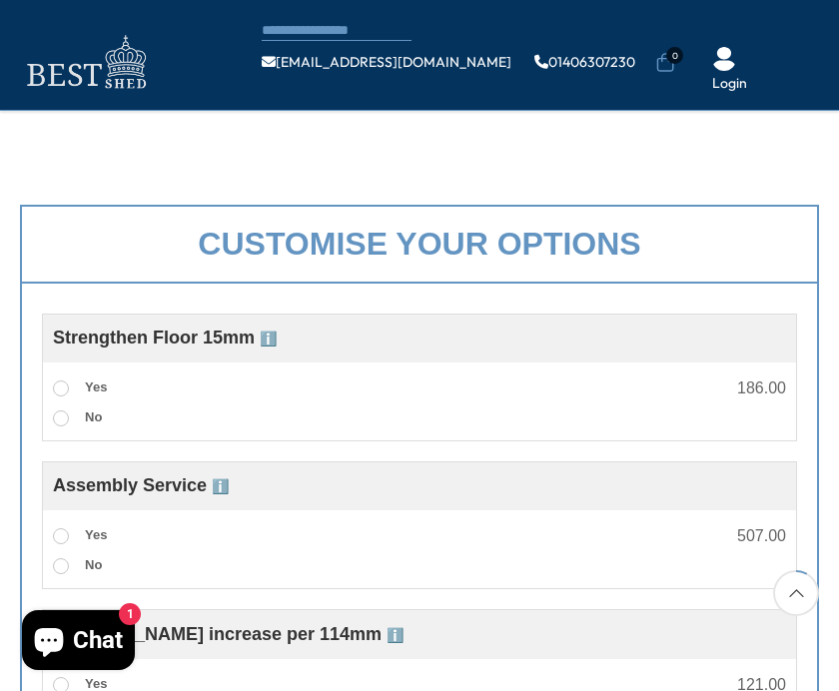
scroll to position [535, 0]
click at [62, 396] on span at bounding box center [61, 389] width 16 height 16
click at [55, 388] on span at bounding box center [61, 389] width 16 height 16
click at [57, 428] on label "No" at bounding box center [77, 419] width 49 height 26
click at [72, 533] on label "Yes" at bounding box center [80, 537] width 54 height 26
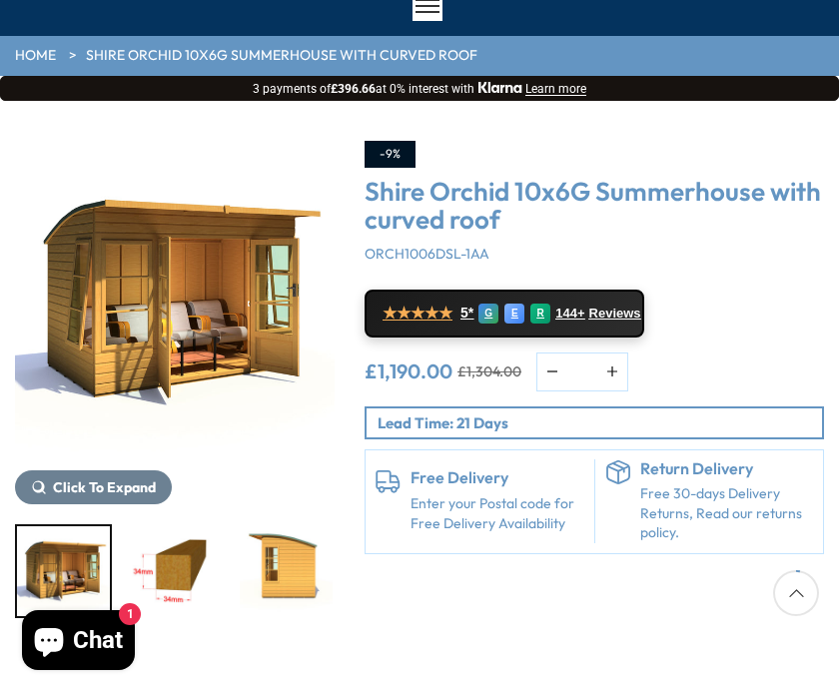
scroll to position [0, 0]
